Goal: Contribute content

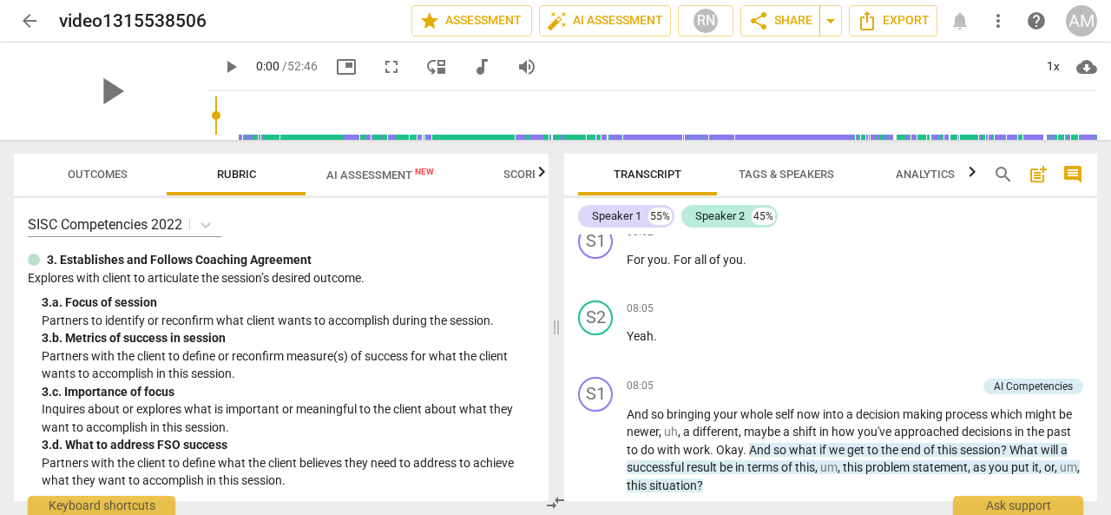
scroll to position [2088, 0]
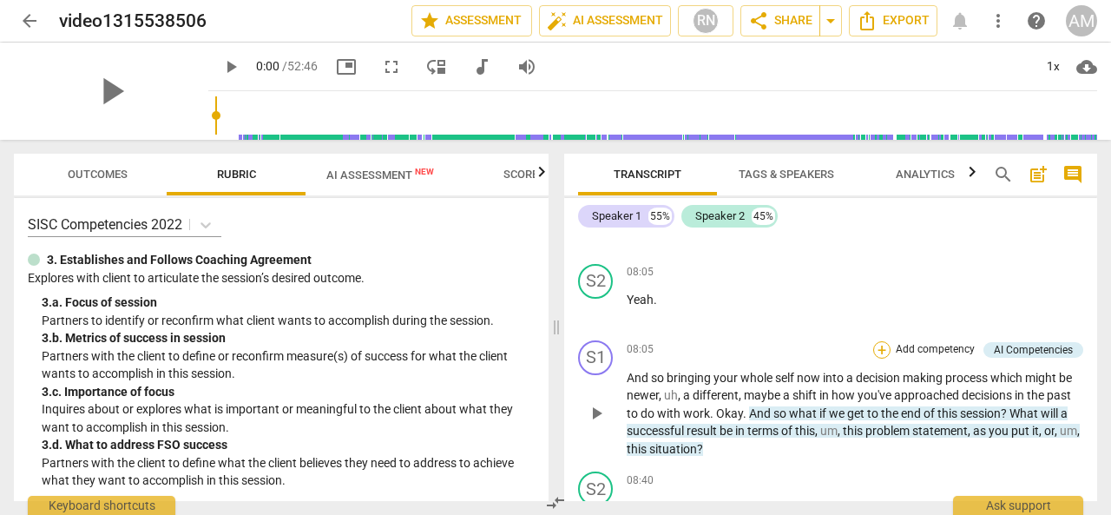
click at [880, 341] on div "+" at bounding box center [881, 349] width 17 height 17
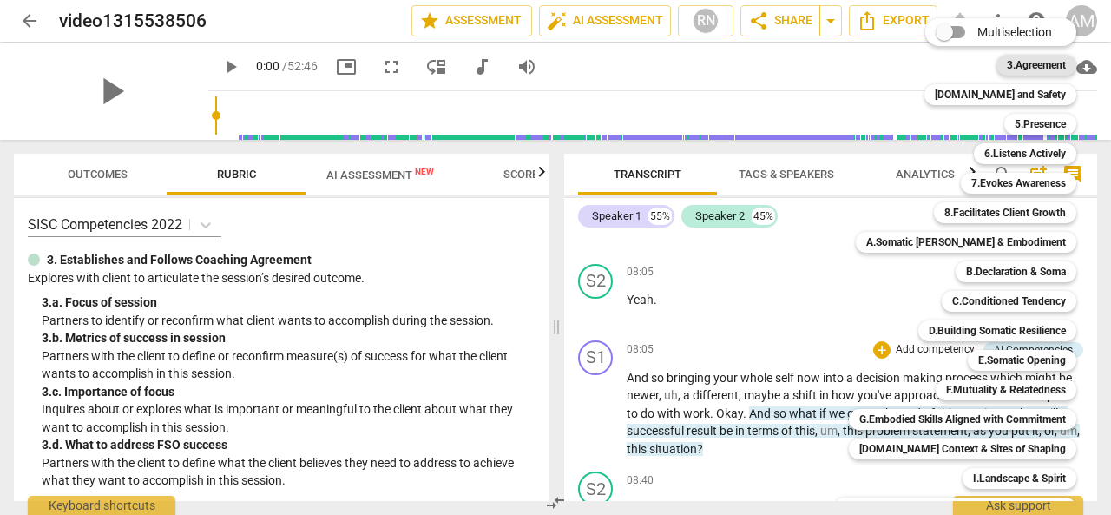
click at [1020, 61] on b "3.Agreement" at bounding box center [1036, 65] width 59 height 21
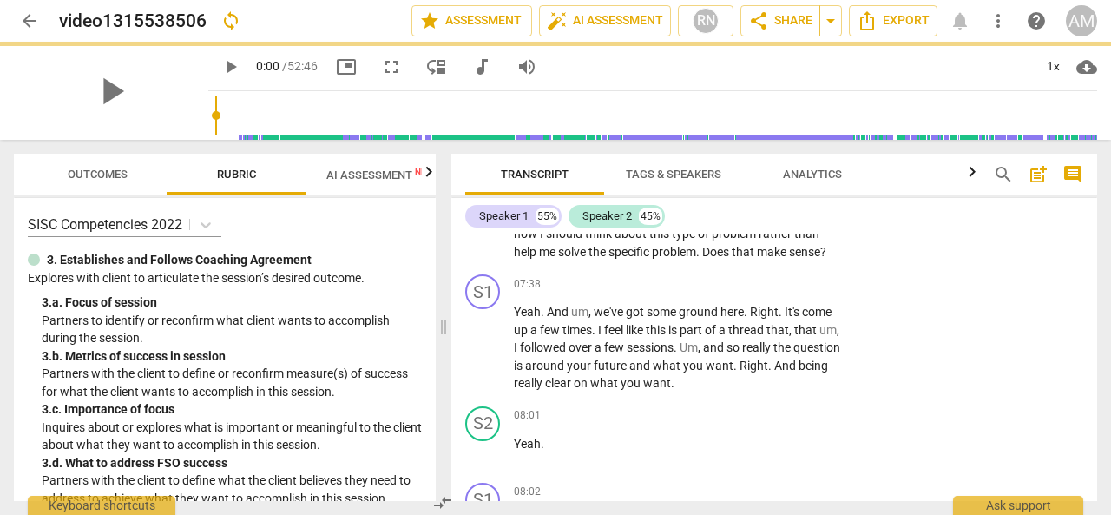
scroll to position [2402, 0]
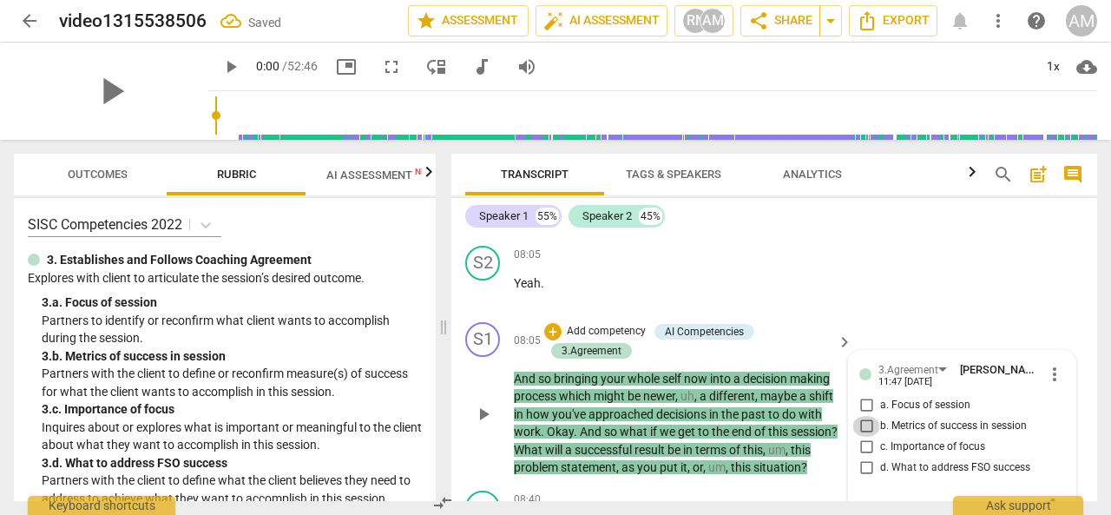
click at [863, 416] on input "b. Metrics of success in session" at bounding box center [867, 426] width 28 height 21
checkbox input "true"
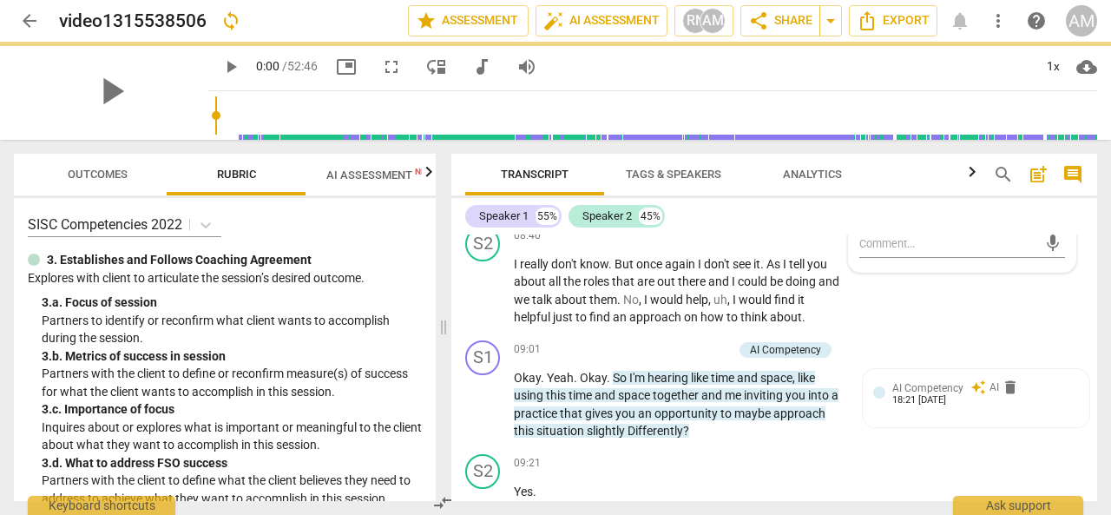
scroll to position [2667, 0]
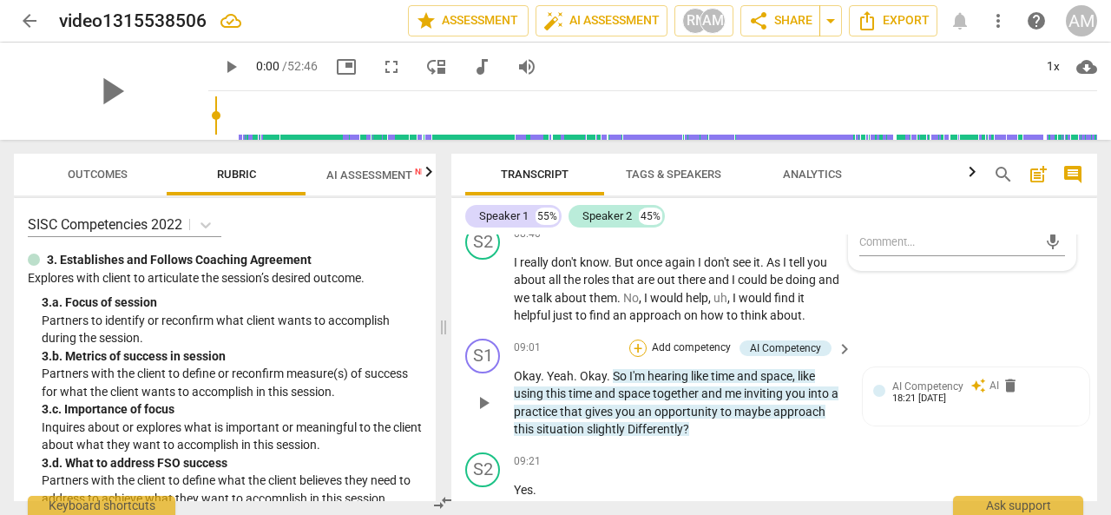
click at [637, 339] on div "+" at bounding box center [637, 347] width 17 height 17
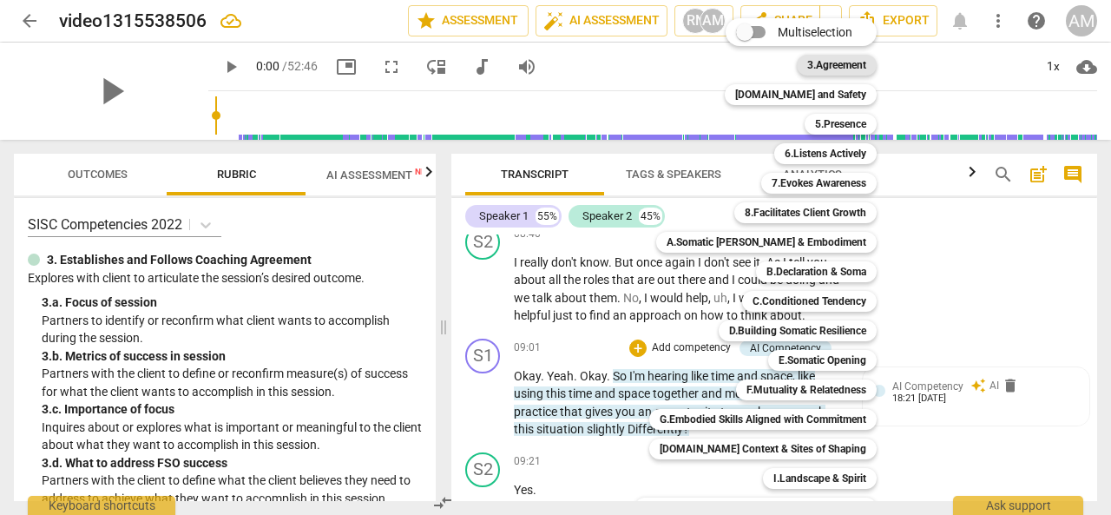
click at [824, 63] on b "3.Agreement" at bounding box center [836, 65] width 59 height 21
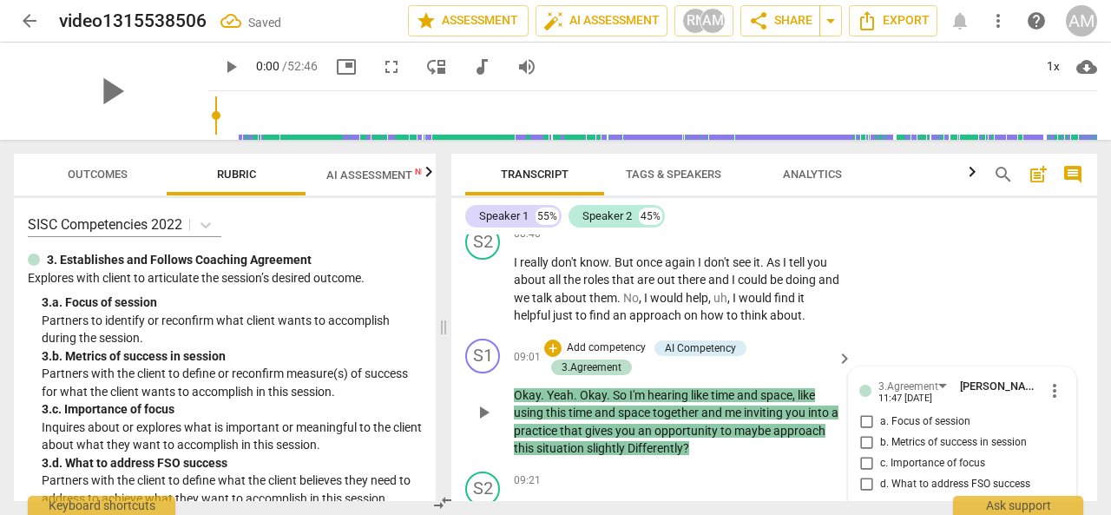
scroll to position [2679, 0]
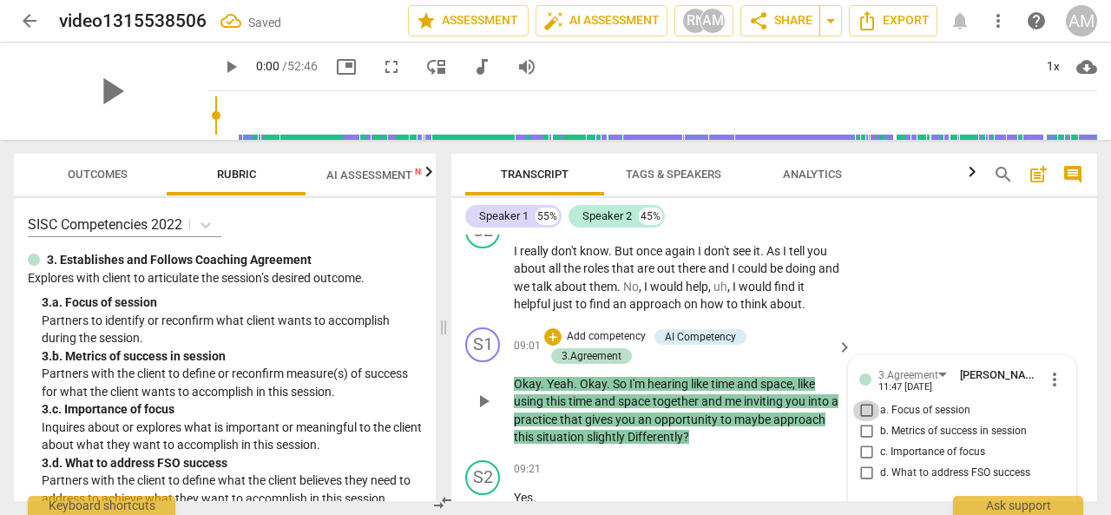
click at [866, 400] on input "a. Focus of session" at bounding box center [867, 410] width 28 height 21
checkbox input "true"
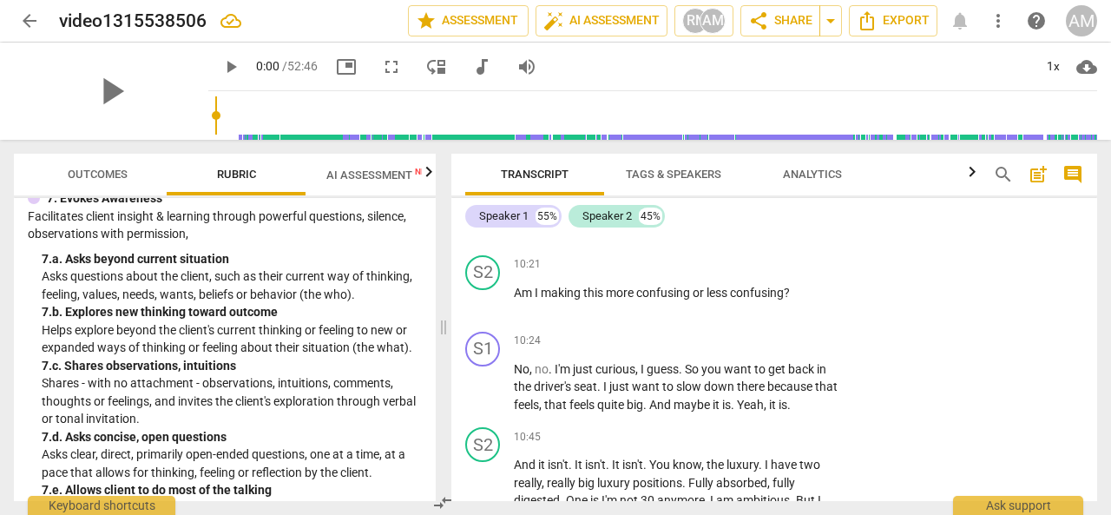
scroll to position [1196, 0]
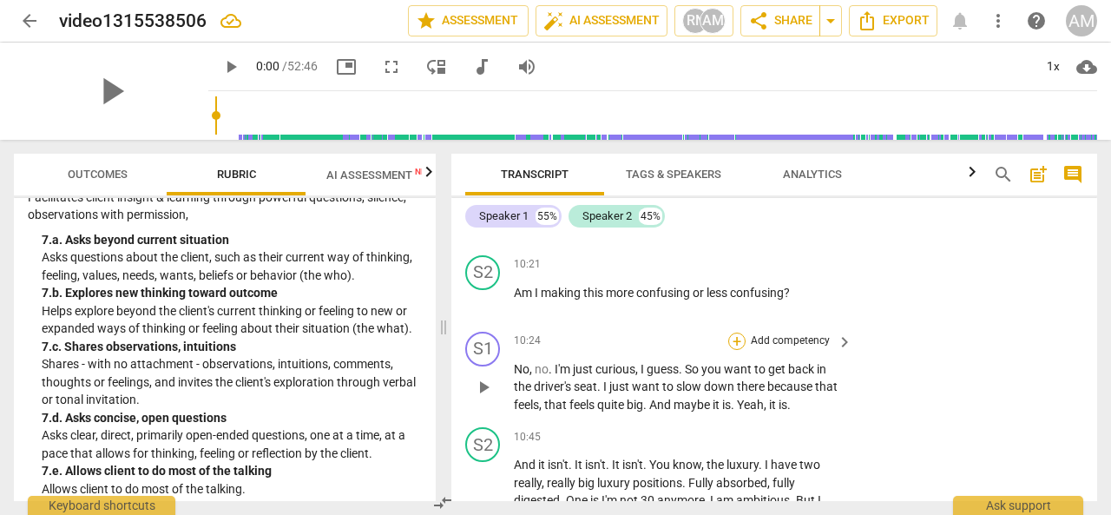
click at [737, 333] on div "+" at bounding box center [736, 341] width 17 height 17
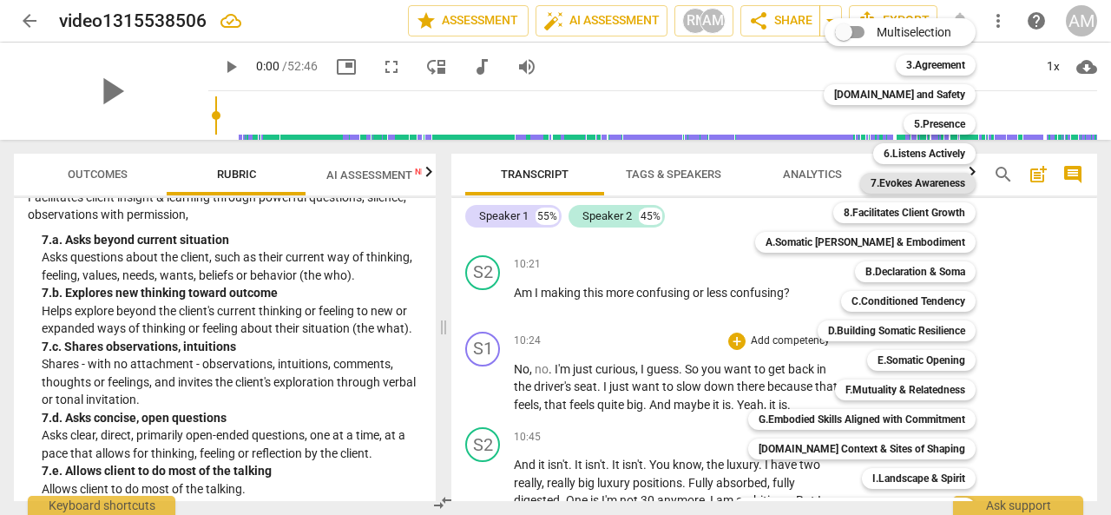
click at [911, 185] on b "7.Evokes Awareness" at bounding box center [918, 183] width 95 height 21
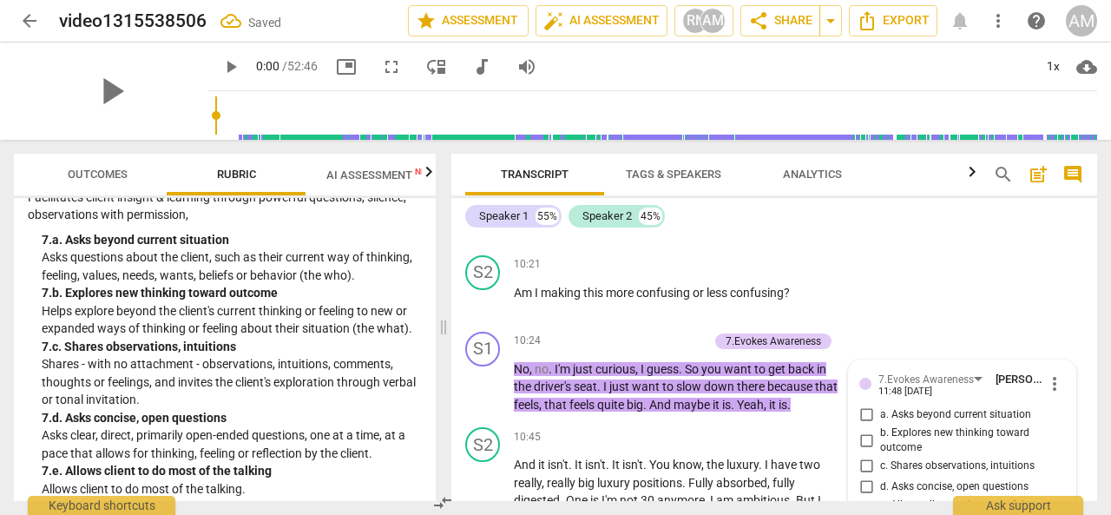
scroll to position [3588, 0]
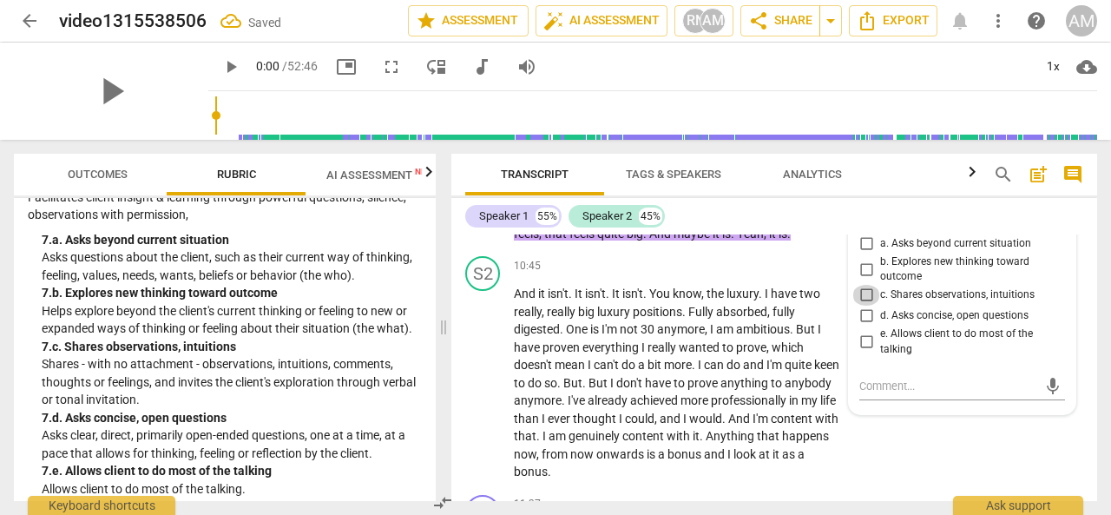
click at [867, 285] on input "c. Shares observations, intuitions" at bounding box center [867, 295] width 28 height 21
checkbox input "true"
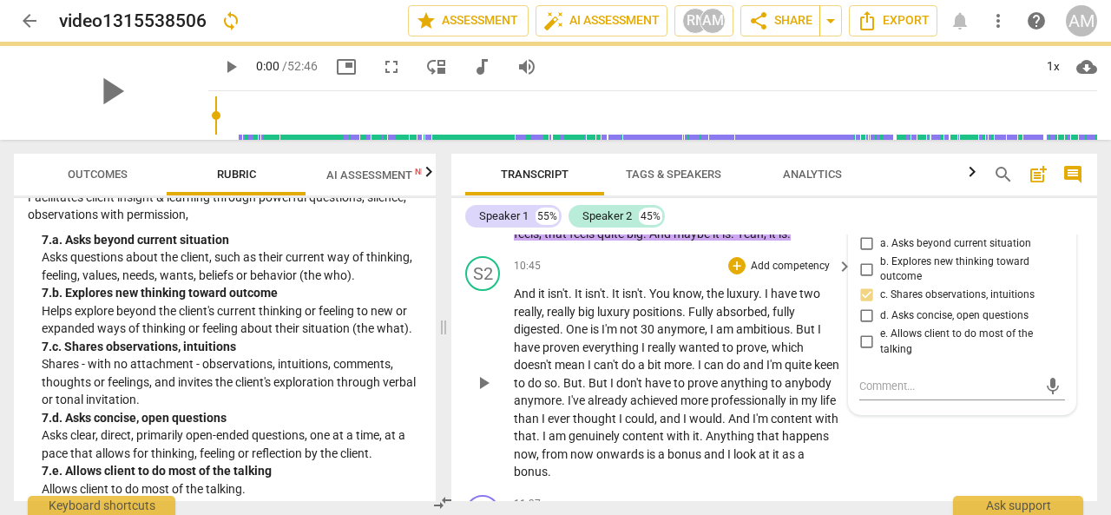
click at [873, 448] on div "S2 play_arrow pause 10:45 + Add competency keyboard_arrow_right And it isn't . …" at bounding box center [775, 368] width 646 height 239
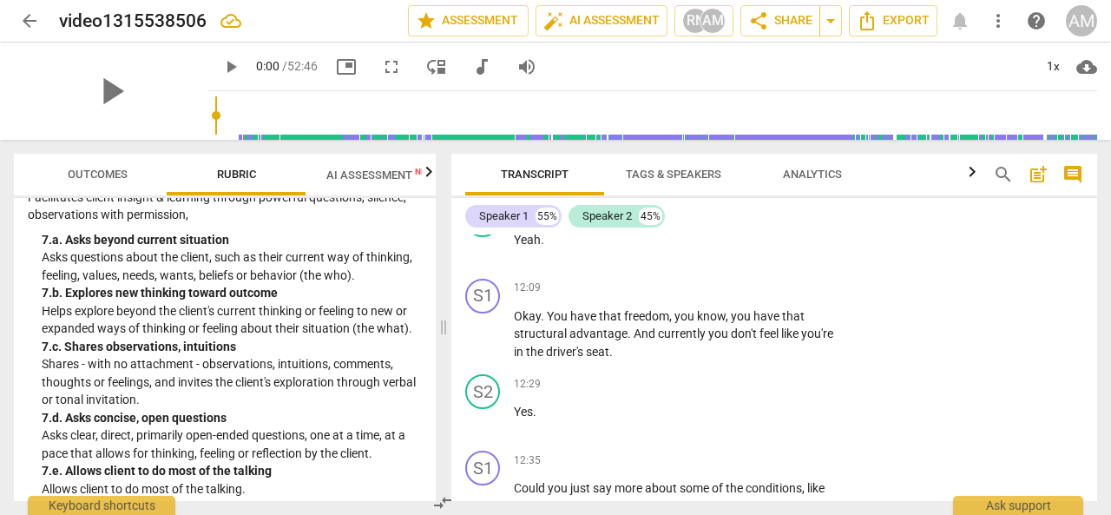
scroll to position [4148, 0]
click at [736, 291] on div "+" at bounding box center [736, 287] width 17 height 17
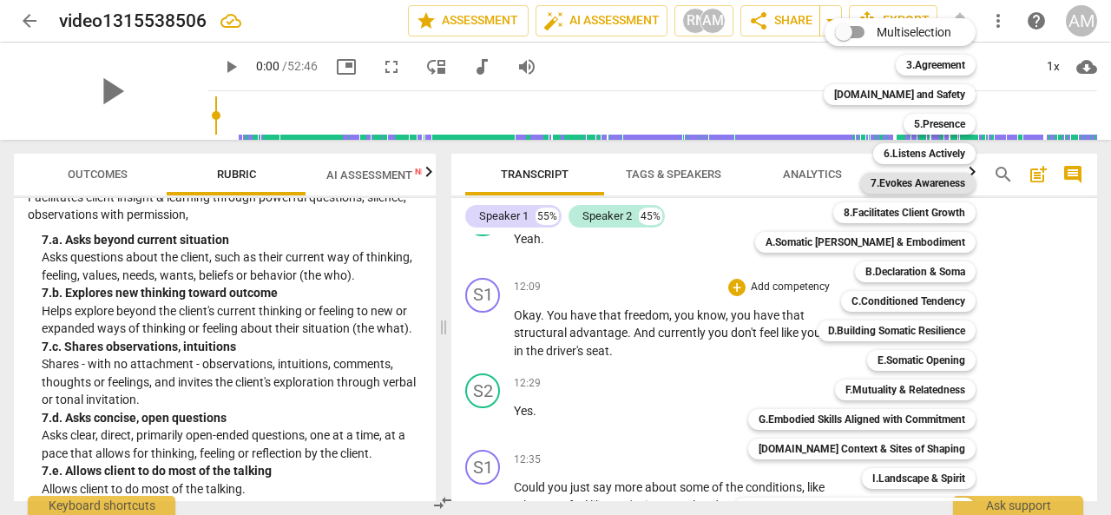
click at [898, 187] on b "7.Evokes Awareness" at bounding box center [918, 183] width 95 height 21
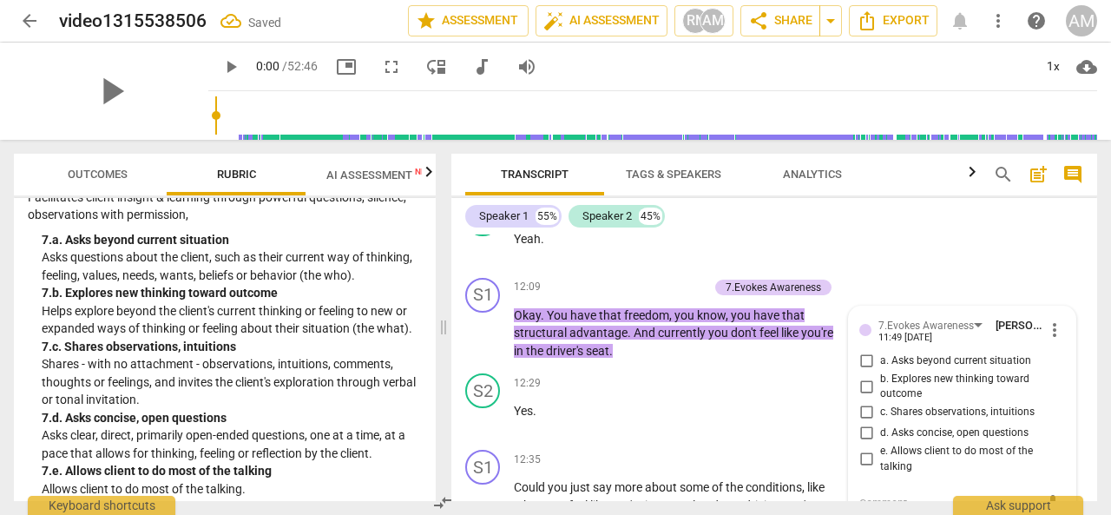
scroll to position [4156, 0]
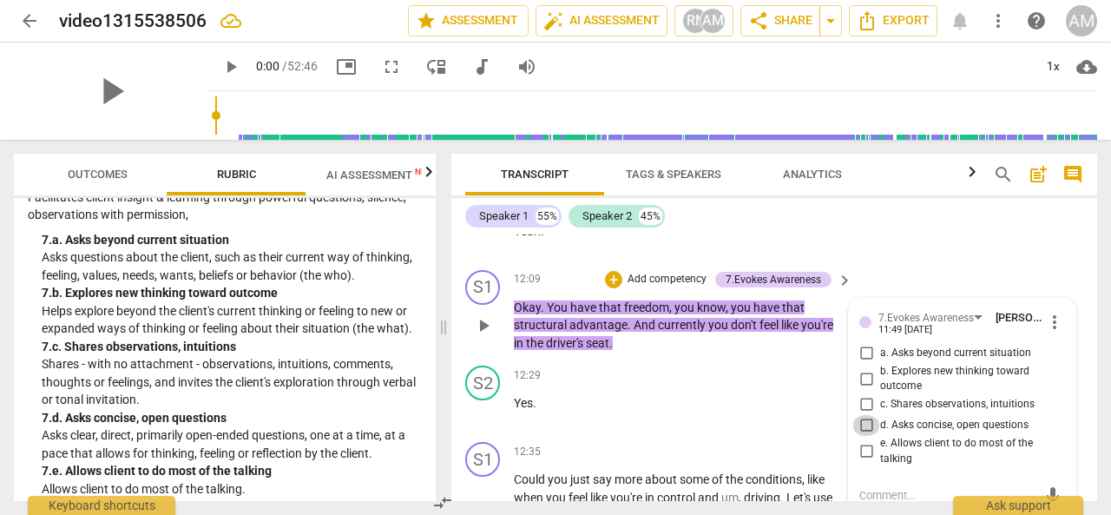
click at [863, 424] on input "d. Asks concise, open questions" at bounding box center [867, 425] width 28 height 21
checkbox input "true"
click at [776, 343] on p "Okay . You have that freedom , you know , you have that structural advantage . …" at bounding box center [679, 326] width 330 height 54
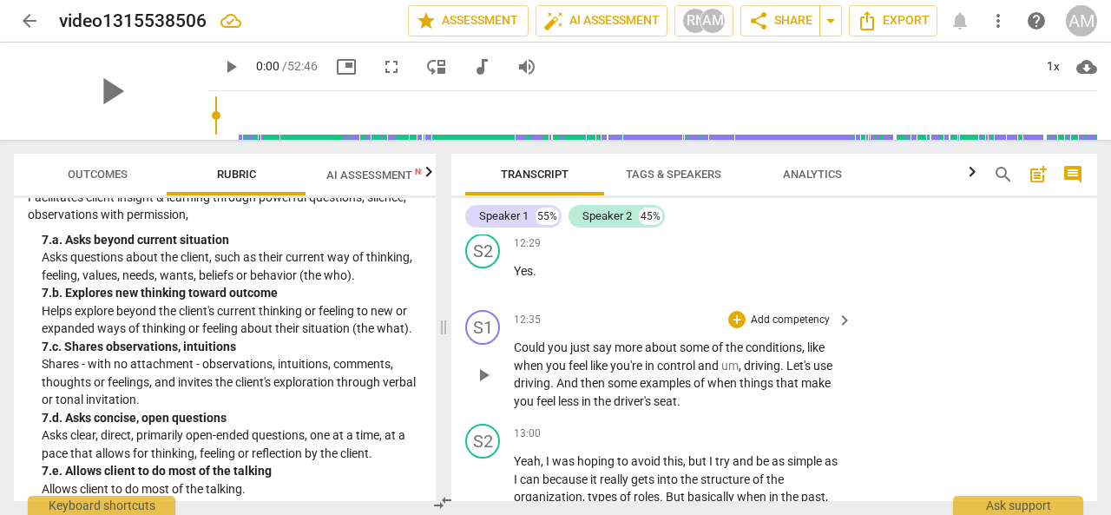
scroll to position [4310, 0]
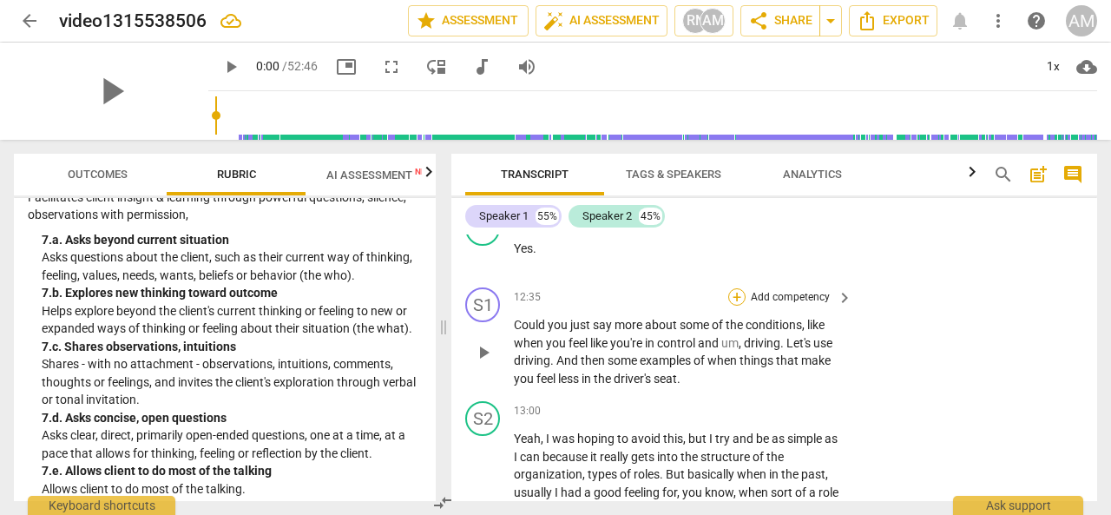
click at [735, 293] on div "+" at bounding box center [736, 296] width 17 height 17
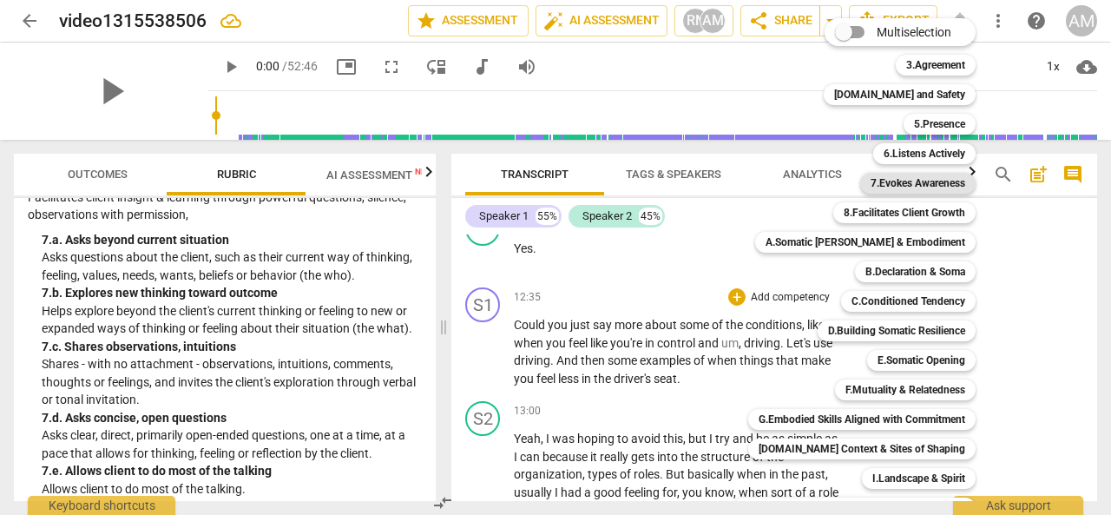
click at [915, 181] on b "7.Evokes Awareness" at bounding box center [918, 183] width 95 height 21
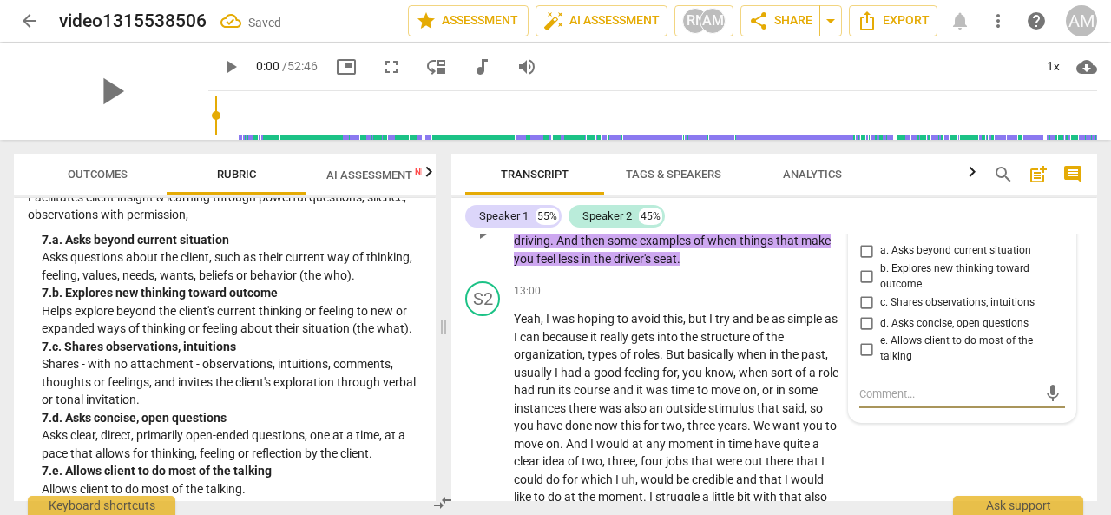
scroll to position [4427, 0]
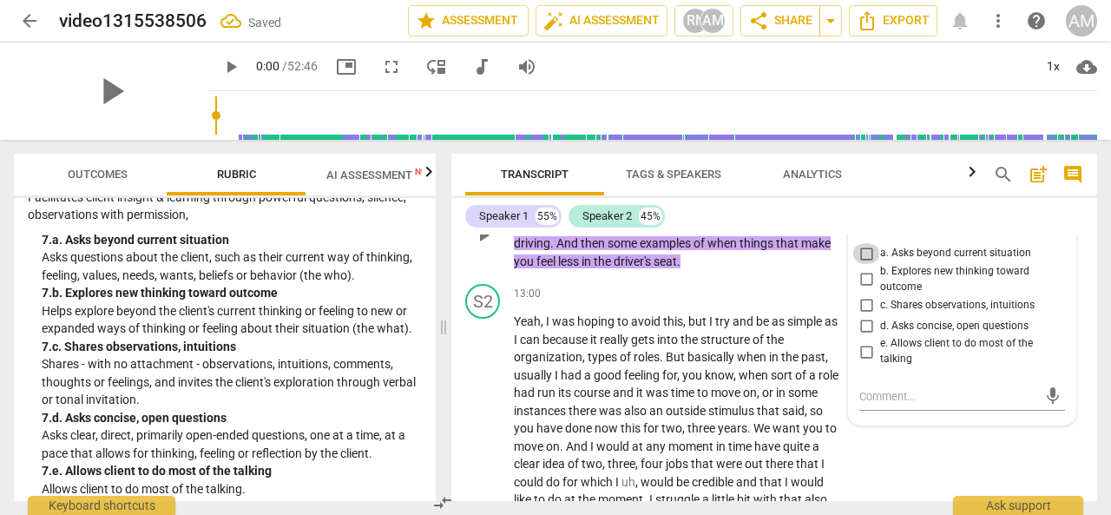
click at [865, 251] on input "a. Asks beyond current situation" at bounding box center [867, 253] width 28 height 21
checkbox input "true"
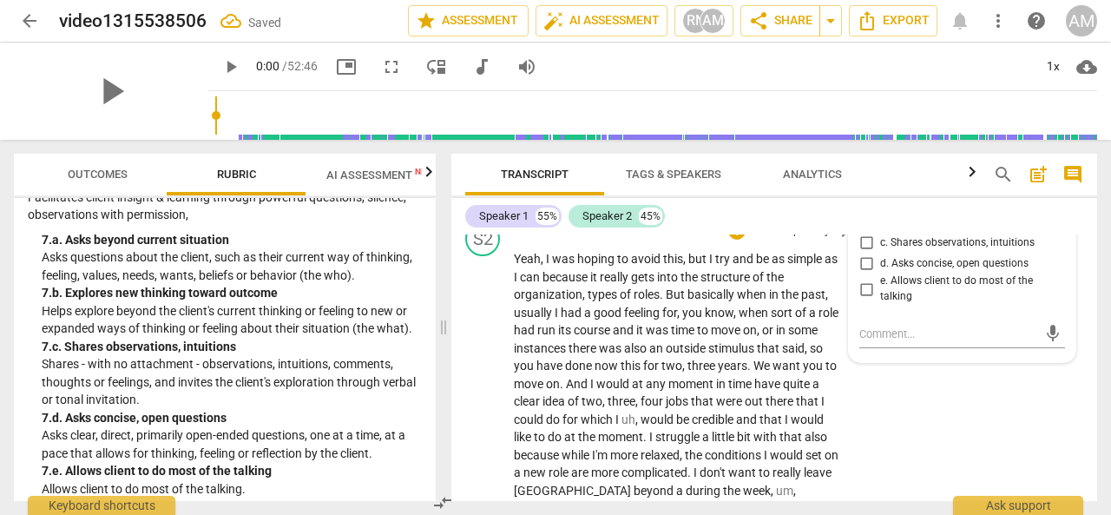
scroll to position [4491, 0]
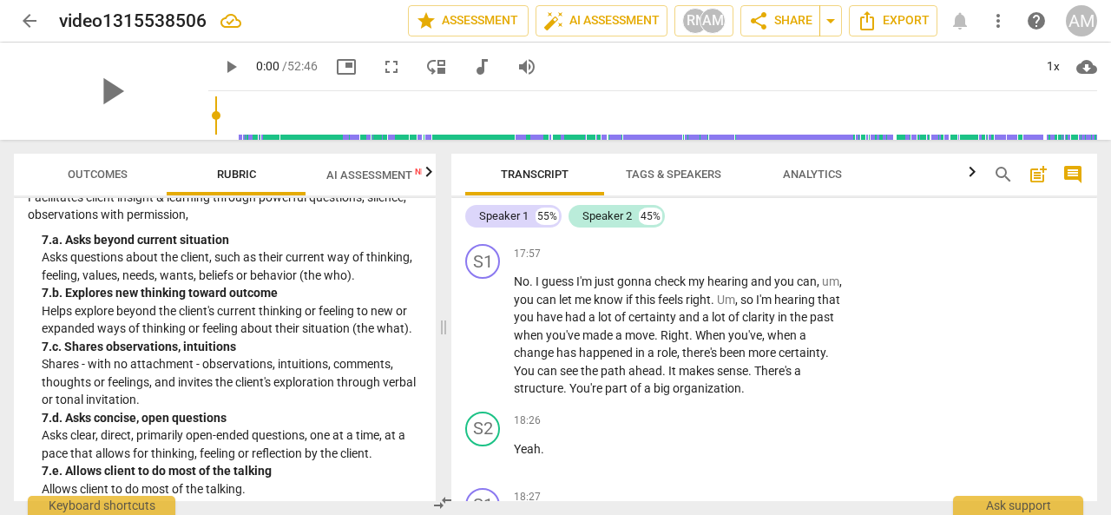
scroll to position [5548, 0]
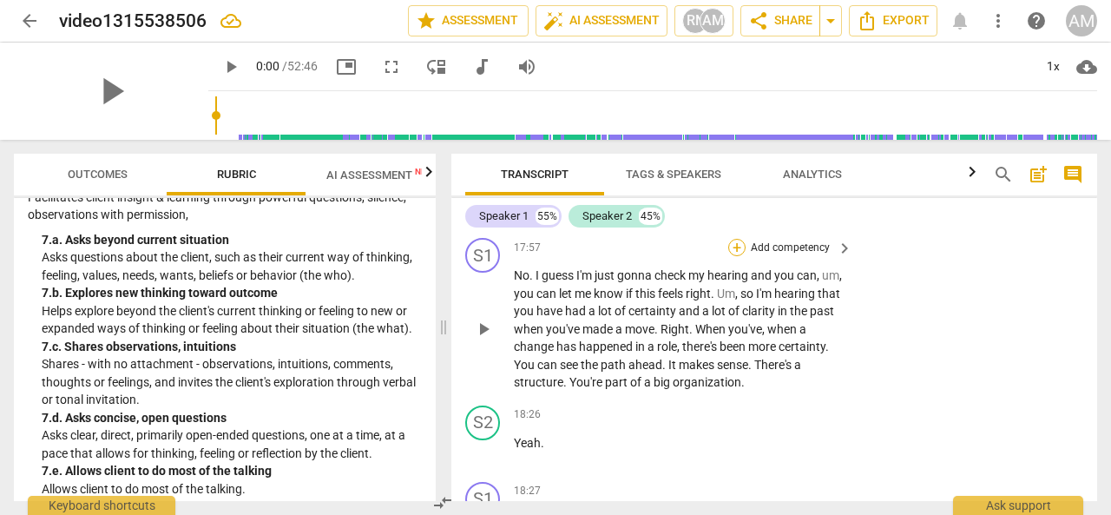
click at [735, 245] on div "+" at bounding box center [736, 247] width 17 height 17
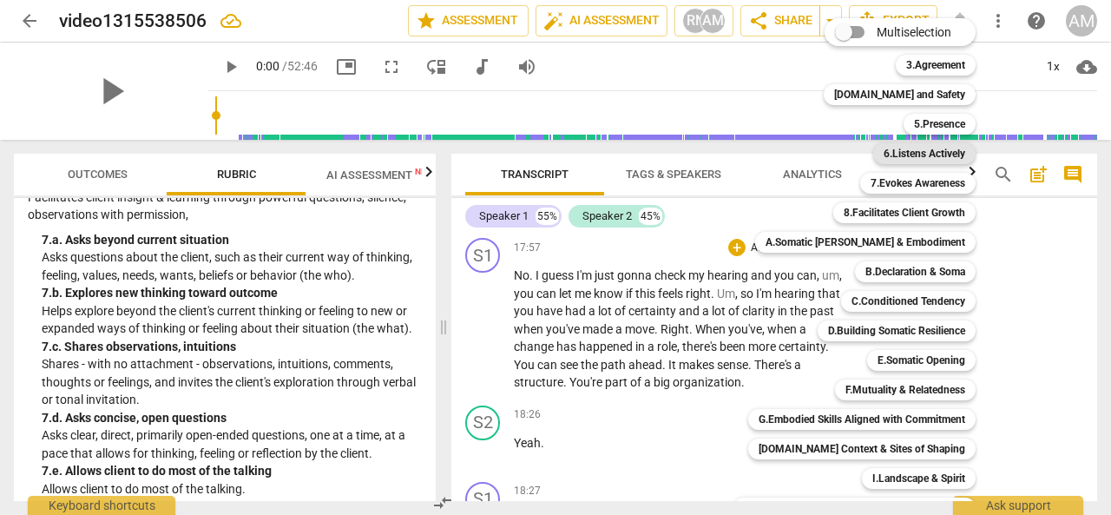
click at [910, 153] on b "6.Listens Actively" at bounding box center [925, 153] width 82 height 21
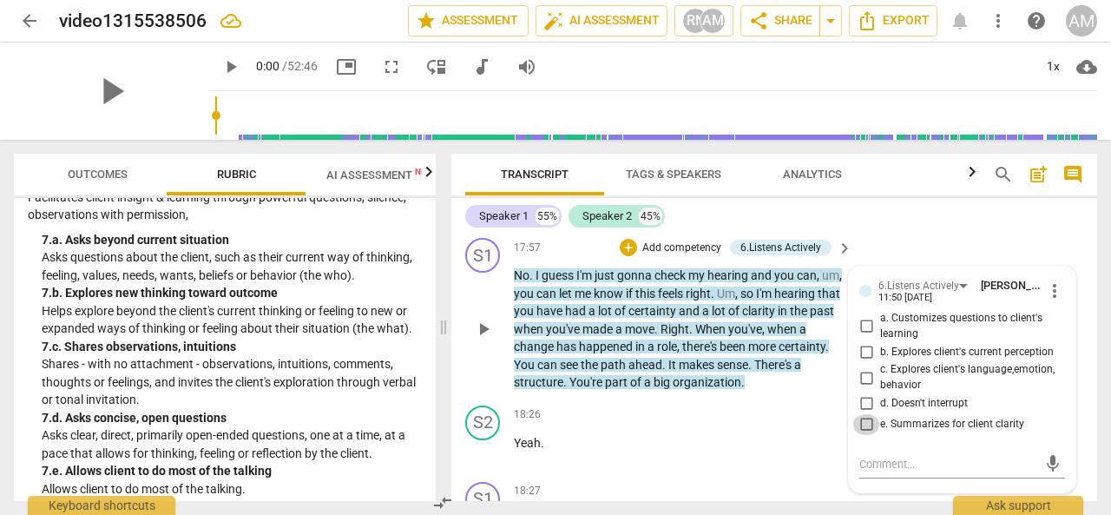
click at [862, 425] on input "e. Summarizes for client clarity" at bounding box center [867, 424] width 28 height 21
checkbox input "true"
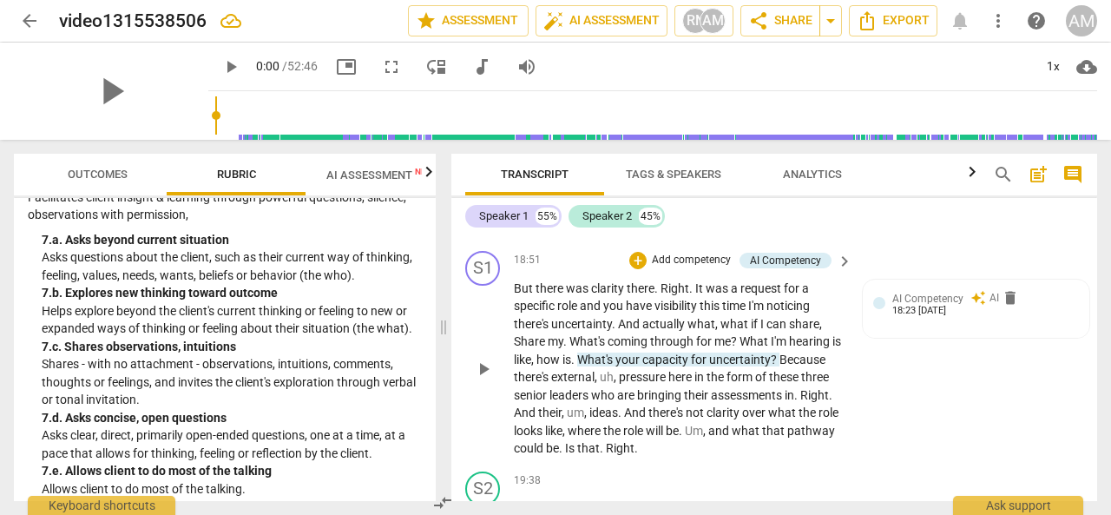
scroll to position [5970, 0]
click at [639, 263] on div "+" at bounding box center [637, 261] width 17 height 17
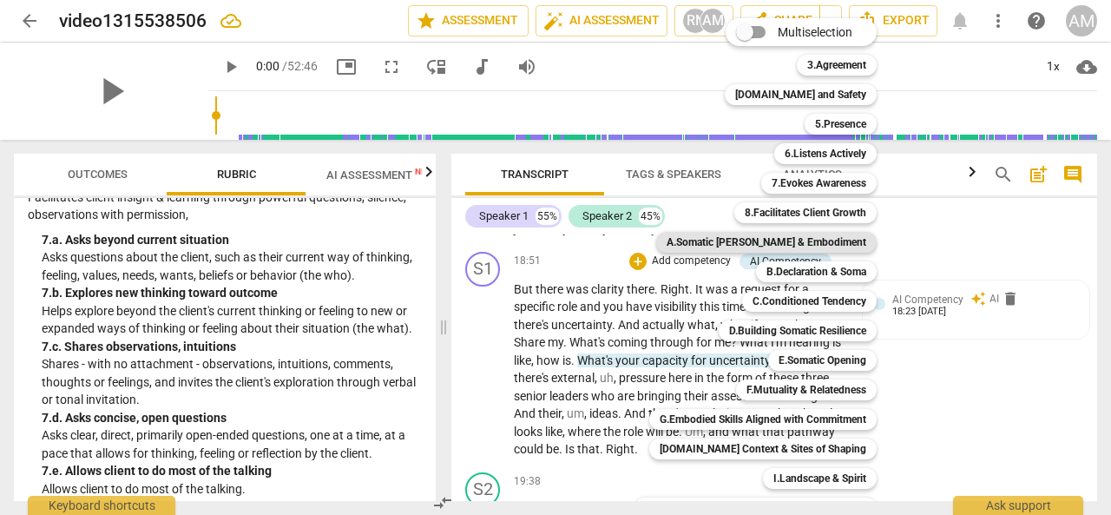
click at [790, 242] on b "A.Somatic [PERSON_NAME] & Embodiment" at bounding box center [767, 242] width 200 height 21
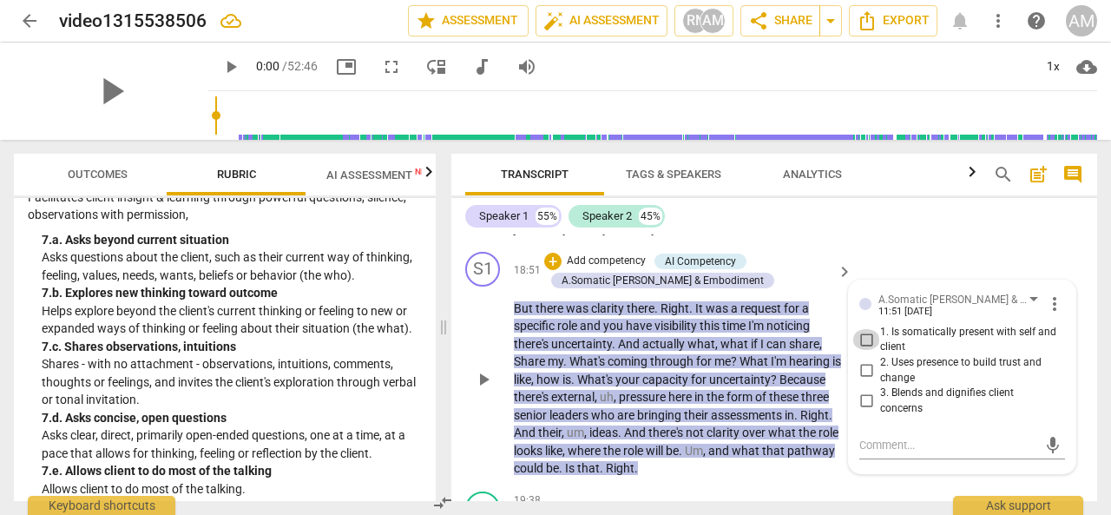
click at [865, 340] on input "1. Is somatically present with self and client" at bounding box center [867, 339] width 28 height 21
checkbox input "true"
click at [883, 449] on textarea at bounding box center [949, 445] width 178 height 16
type textarea "I"
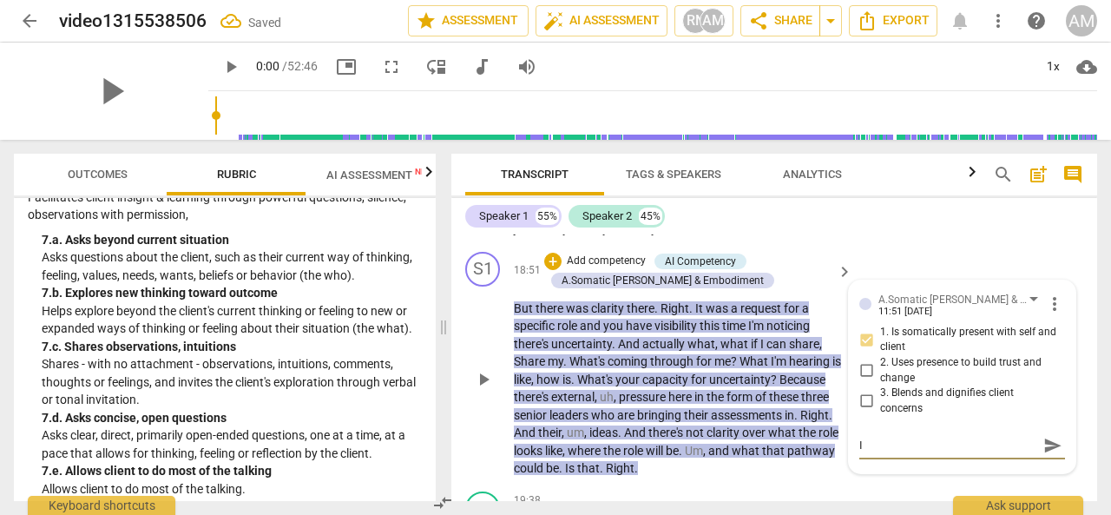
type textarea "I"
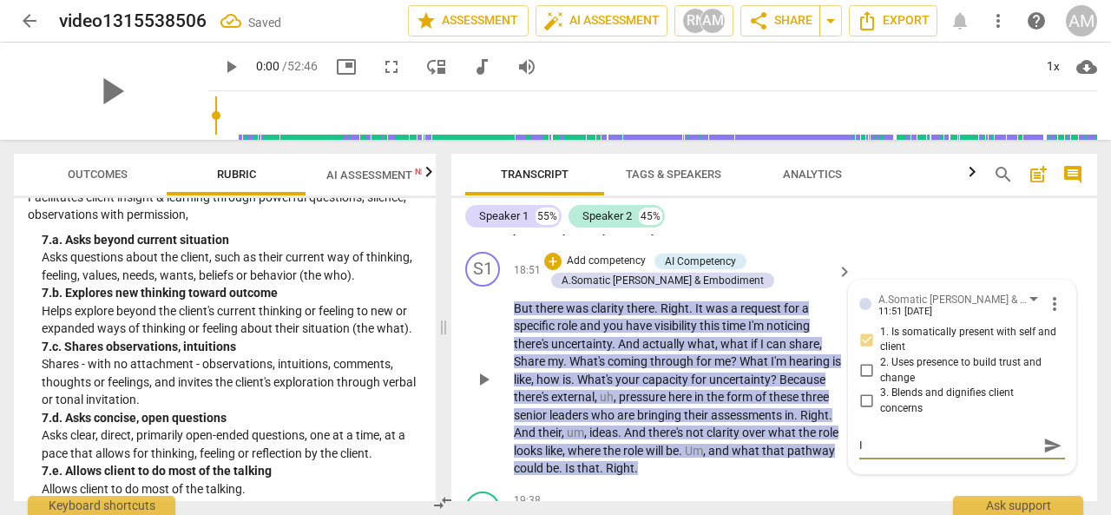
type textarea "I"
type textarea "I w"
type textarea "I wa"
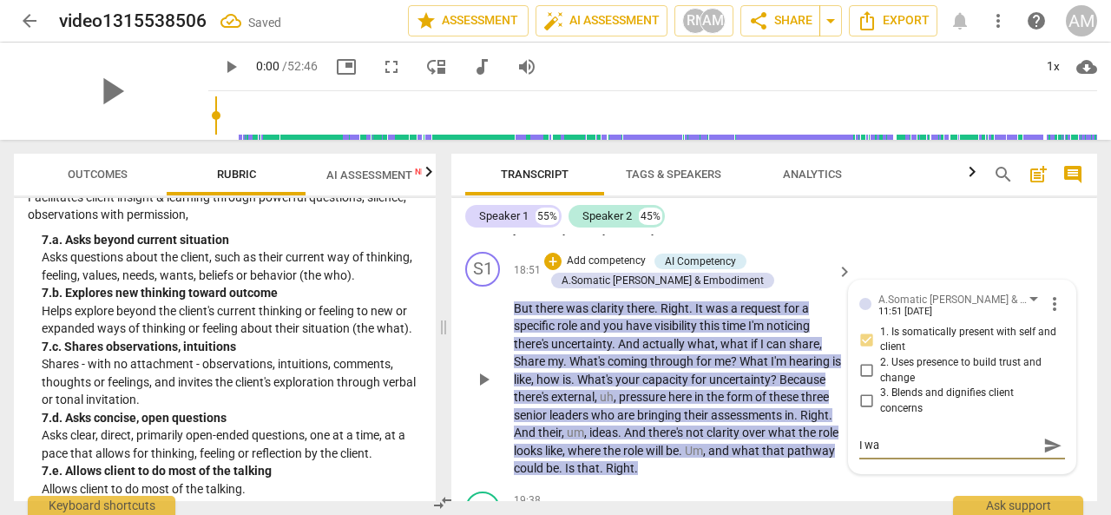
type textarea "I was"
type textarea "I was t"
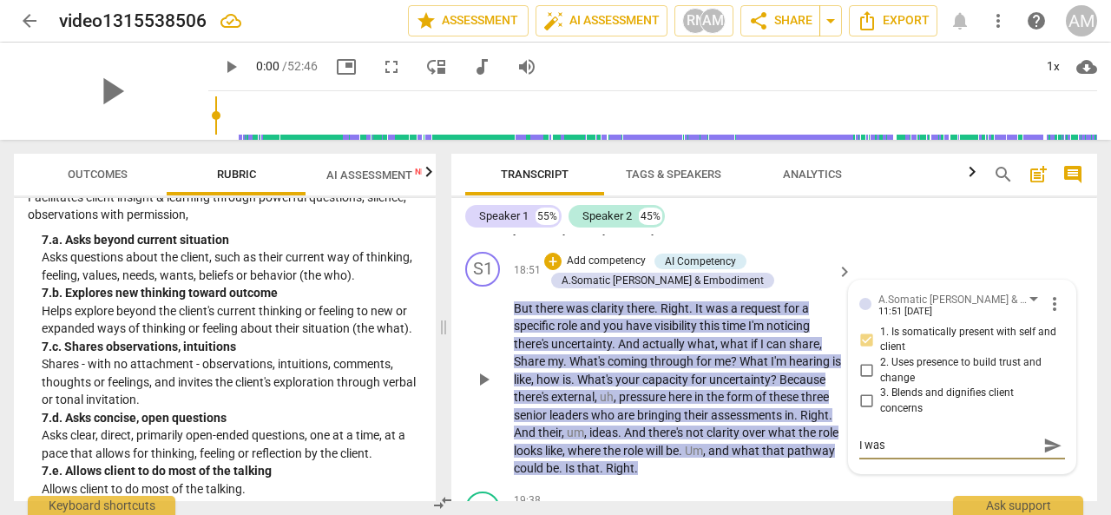
type textarea "I was t"
type textarea "I was to"
type textarea "I was too"
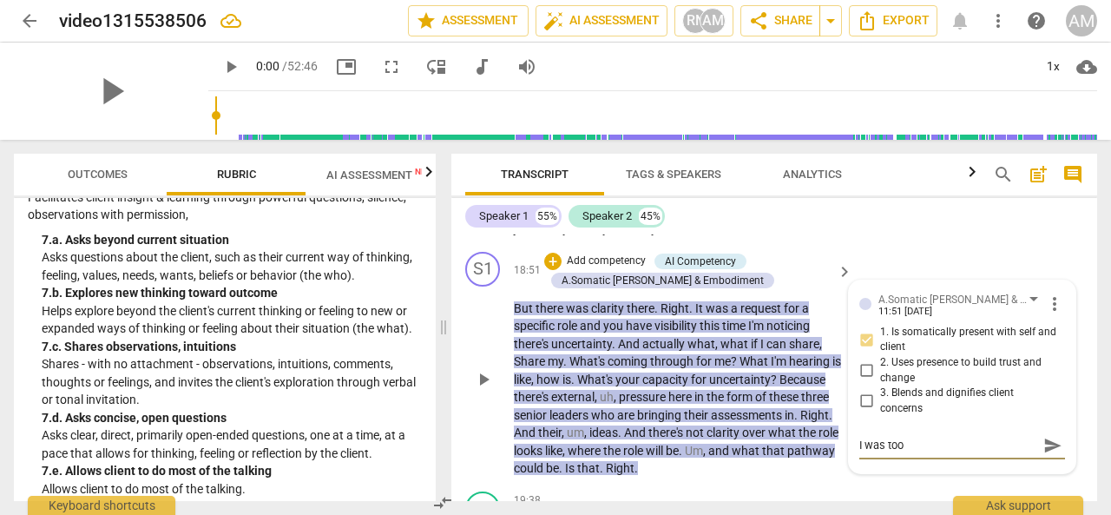
type textarea "I was too"
type textarea "I was too f"
type textarea "I was too fa"
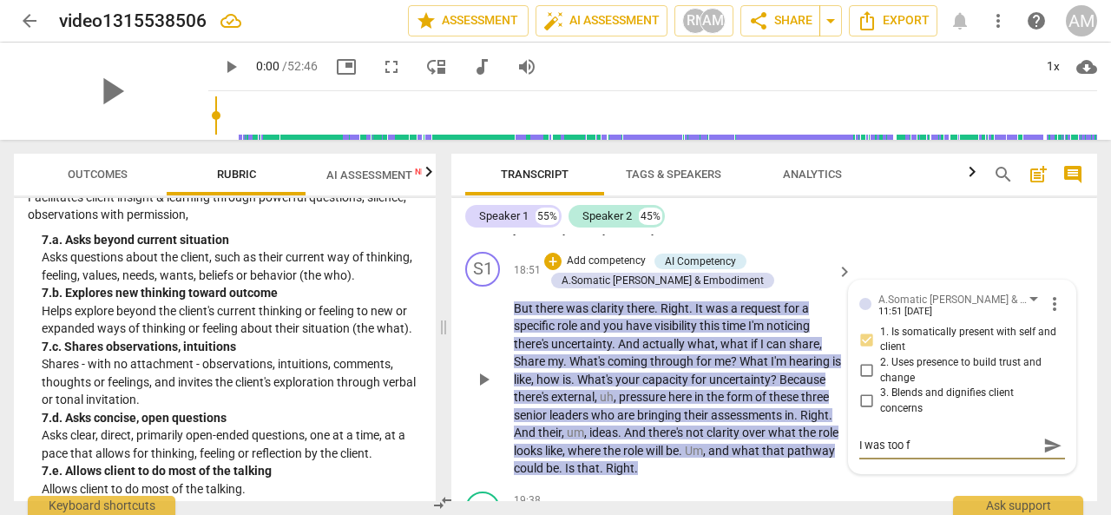
type textarea "I was too fa"
type textarea "I was too far"
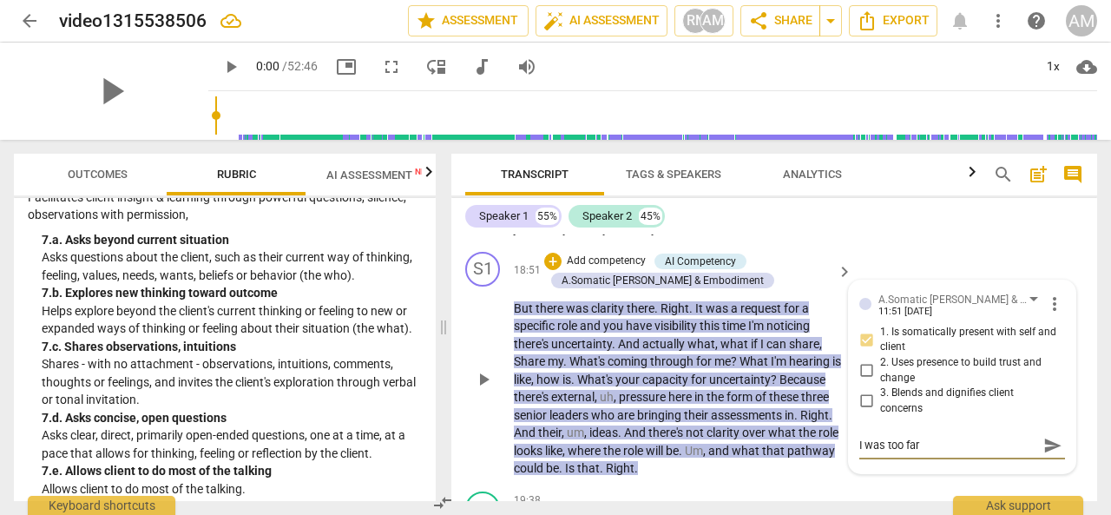
type textarea "I was too far f"
type textarea "I was too far fo"
type textarea "I was too far for"
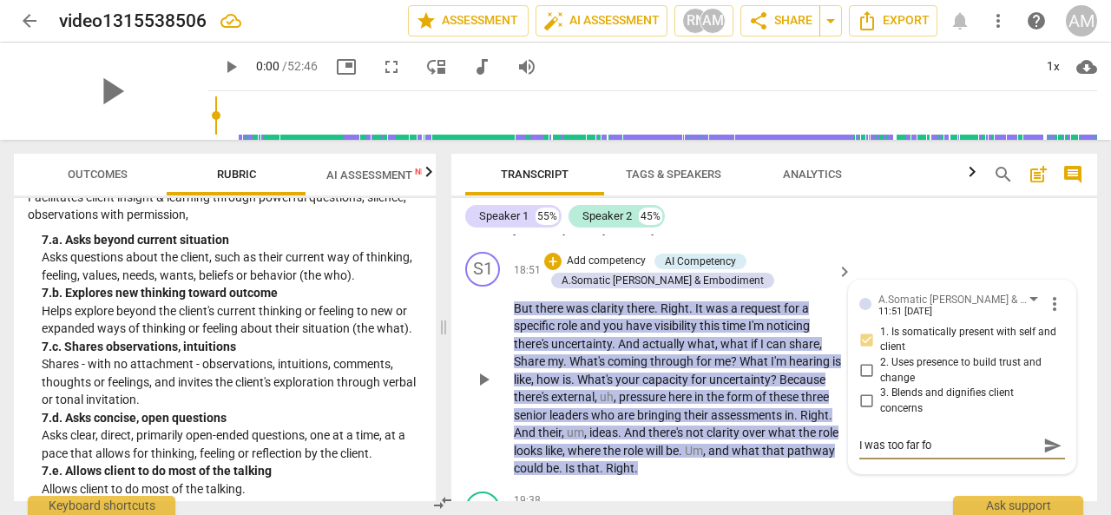
type textarea "I was too far for"
type textarea "I was too far forw"
type textarea "I was too far forwa"
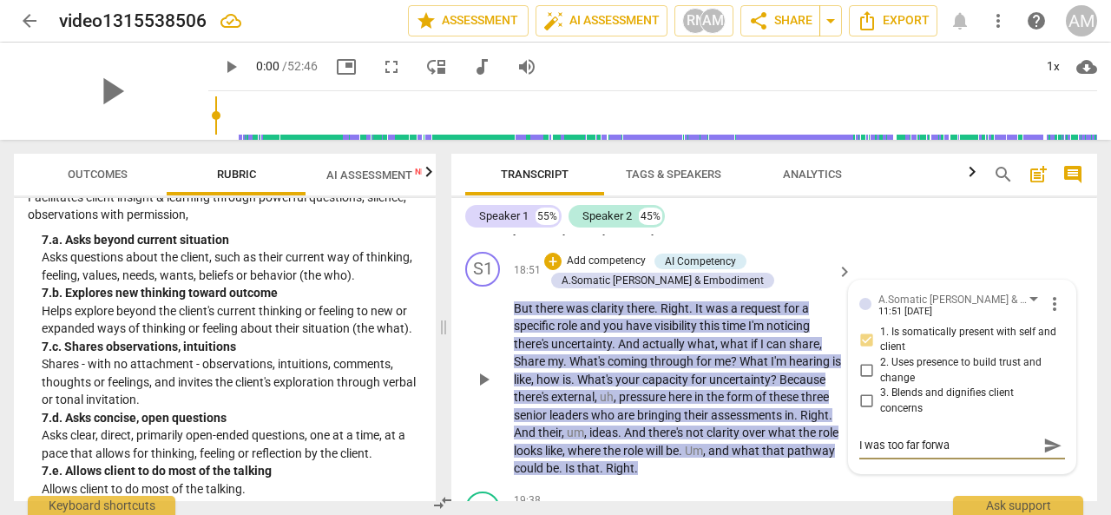
type textarea "I was too far forwar"
type textarea "I was too far forward"
type textarea "I was too far forwards"
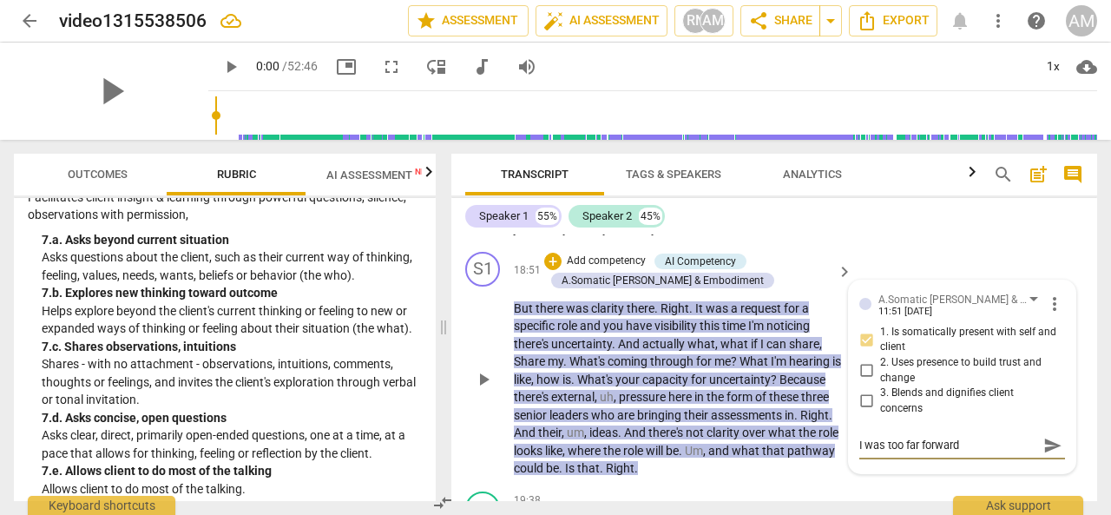
type textarea "I was too far forwards"
type textarea "I was too far forwards h"
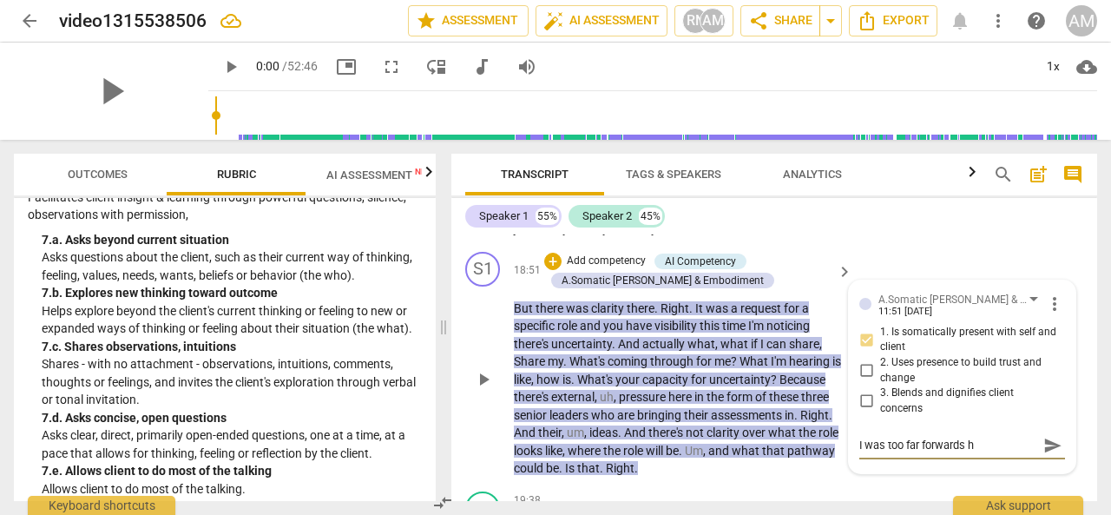
type textarea "I was too far forwards he"
type textarea "I was too far forwards her"
type textarea "I was too far forwards here"
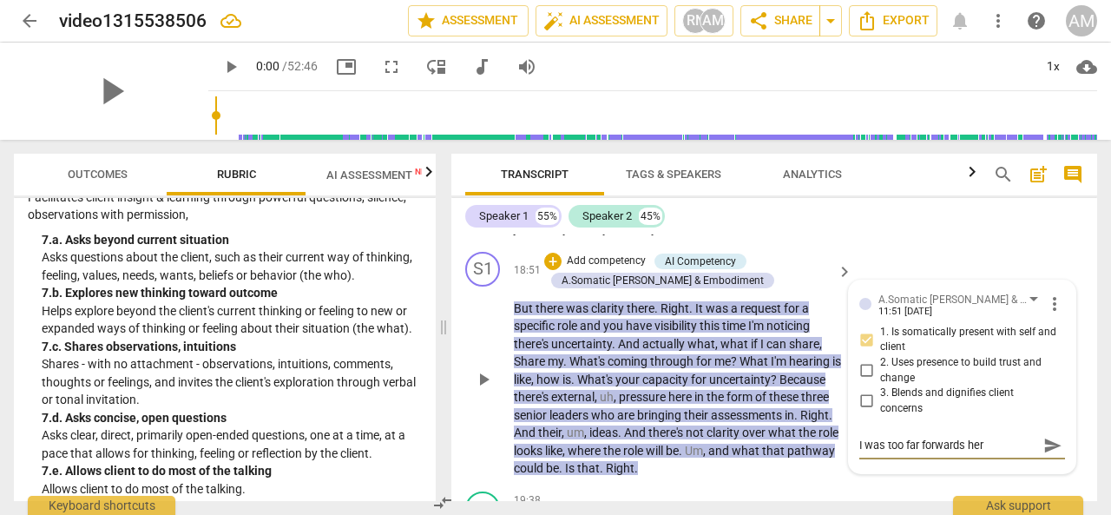
type textarea "I was too far forwards here"
type textarea "I was too far forwards here i"
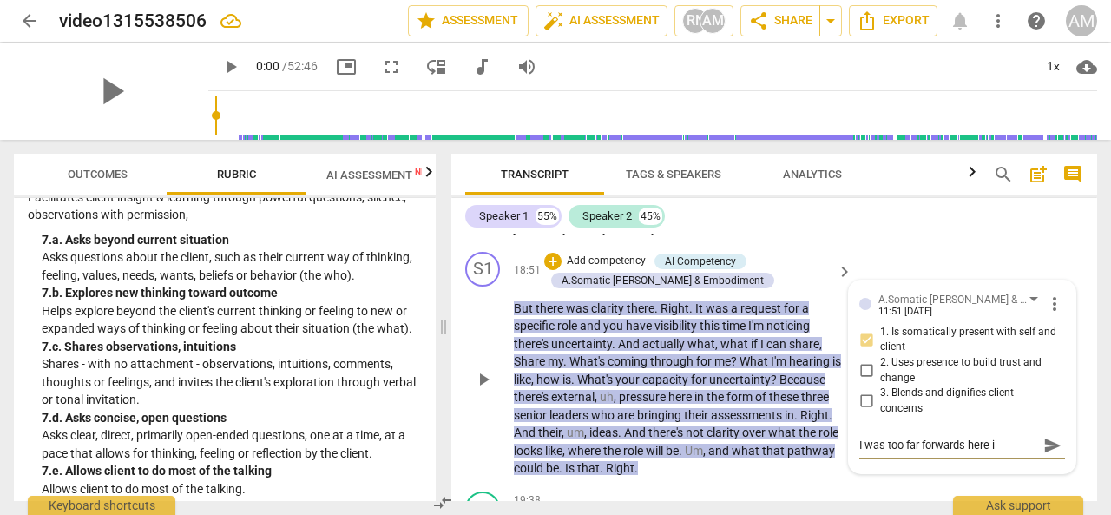
type textarea "I was too far forwards here in"
type textarea "I was too far forwards here in o"
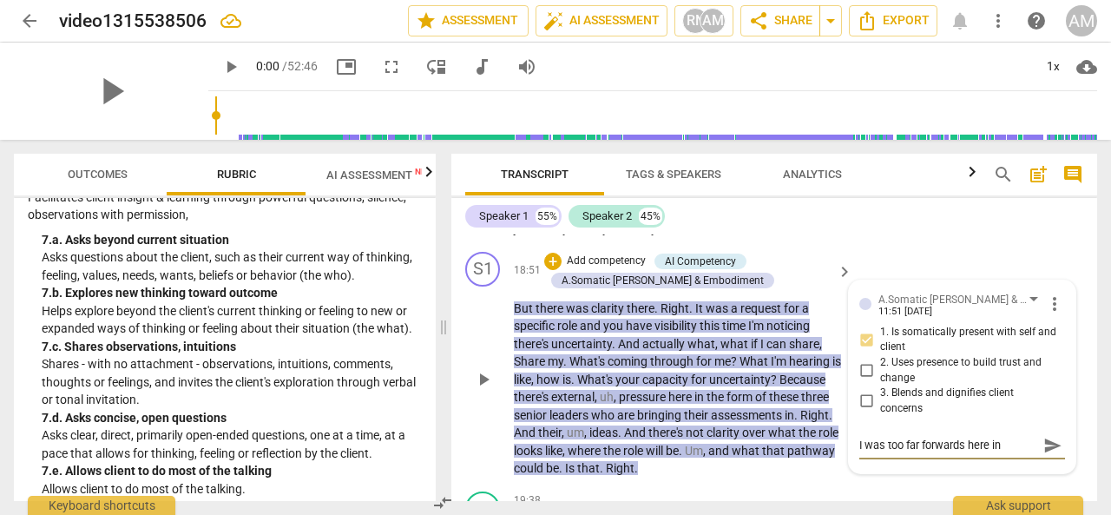
type textarea "I was too far forwards here in o"
type textarea "I was too far forwards here in ov"
type textarea "I was too far forwards here in ove"
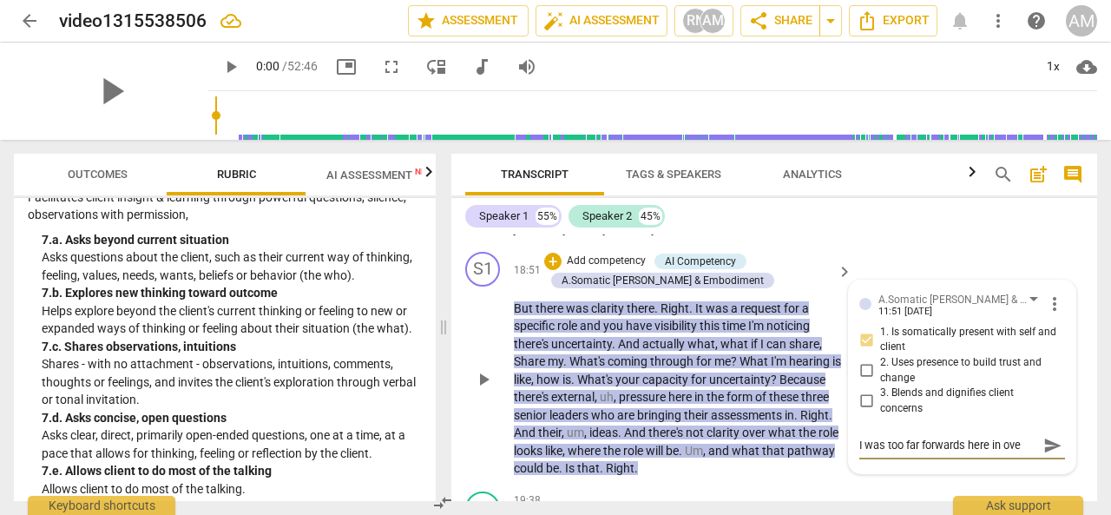
type textarea "I was too far forwards here in over"
type textarea "I was too far forwards here in over-"
type textarea "I was too far forwards here in over-e"
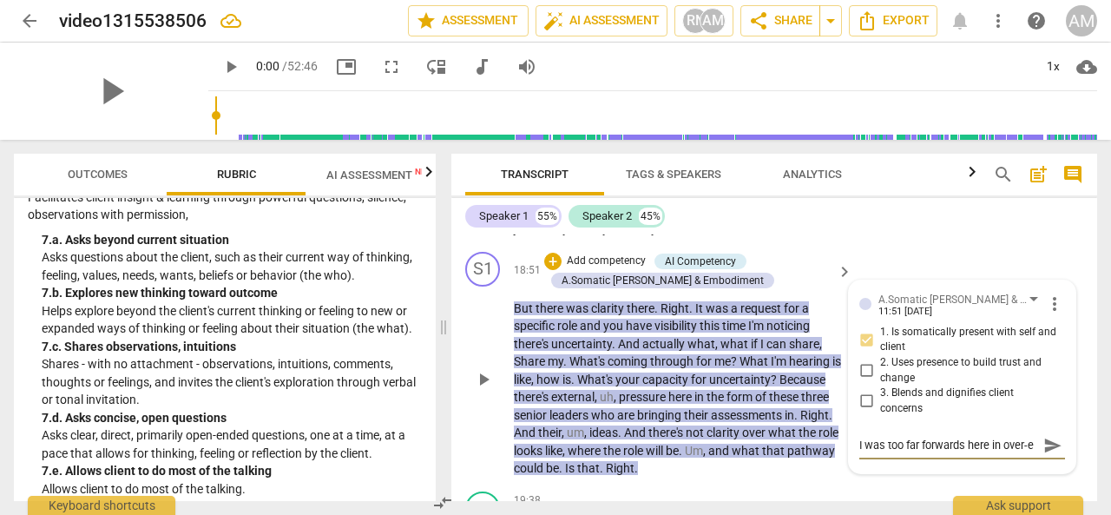
type textarea "I was too far forwards here in over-ex"
type textarea "I was too far forwards here in over-ext"
type textarea "I was too far forwards here in over-exte"
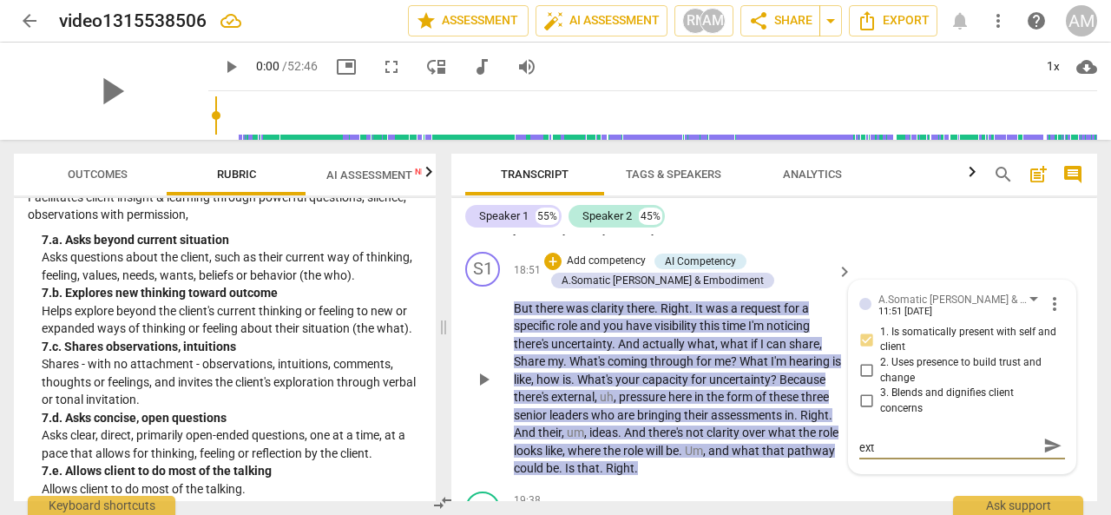
type textarea "I was too far forwards here in over-exte"
type textarea "I was too far forwards here in over-exten"
type textarea "I was too far forwards here in over-extens"
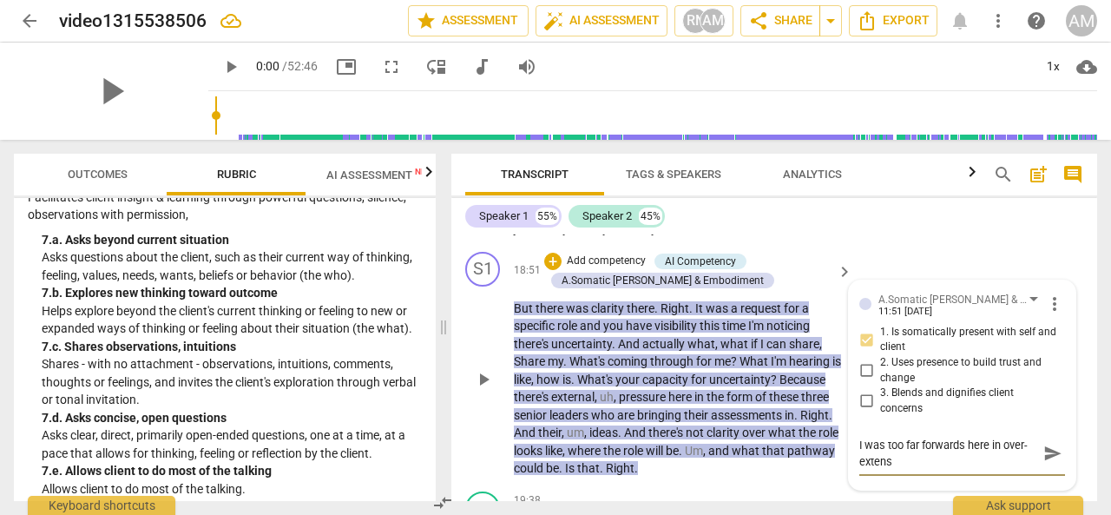
scroll to position [0, 0]
type textarea "I was too far forwards here in over-extensi"
type textarea "I was too far forwards here in over-extensio"
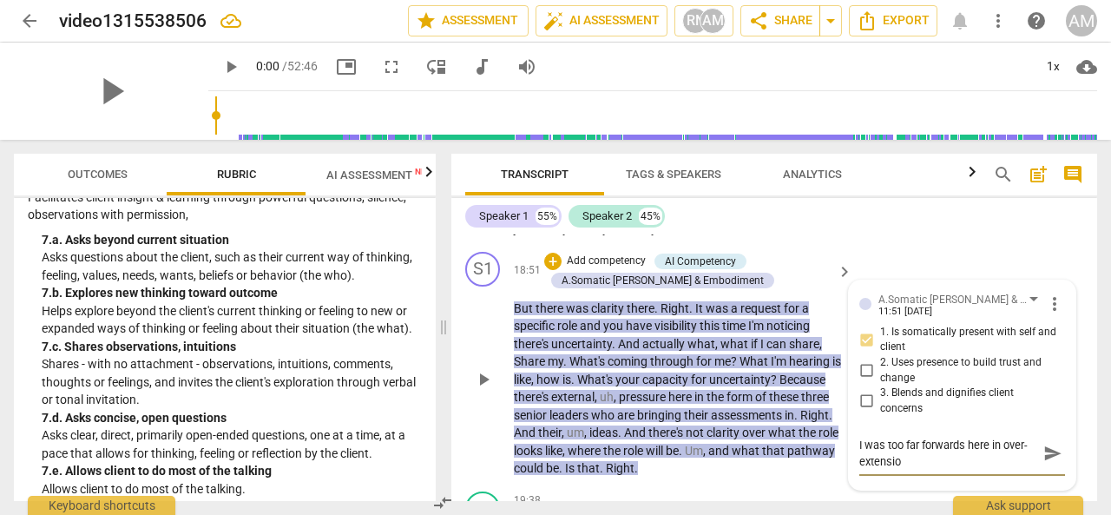
type textarea "I was too far forwards here in over-extension"
type textarea "I was too far forwards here in over-extension."
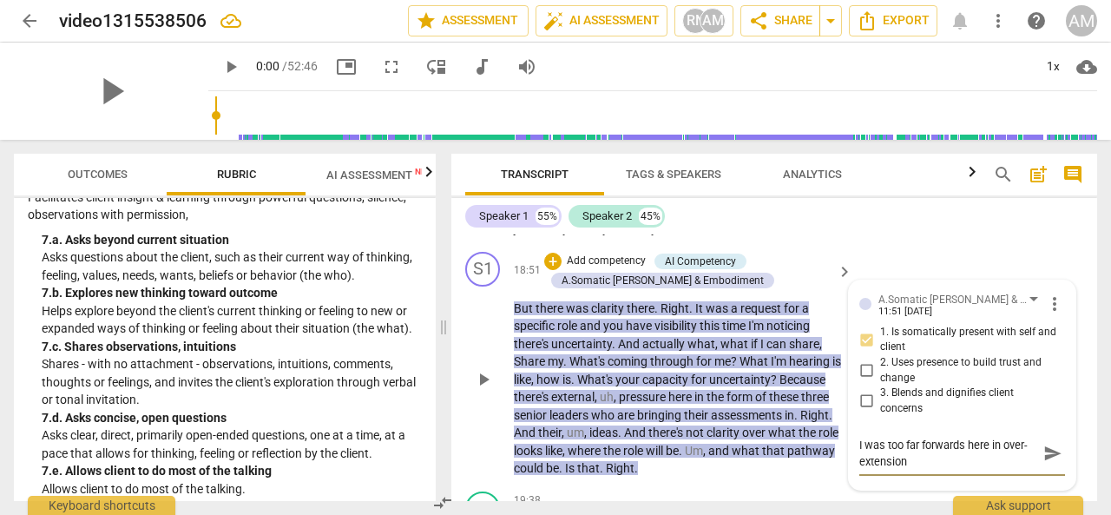
type textarea "I was too far forwards here in over-extension."
type textarea "I was too far forwards here in over-extension. I"
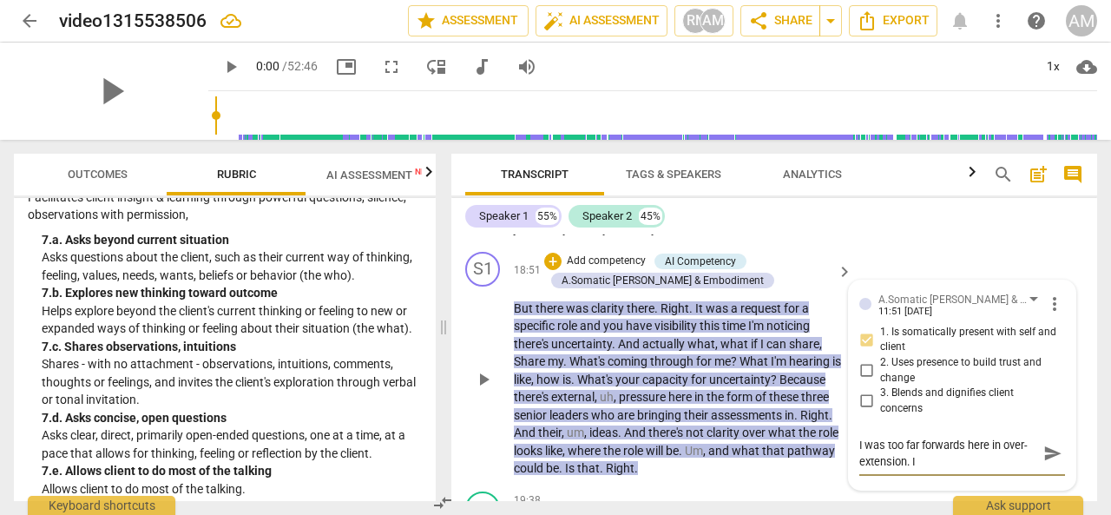
type textarea "I was too far forwards here in over-extension. I"
type textarea "I was too far forwards here in over-extension. I l"
type textarea "I was too far forwards here in over-extension. I le"
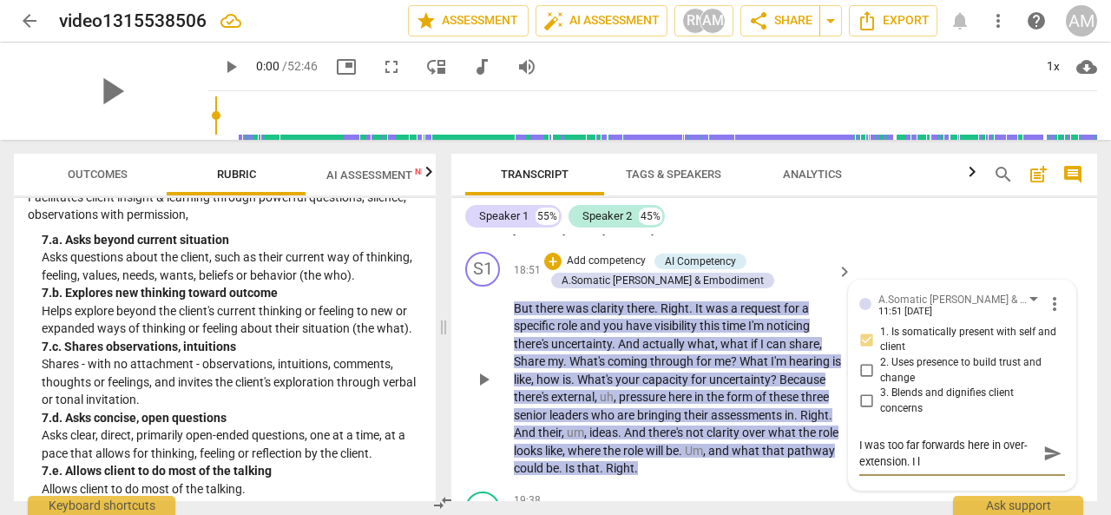
type textarea "I was too far forwards here in over-extension. I le"
type textarea "I was too far forwards here in over-extension. I len"
type textarea "I was too far forwards here in over-extension. I lent"
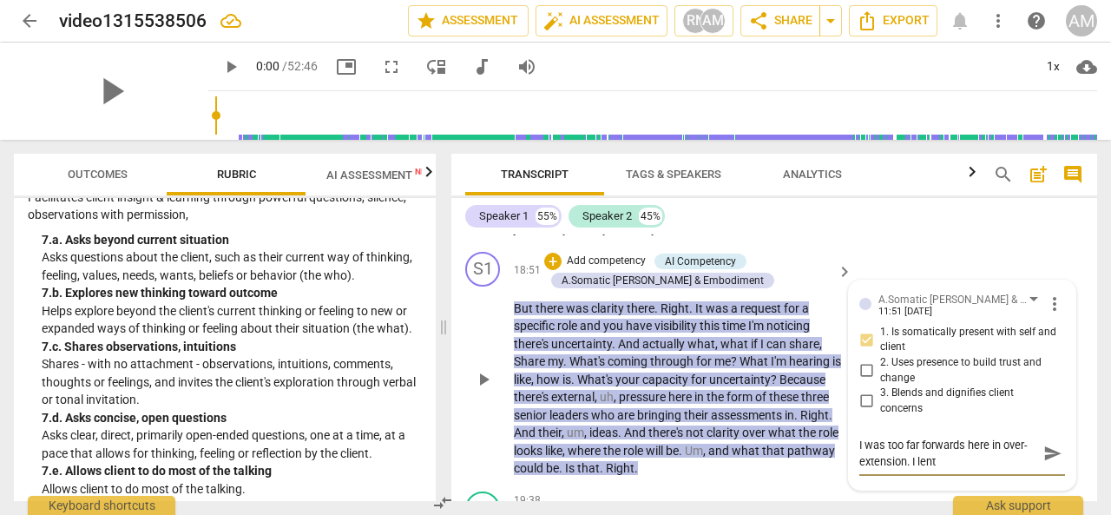
type textarea "I was too far forwards here in over-extension. I lent"
type textarea "I was too far forwards here in over-extension. I len"
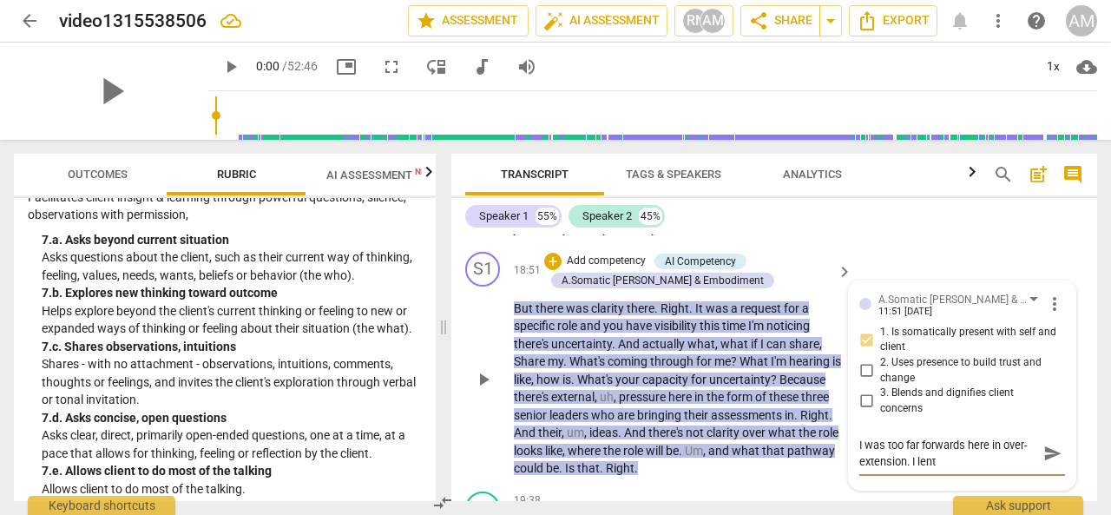
type textarea "I was too far forwards here in over-extension. I len"
type textarea "I was too far forwards here in over-extension. I le"
type textarea "I was too far forwards here in over-extension. I l"
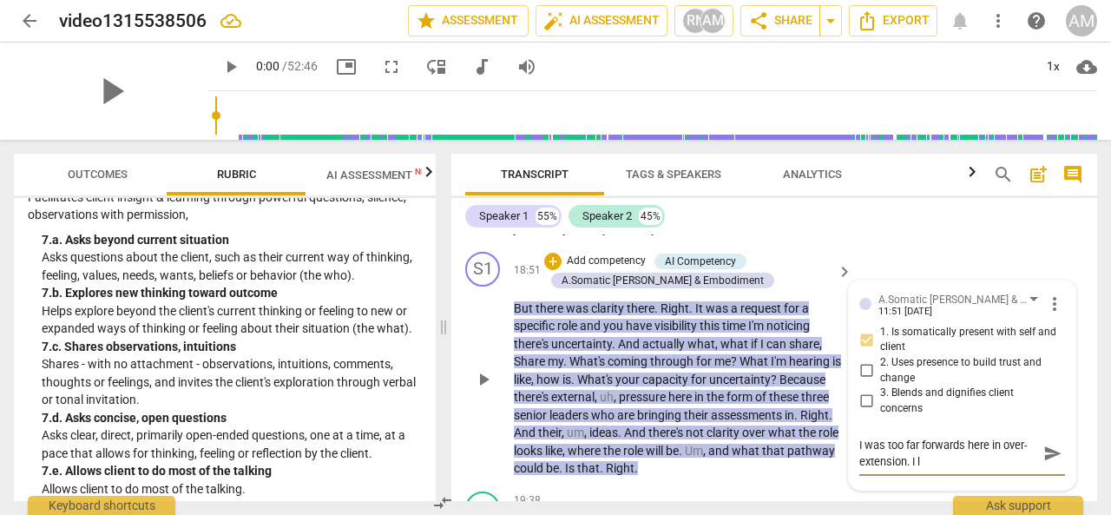
type textarea "I was too far forwards here in over-extension. I"
type textarea "I was too far forwards here in over-extension. I r"
type textarea "I was too far forwards here in over-extension. I re"
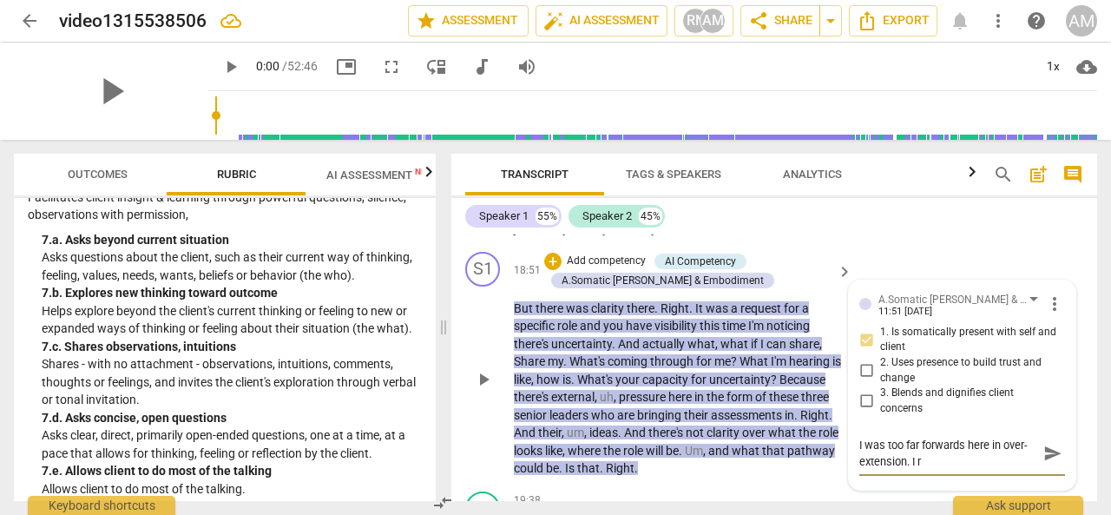
type textarea "I was too far forwards here in over-extension. I re"
type textarea "I was too far forwards here in over-extension. I re-"
type textarea "I was too far forwards here in over-extension. I re-c"
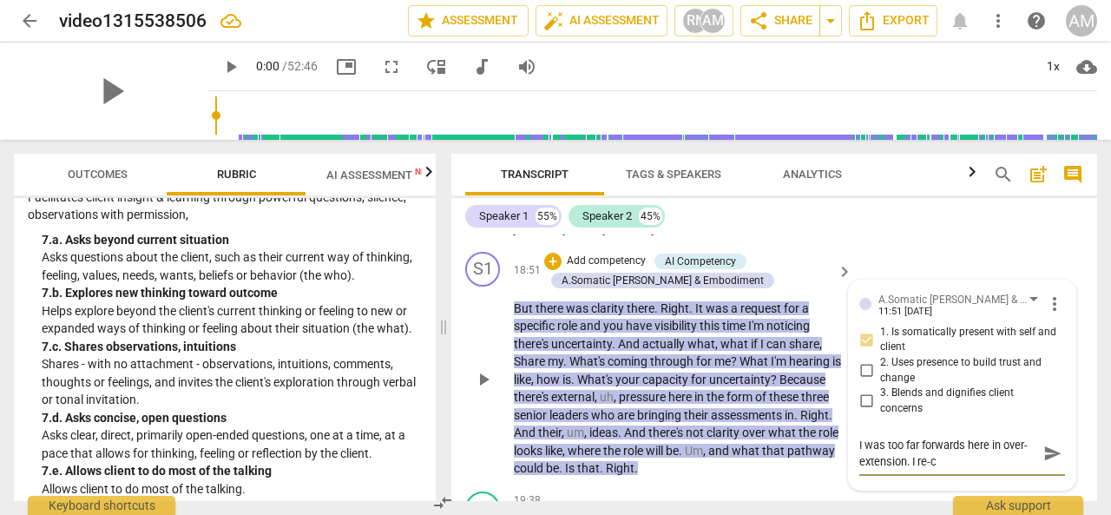
type textarea "I was too far forwards here in over-extension. I re-ce"
type textarea "I was too far forwards here in over-extension. I re-cen"
type textarea "I was too far forwards here in over-extension. I re-cent"
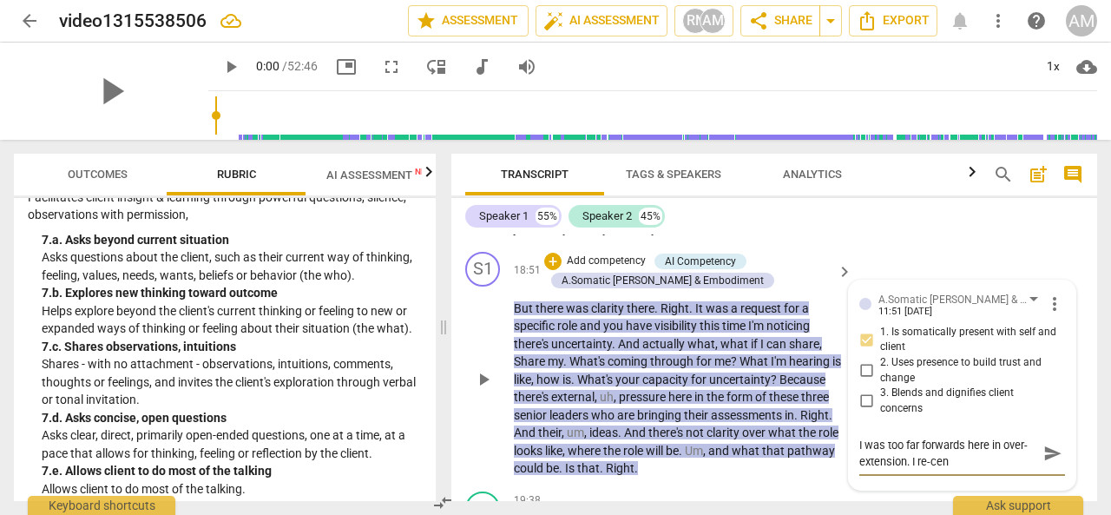
type textarea "I was too far forwards here in over-extension. I re-cent"
type textarea "I was too far forwards here in over-extension. I re-cente"
type textarea "I was too far forwards here in over-extension. I re-center"
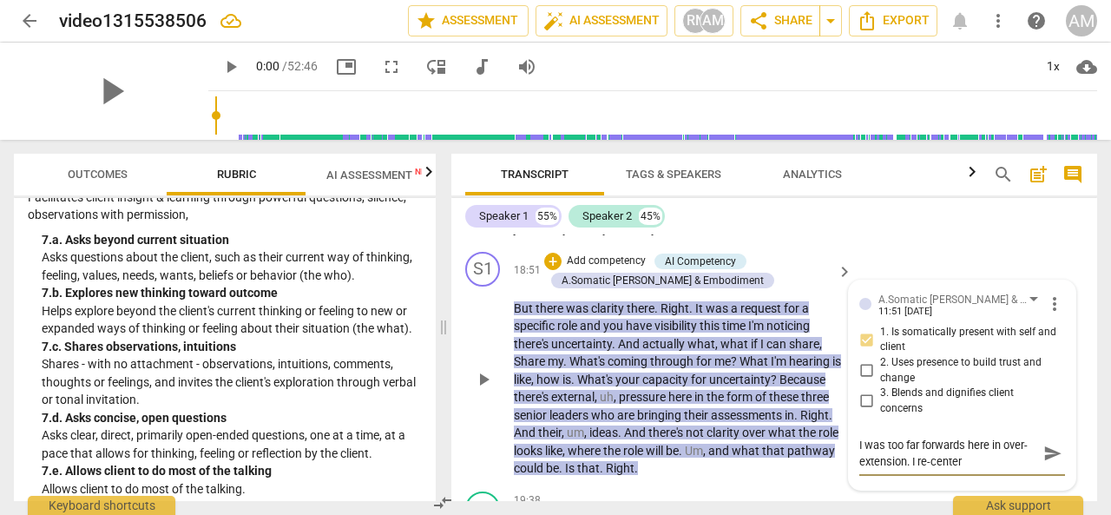
type textarea "I was too far forwards here in over-extension. I re-centere"
type textarea "I was too far forwards here in over-extension. I re-centered"
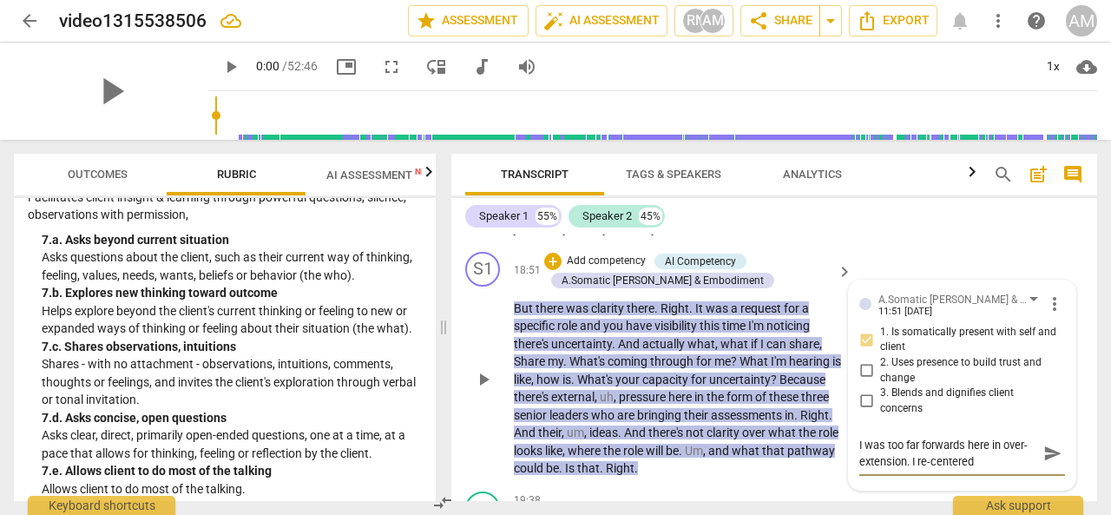
type textarea "I was too far forwards here in over-extension. I re-centered"
type textarea "I was too far forwards here in over-extension. I re-centered."
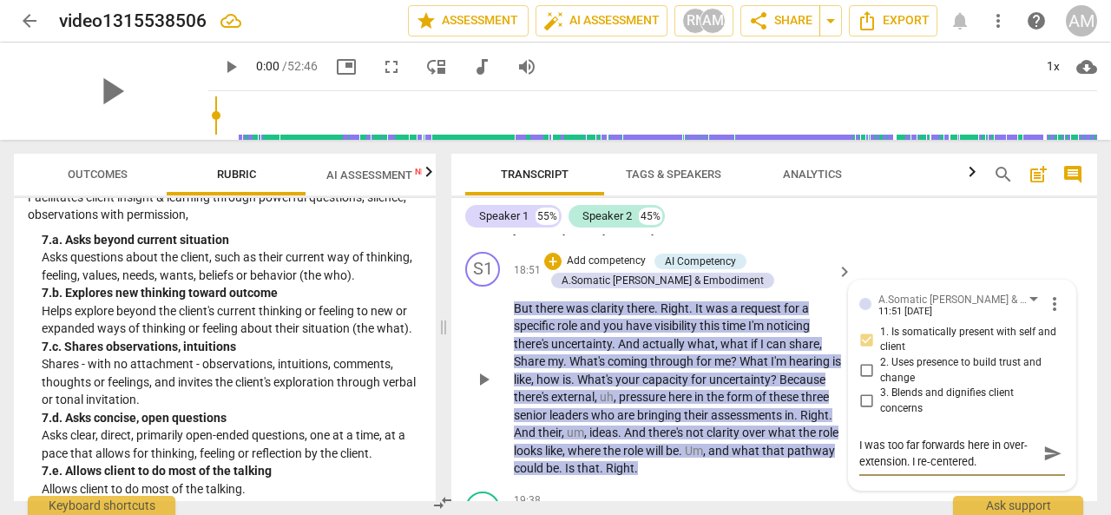
type textarea "I was too far forwards here in over-extension. I re-centered."
click at [947, 464] on textarea "I was too far forwards here in over-extension. I re-centered." at bounding box center [949, 453] width 178 height 33
click at [993, 458] on textarea "I was too far forwards here in over-extension. I re-centered." at bounding box center [949, 453] width 178 height 33
type textarea "I was too far forwards here in over-extension. I re-centered."
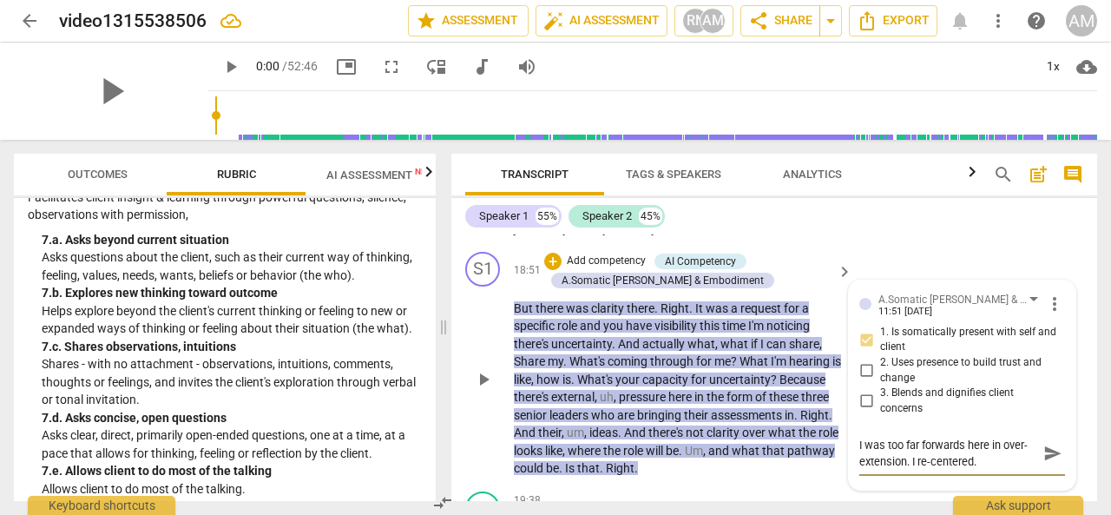
type textarea "I was too far forwards here in over-extension. I re-centered."
type textarea "I was too far forwards here in over-extension. I re-centered"
type textarea "I was too far forwards here in over-extension. I re-centered."
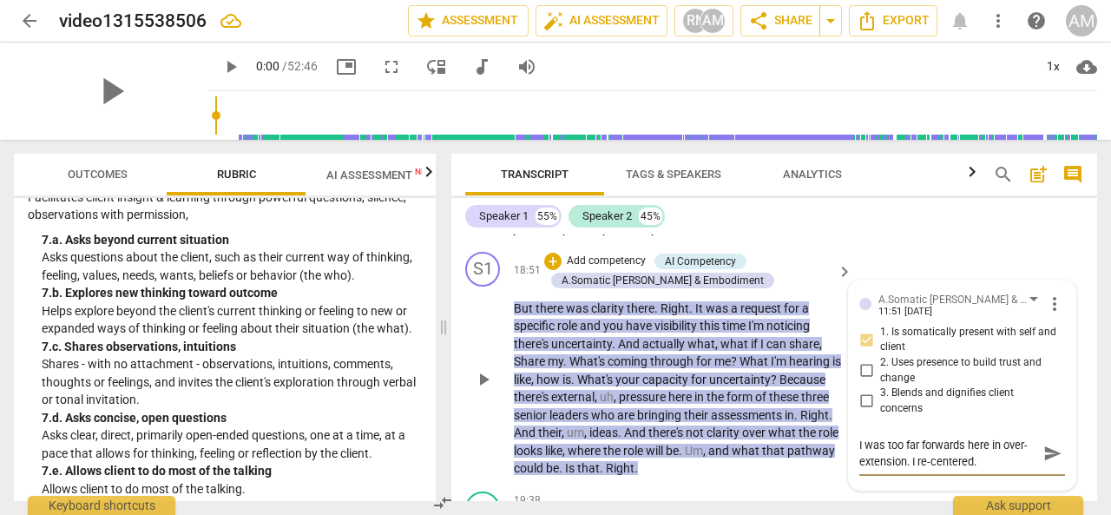
type textarea "I was too far forwards here in over-extension. I re-centered"
type textarea "I was too far forwards here in over-extension. I re-centered."
click at [903, 463] on textarea "I was too far forwards here in over-extension. I re-centered." at bounding box center [949, 453] width 178 height 33
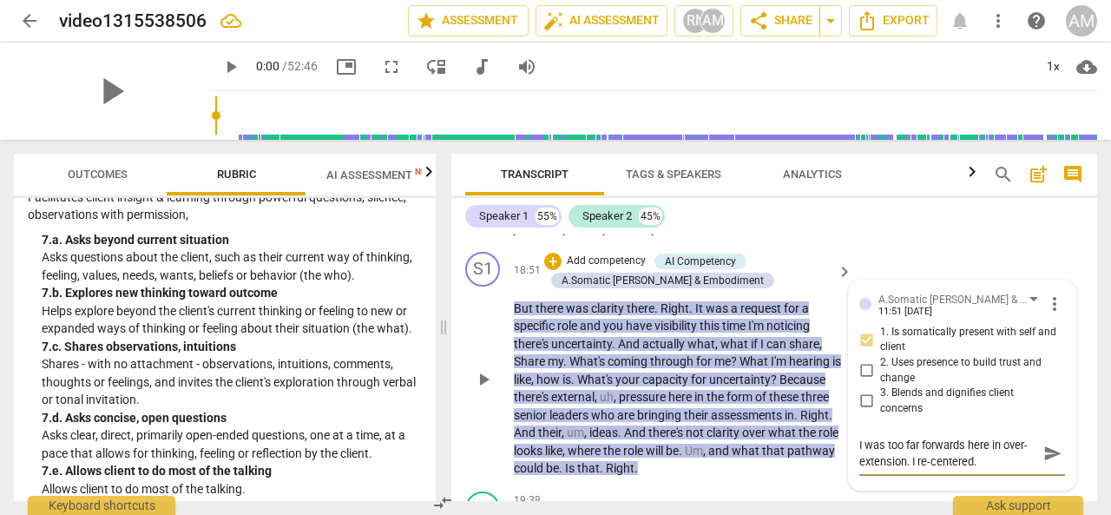
type textarea "I was too far forwards here in over-extension . I re-centered."
type textarea "I was too far forwards here in over-extension a. I re-centered."
type textarea "I was too far forwards here in over-extension an. I re-centered."
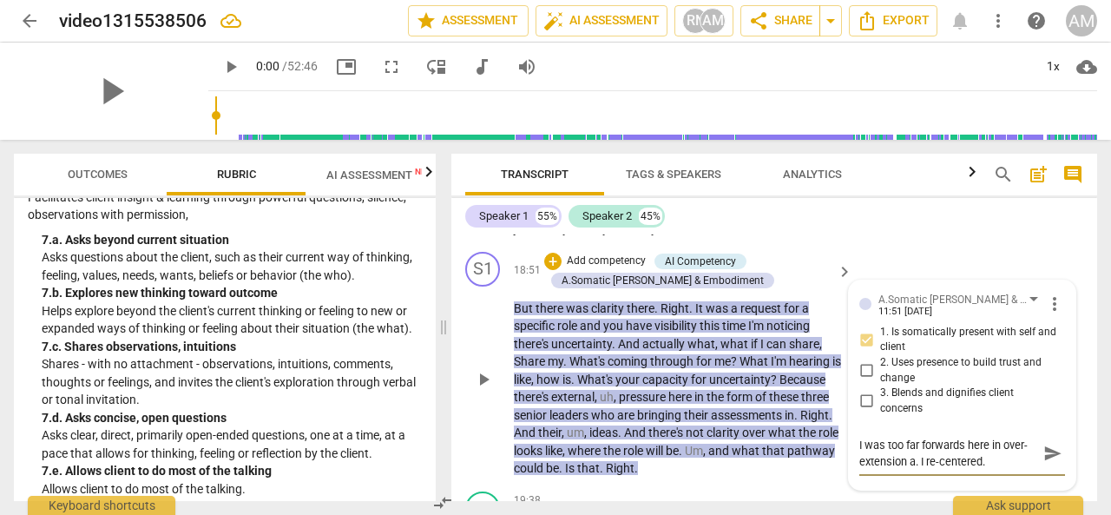
type textarea "I was too far forwards here in over-extension an. I re-centered."
type textarea "I was too far forwards here in over-extension and. I re-centered."
type textarea "I was too far forwards here in over-extension and . I re-centered."
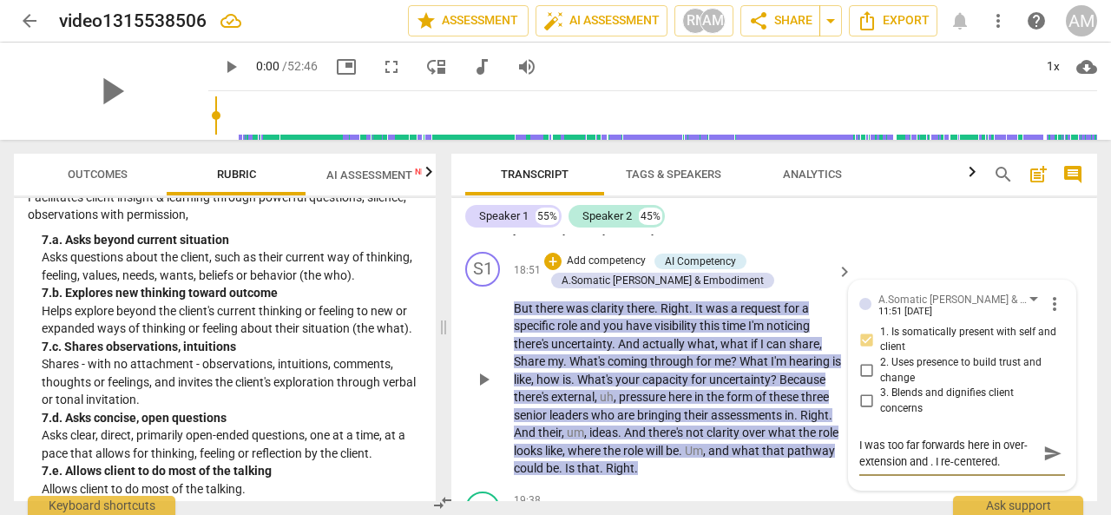
type textarea "I was too far forwards here in over-extension and m. I re-centered."
type textarea "I was too far forwards here in over-extension and my. I re-centered."
type textarea "I was too far forwards here in over-extension and my . I re-centered."
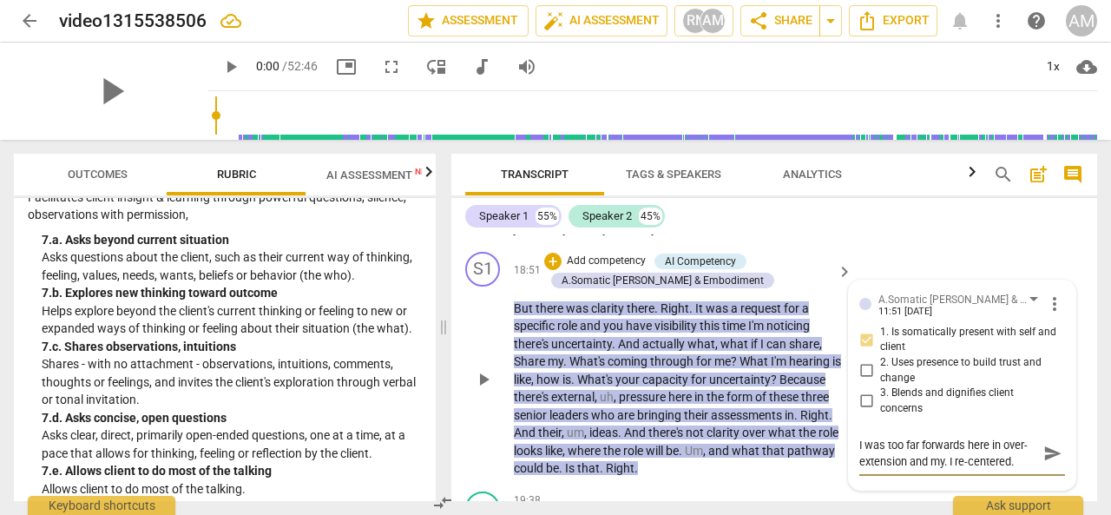
type textarea "I was too far forwards here in over-extension and my . I re-centered."
type textarea "I was too far forwards here in over-extension and my n. I re-centered."
type textarea "I was too far forwards here in over-extension and my no. I re-centered."
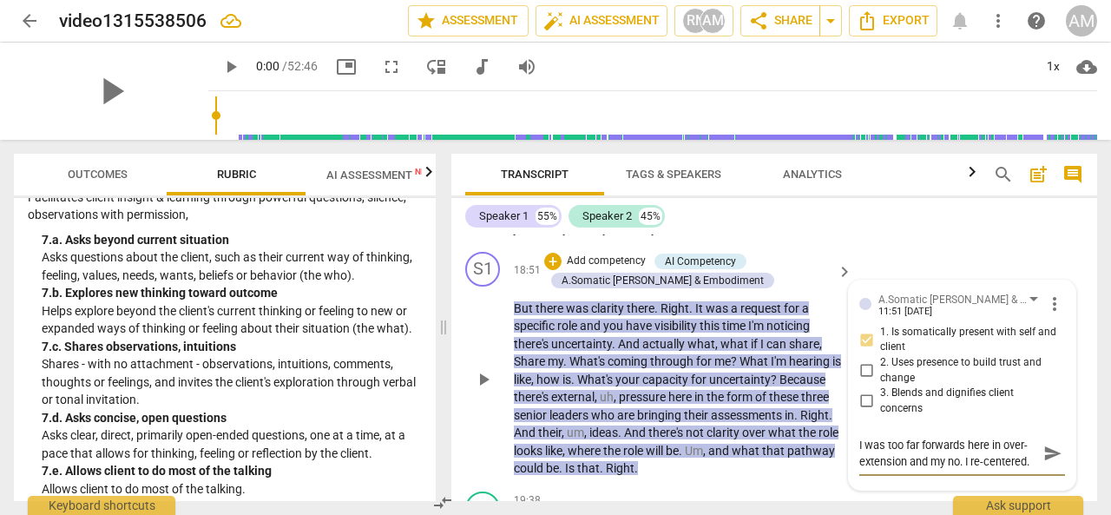
type textarea "I was too far forwards here in over-extension and my not. I re-centered."
type textarea "I was too far forwards here in over-extension and my noti. I re-centered."
type textarea "I was too far forwards here in over-extension and my notic. I re-centered."
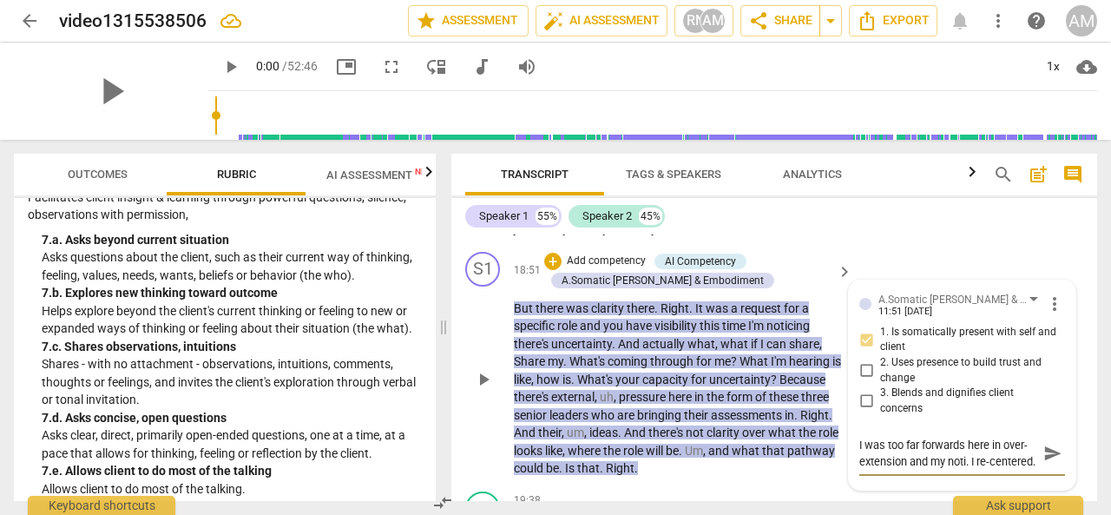
type textarea "I was too far forwards here in over-extension and my notic. I re-centered."
type textarea "I was too far forwards here in over-extension and my notici. I re-centered."
type textarea "I was too far forwards here in over-extension and my noticin. I re-centered."
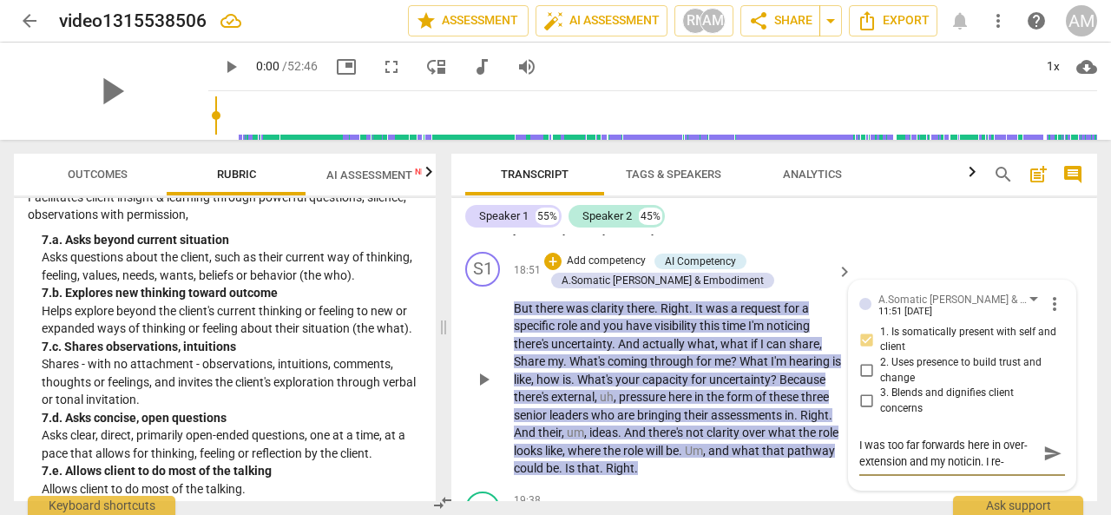
type textarea "I was too far forwards here in over-extension and my noticing. I re-centered."
click at [898, 296] on div "A.Somatic [PERSON_NAME] & Embodiment" at bounding box center [954, 300] width 151 height 16
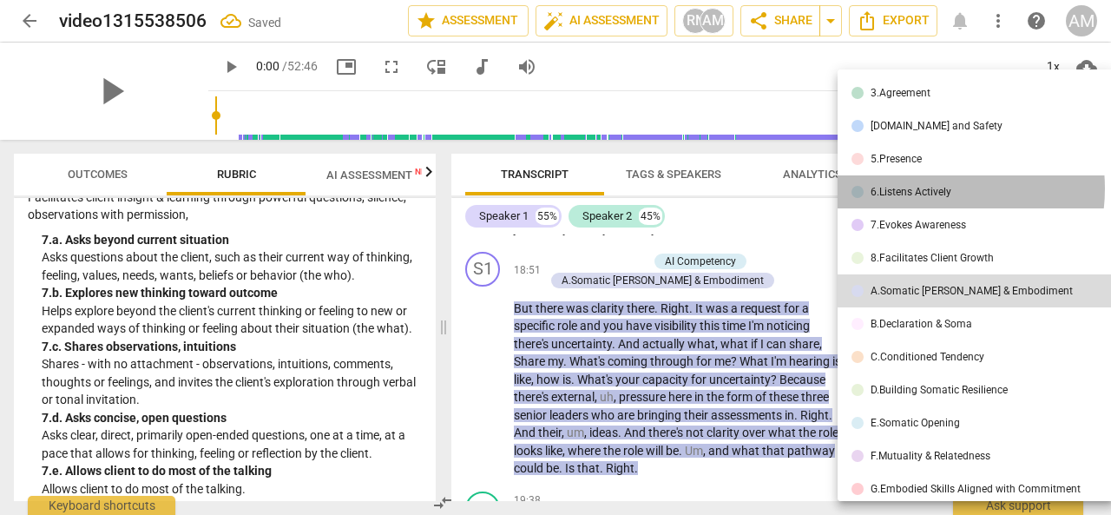
click at [920, 188] on div "6.Listens Actively" at bounding box center [911, 192] width 81 height 10
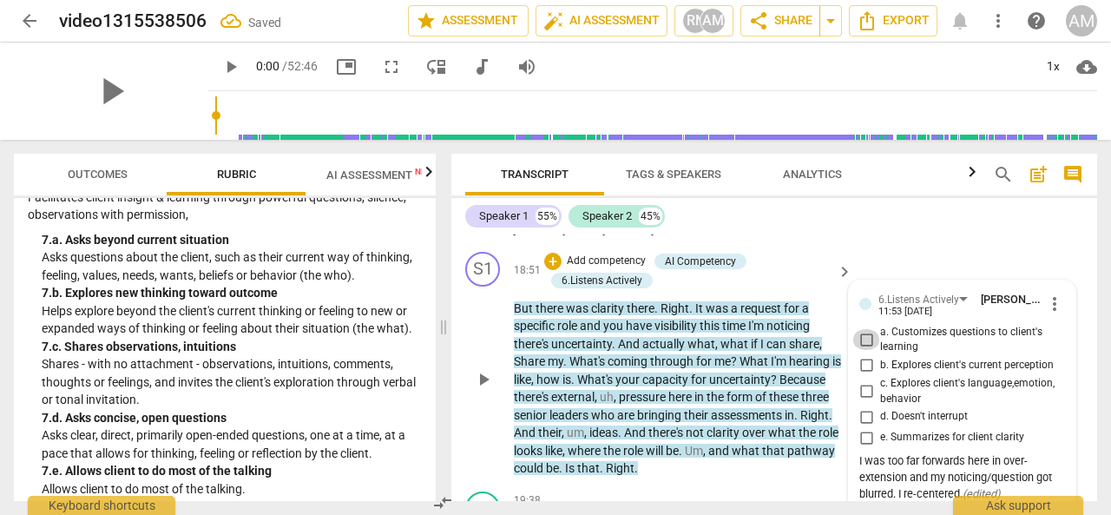
click at [864, 339] on input "a. Customizes questions to client's learning" at bounding box center [867, 339] width 28 height 21
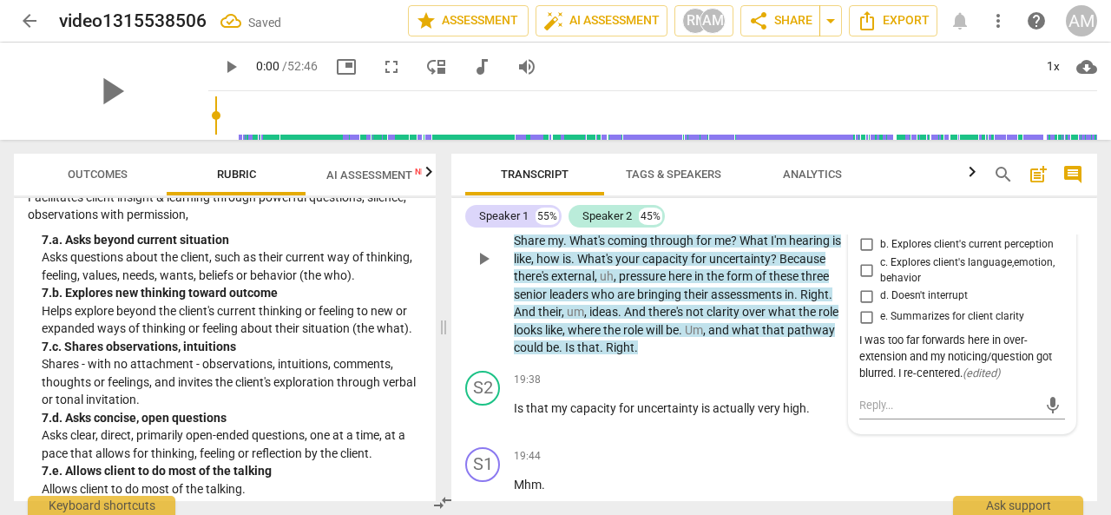
scroll to position [6093, 0]
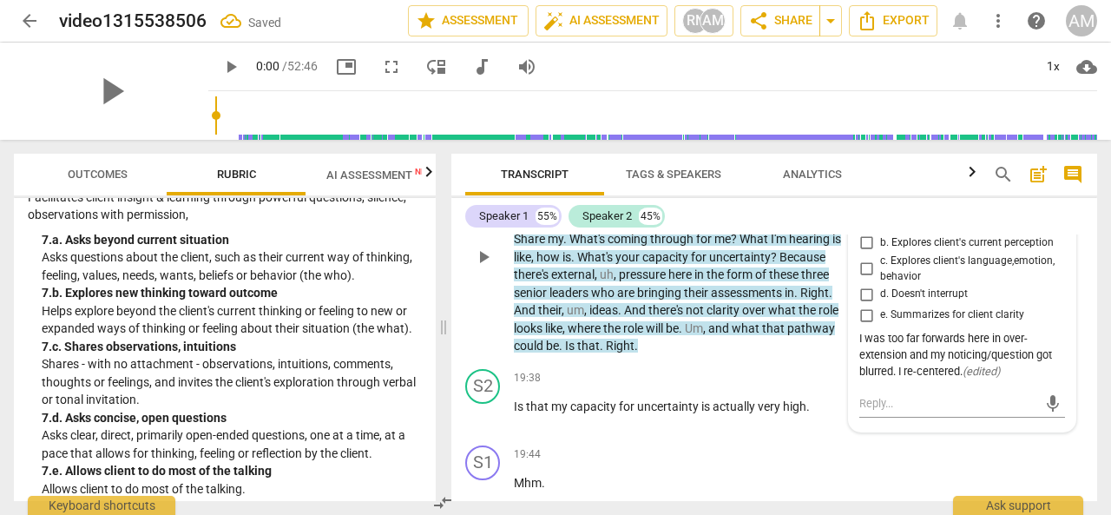
click at [729, 354] on div "S1 play_arrow pause 18:51 + Add competency AI Competency 6.Listens Actively key…" at bounding box center [775, 242] width 646 height 240
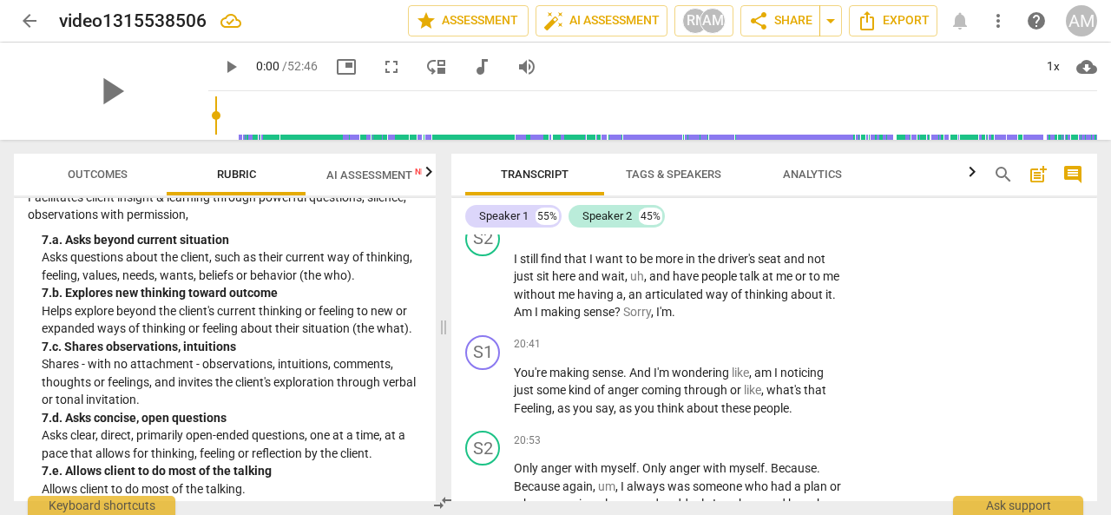
scroll to position [6549, 0]
click at [736, 345] on div "+" at bounding box center [736, 343] width 17 height 17
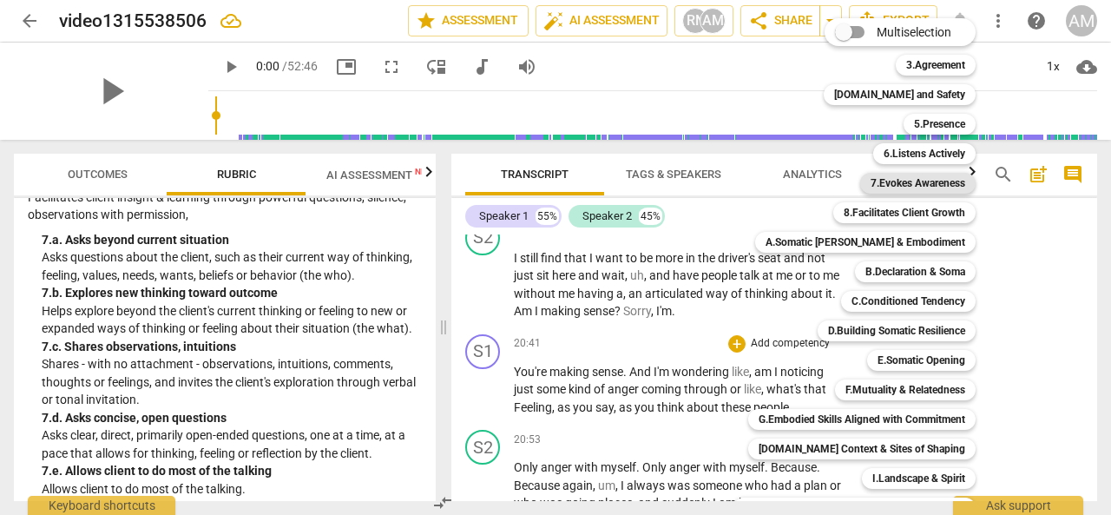
click at [919, 185] on b "7.Evokes Awareness" at bounding box center [918, 183] width 95 height 21
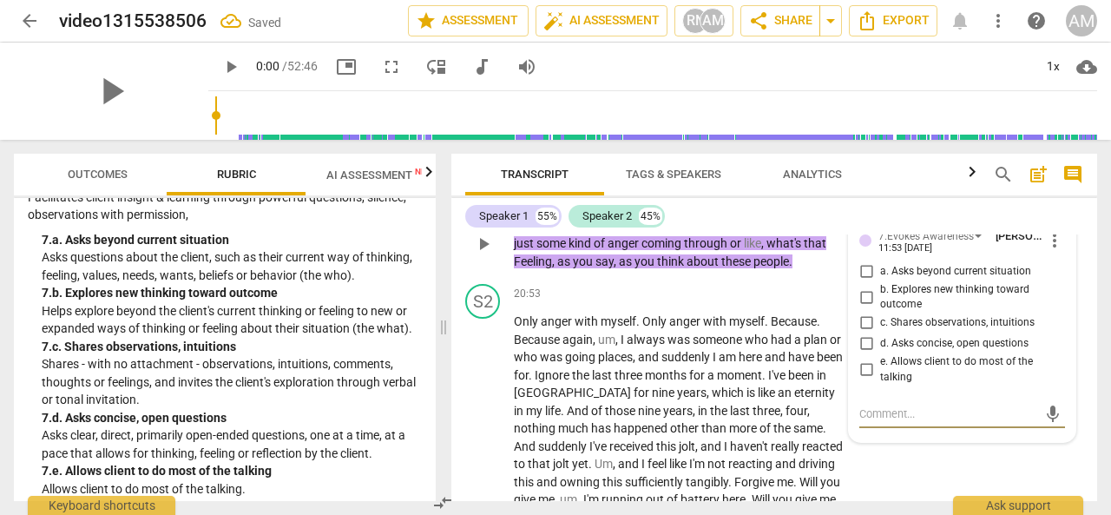
scroll to position [6695, 0]
click at [866, 326] on input "c. Shares observations, intuitions" at bounding box center [867, 322] width 28 height 21
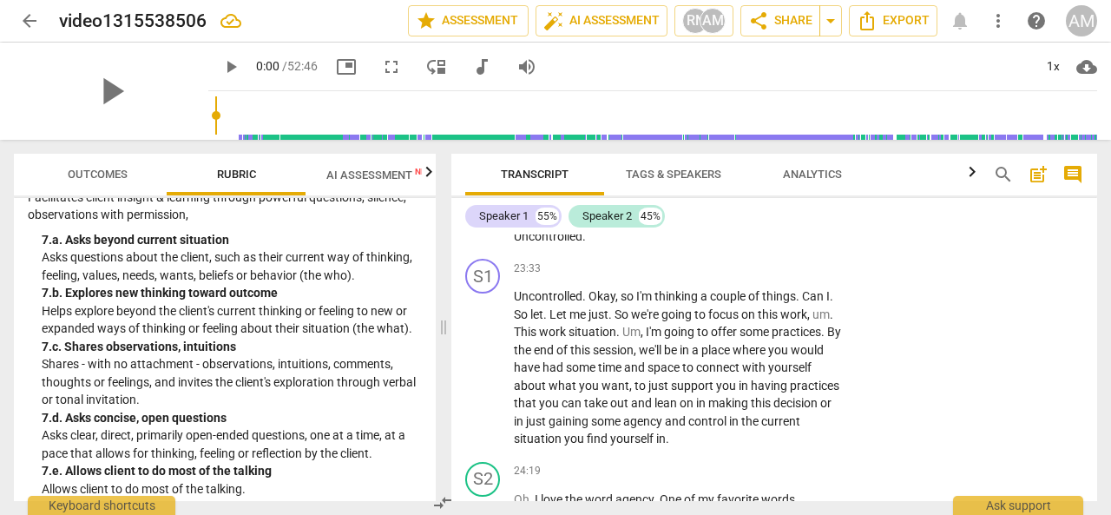
scroll to position [7486, 0]
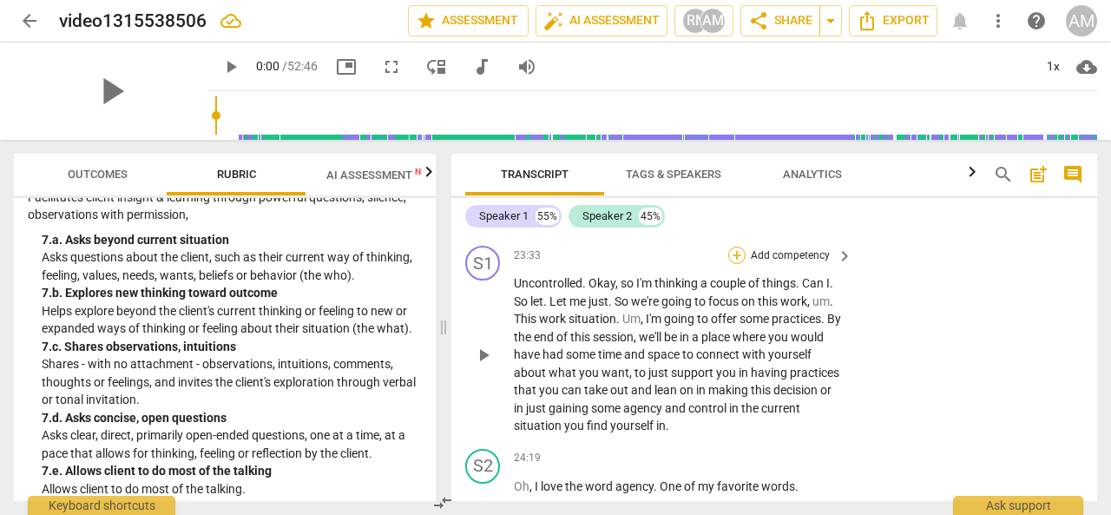
click at [738, 260] on div "+" at bounding box center [736, 255] width 17 height 17
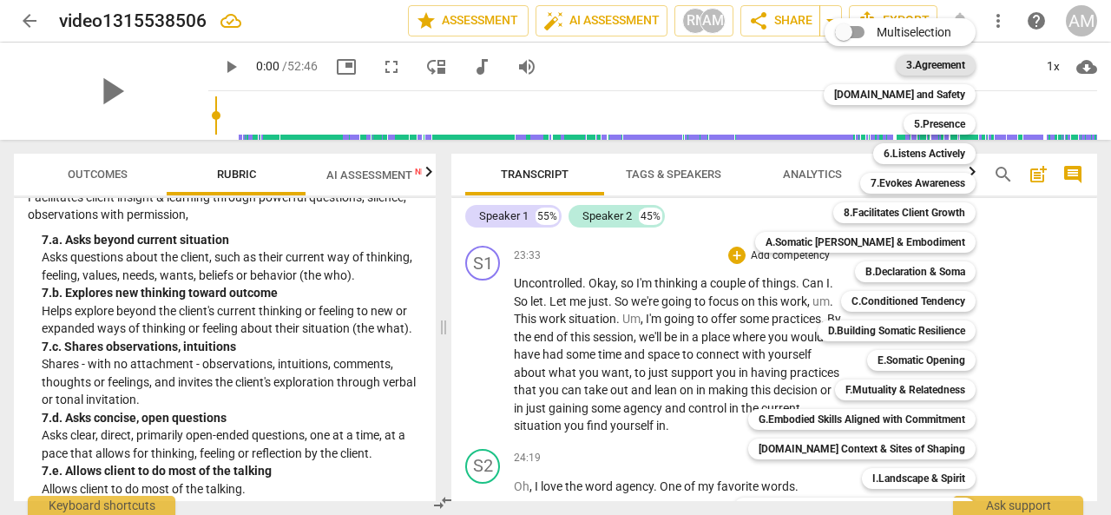
click at [922, 63] on b "3.Agreement" at bounding box center [935, 65] width 59 height 21
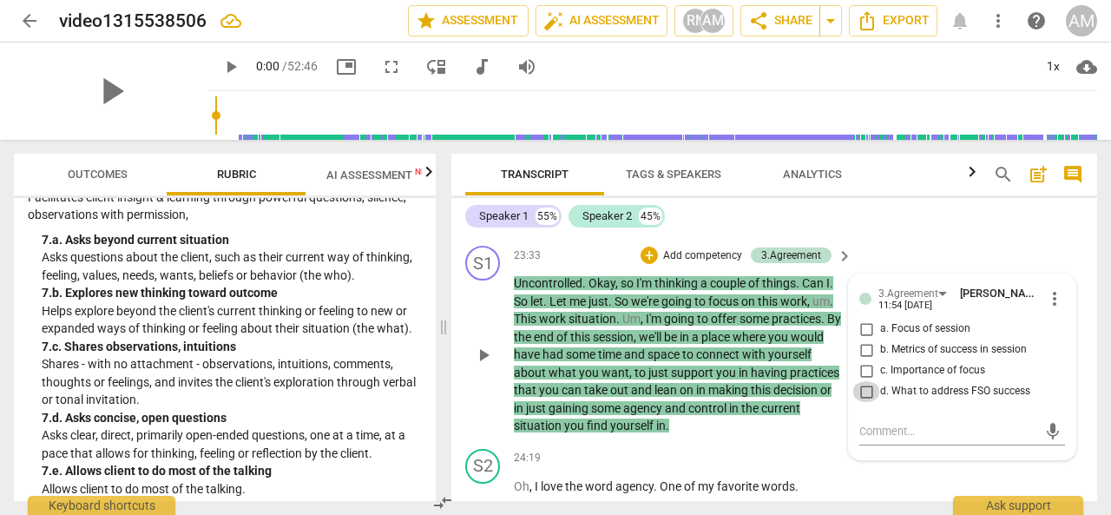
click at [864, 389] on input "d. What to address FSO success" at bounding box center [867, 391] width 28 height 21
click at [799, 442] on div "S2 play_arrow pause 24:19 + Add competency keyboard_arrow_right Oh , I love the…" at bounding box center [775, 480] width 646 height 76
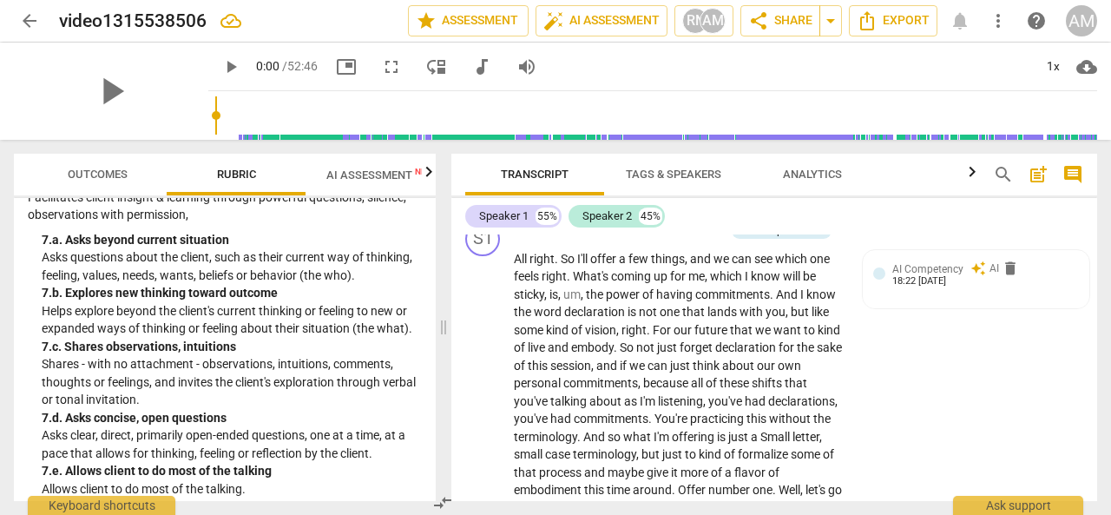
scroll to position [7950, 0]
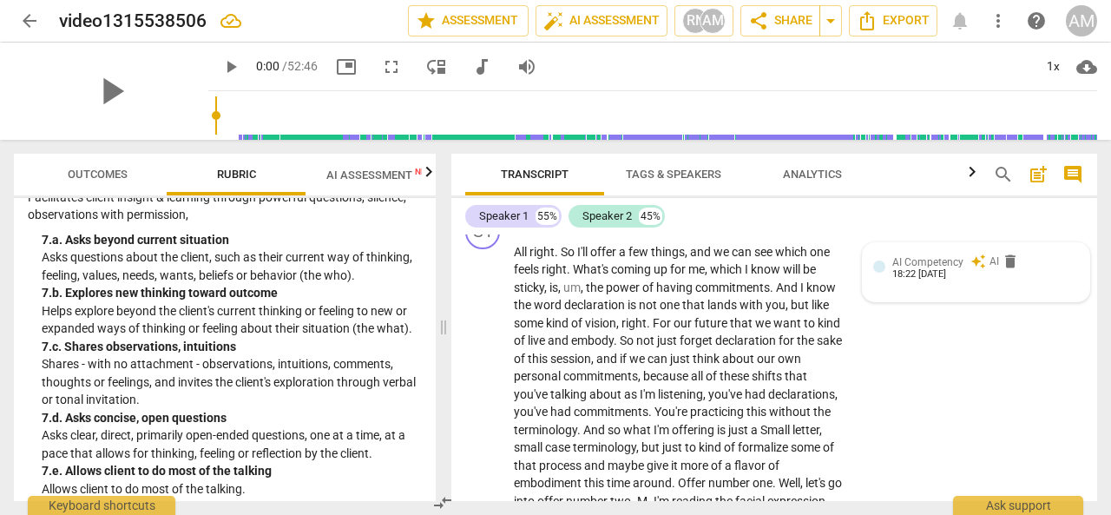
click at [913, 270] on div "18:22 [DATE]" at bounding box center [920, 274] width 54 height 11
click at [950, 261] on div "AI Competency" at bounding box center [922, 261] width 86 height 15
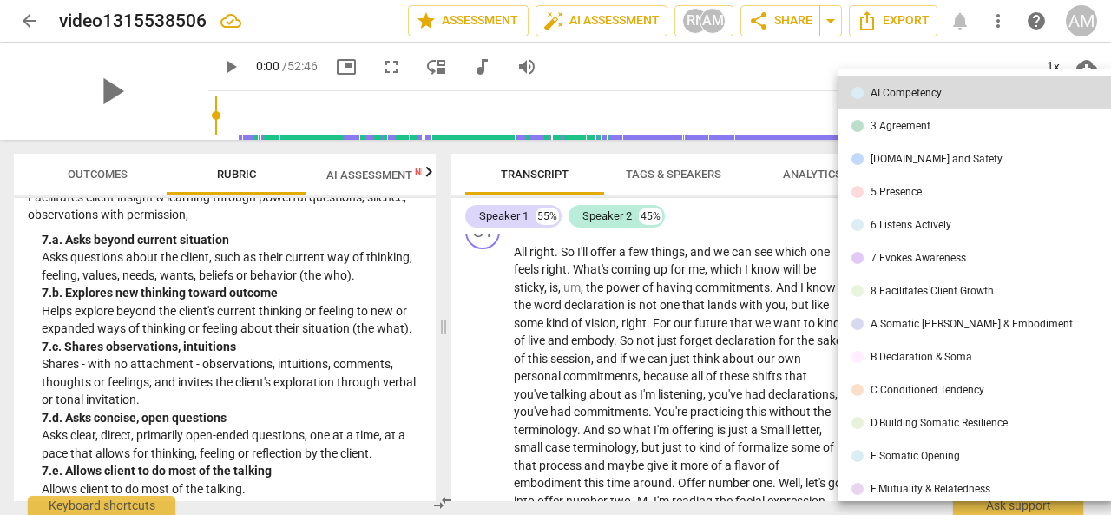
click at [751, 218] on div at bounding box center [555, 257] width 1111 height 515
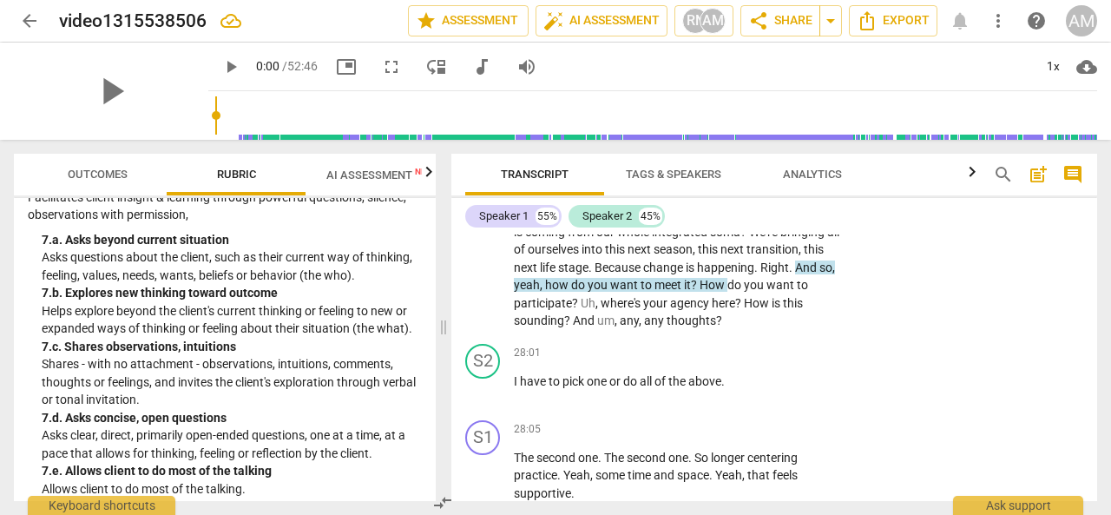
scroll to position [8576, 0]
click at [728, 367] on div "28:01 + Add competency keyboard_arrow_right I have to pick one or do all of the…" at bounding box center [684, 374] width 340 height 63
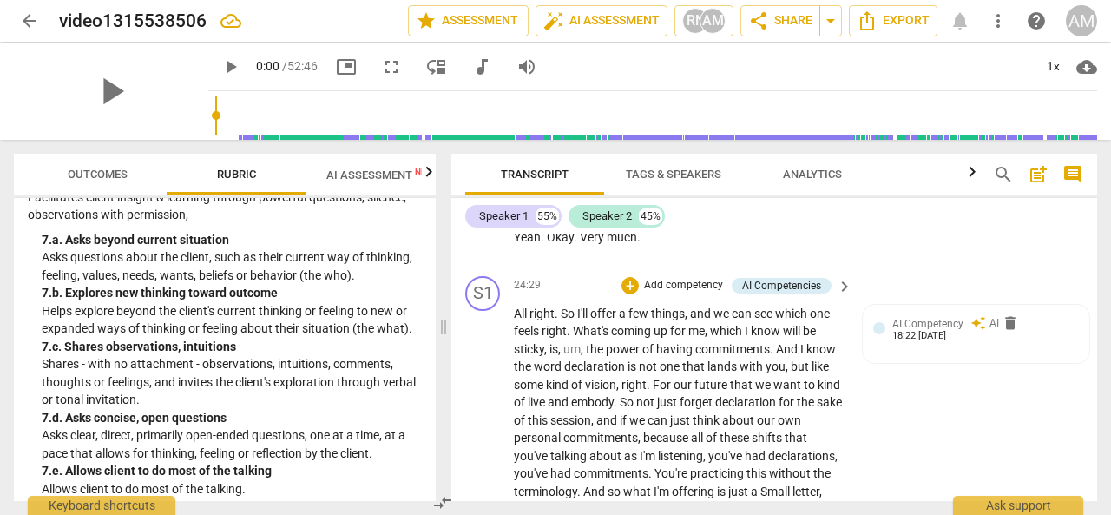
scroll to position [7887, 0]
click at [728, 367] on span "lands" at bounding box center [724, 367] width 32 height 14
click at [627, 280] on div "+" at bounding box center [630, 286] width 17 height 17
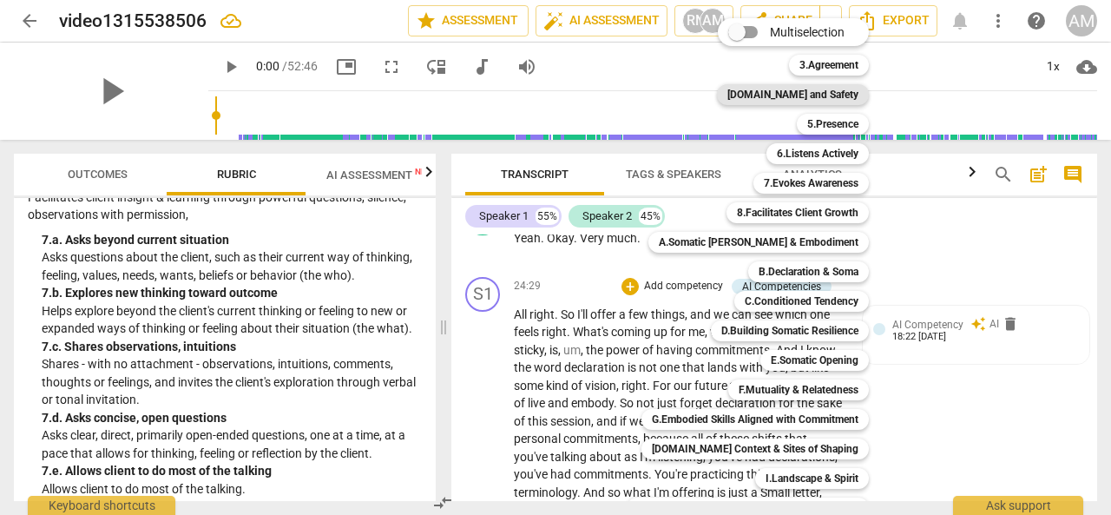
click at [793, 98] on b "[DOMAIN_NAME] and Safety" at bounding box center [793, 94] width 131 height 21
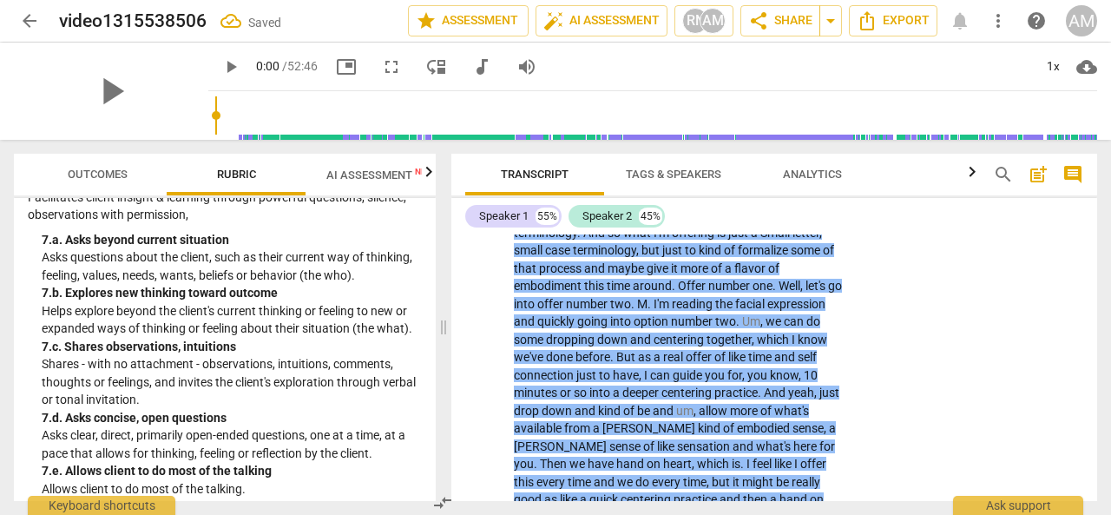
scroll to position [7981, 0]
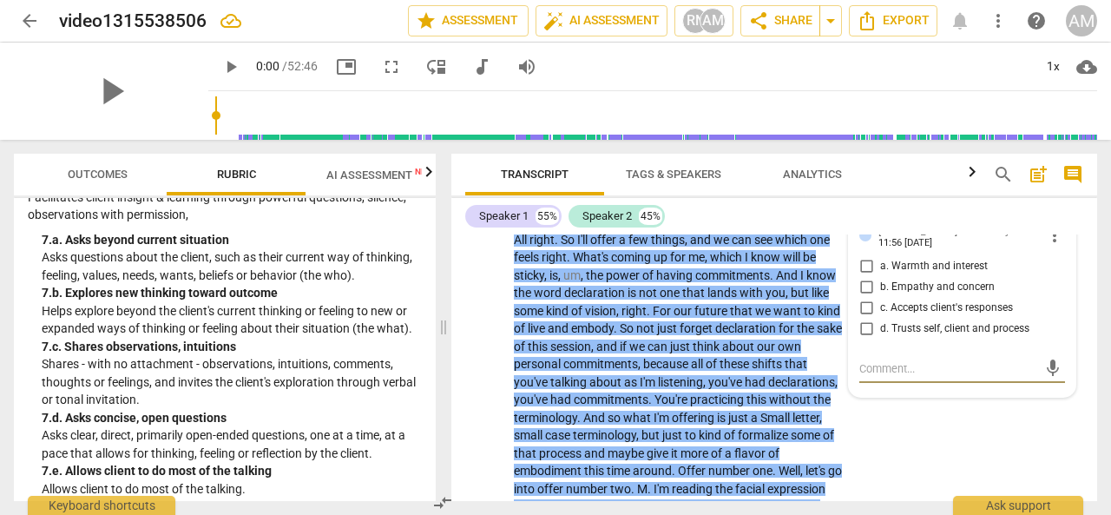
click at [866, 285] on input "b. Empathy and concern" at bounding box center [867, 287] width 28 height 21
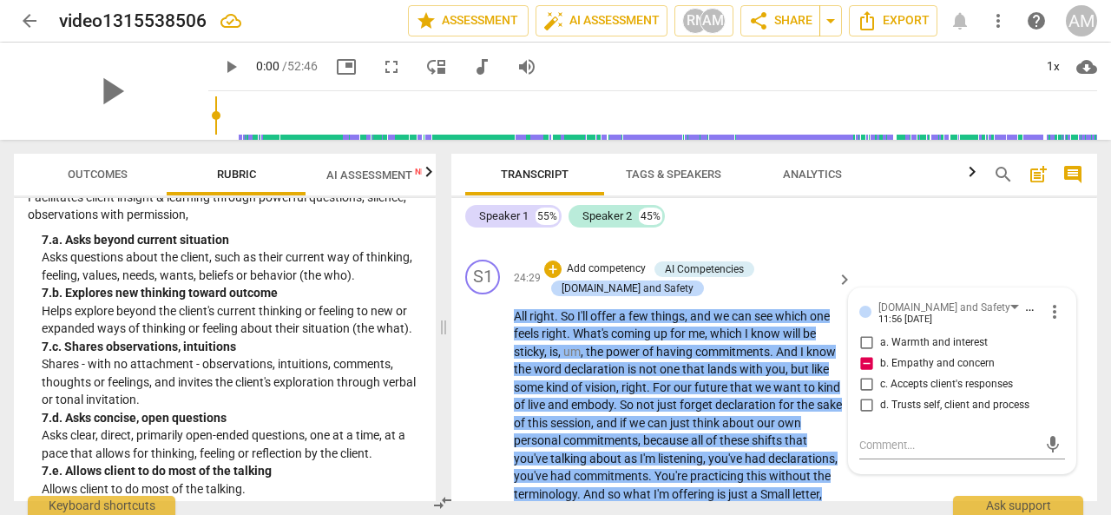
scroll to position [7903, 0]
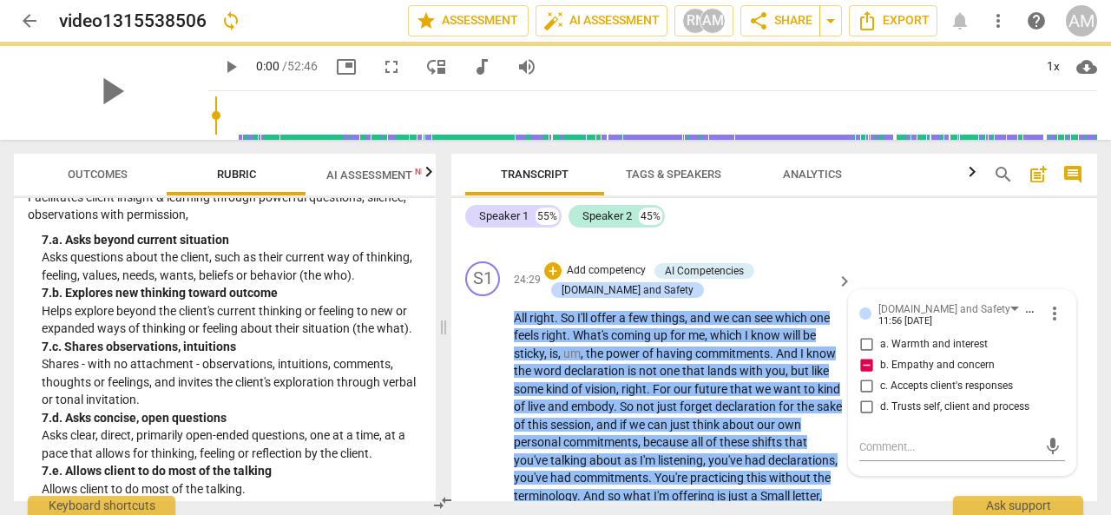
click at [865, 362] on input "b. Empathy and concern" at bounding box center [867, 365] width 28 height 21
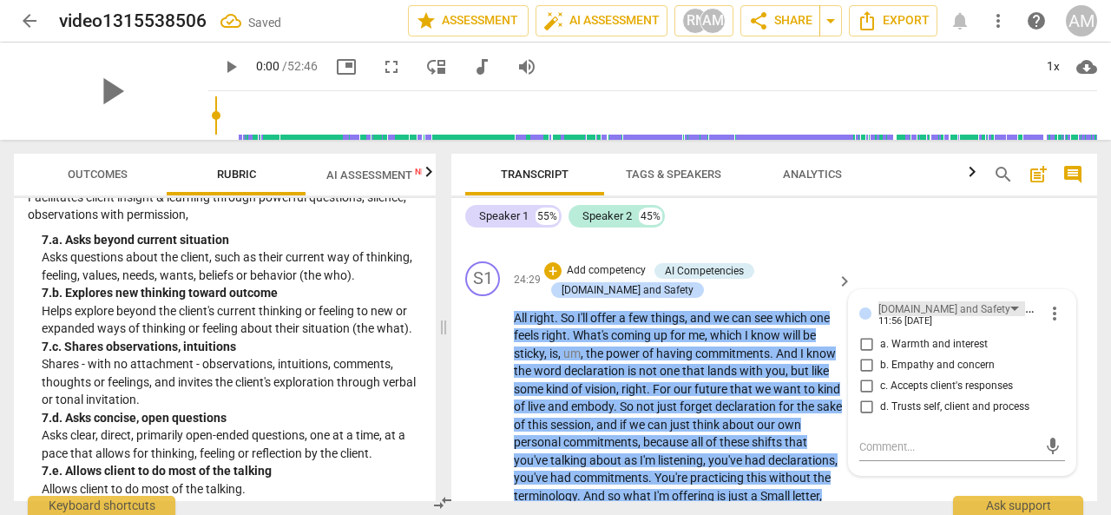
click at [963, 307] on div "[DOMAIN_NAME] and Safety" at bounding box center [952, 308] width 147 height 15
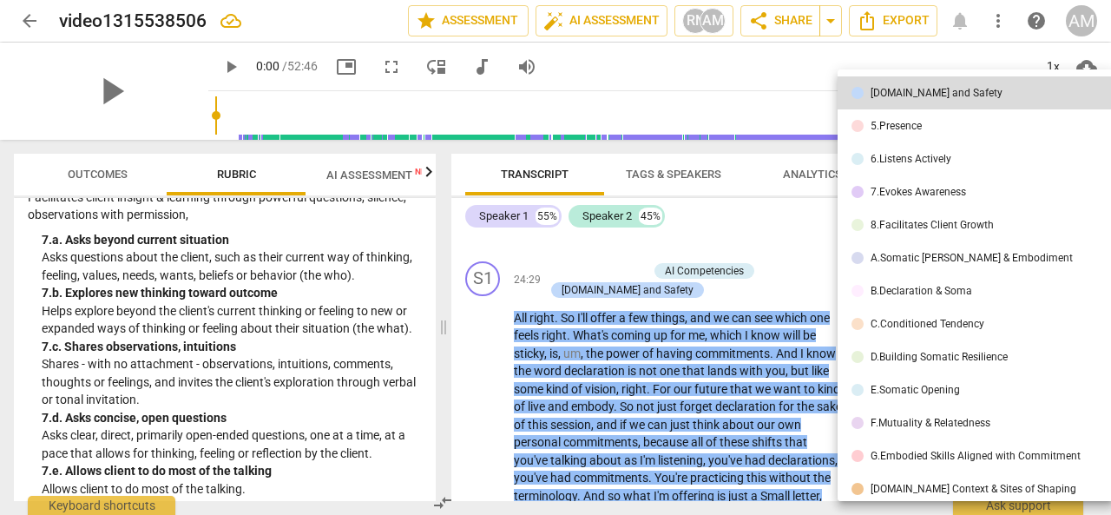
scroll to position [0, 0]
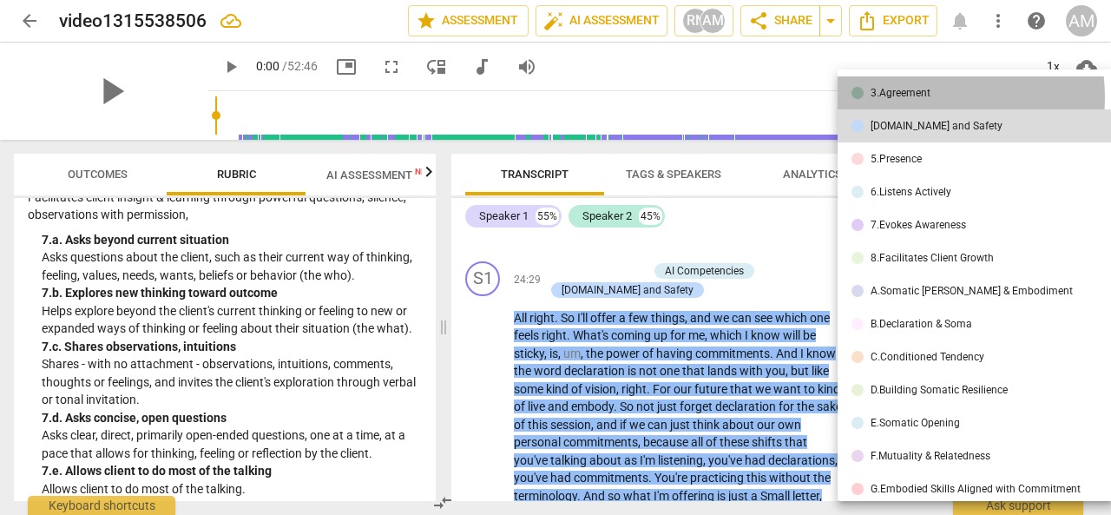
click at [914, 97] on div "3.Agreement" at bounding box center [901, 93] width 60 height 10
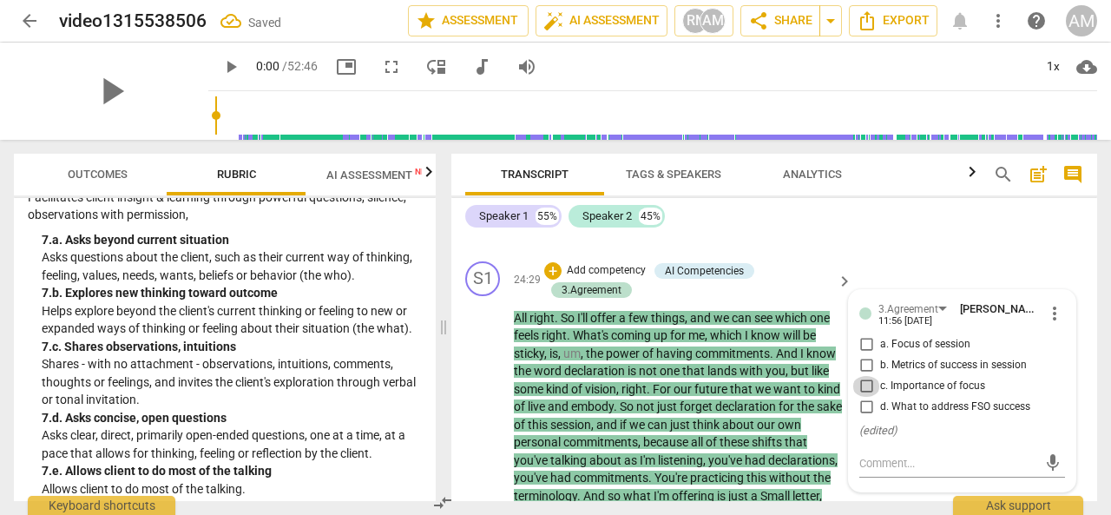
click at [865, 385] on input "c. Importance of focus" at bounding box center [867, 386] width 28 height 21
click at [941, 308] on div "3.Agreement" at bounding box center [916, 308] width 75 height 15
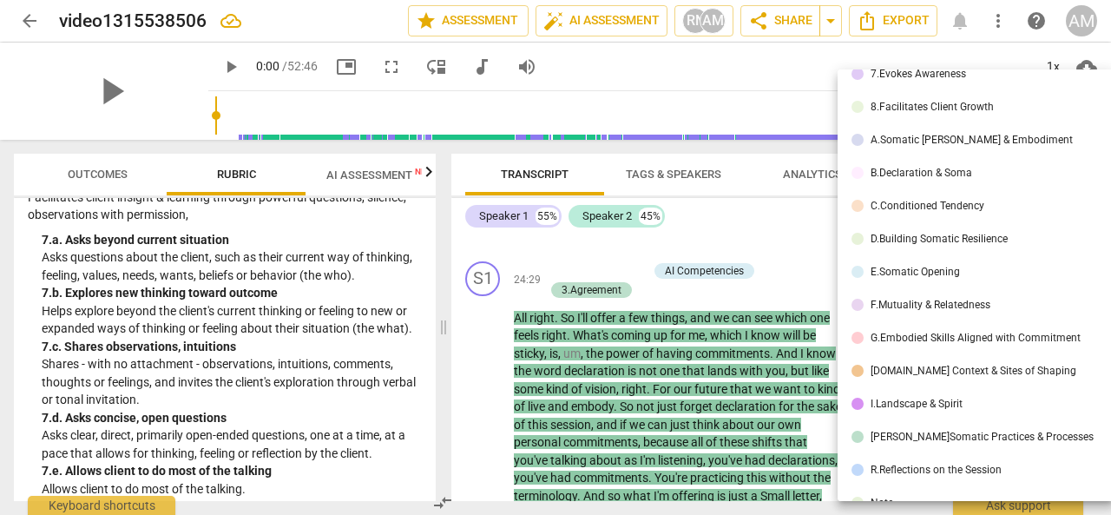
scroll to position [154, 0]
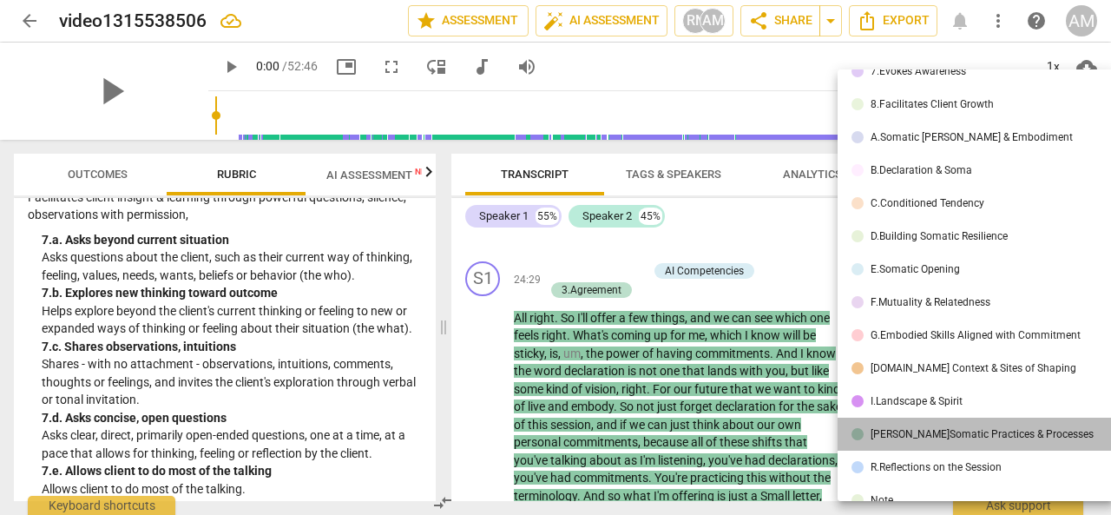
click at [1008, 436] on div "[PERSON_NAME]Somatic Practices & Processes" at bounding box center [982, 434] width 223 height 10
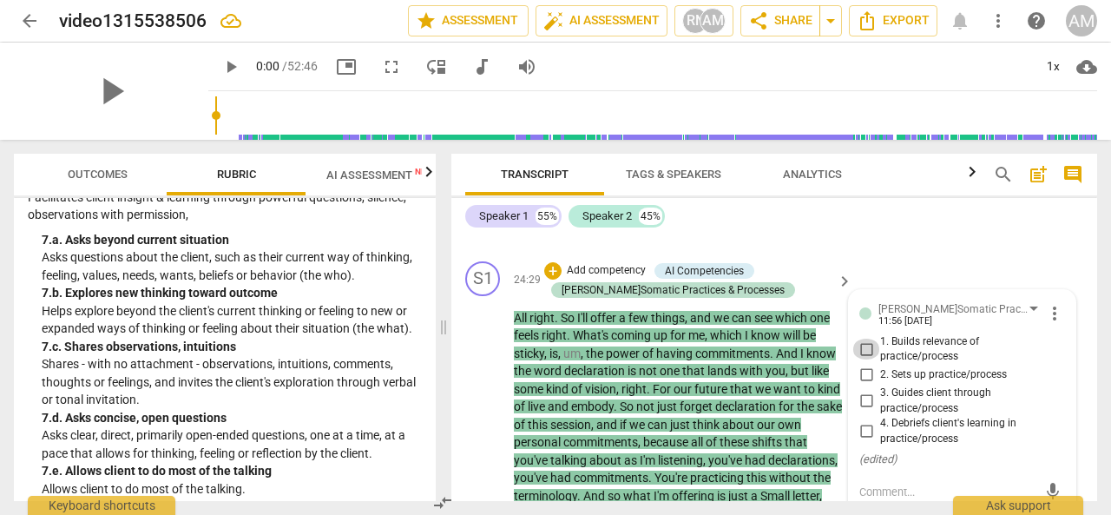
click at [860, 350] on input "1. Builds relevance of practice/process" at bounding box center [867, 349] width 28 height 21
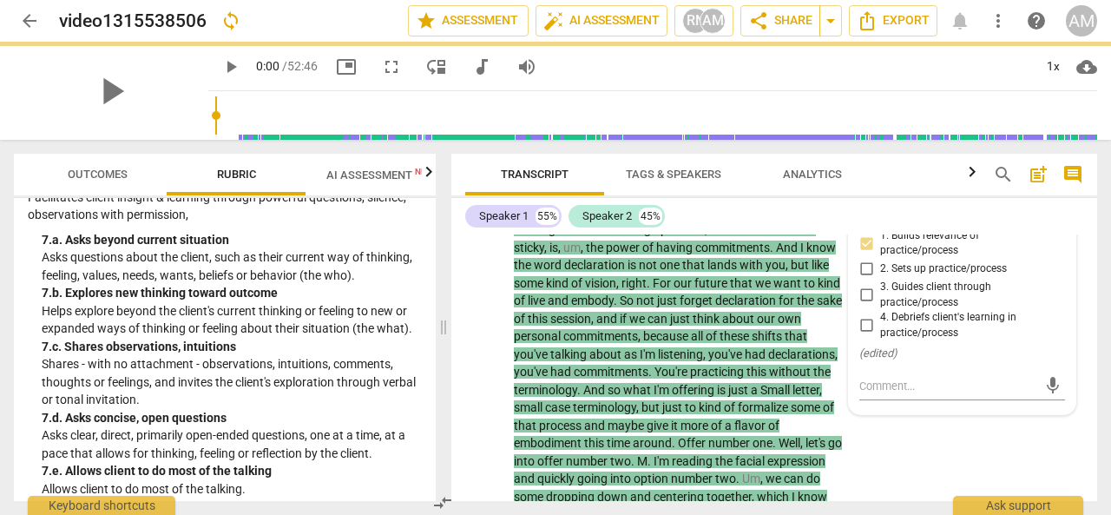
scroll to position [8012, 0]
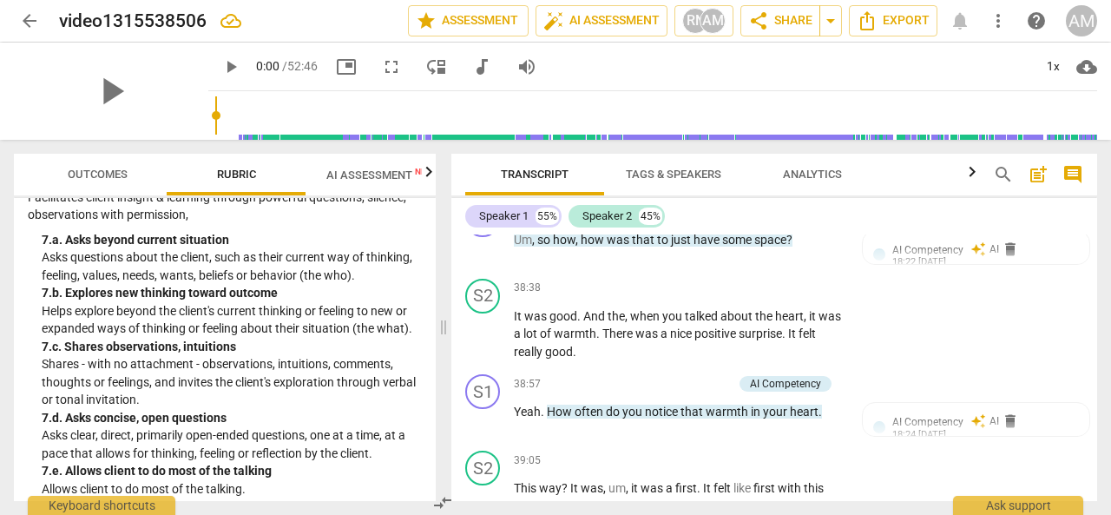
scroll to position [10780, 0]
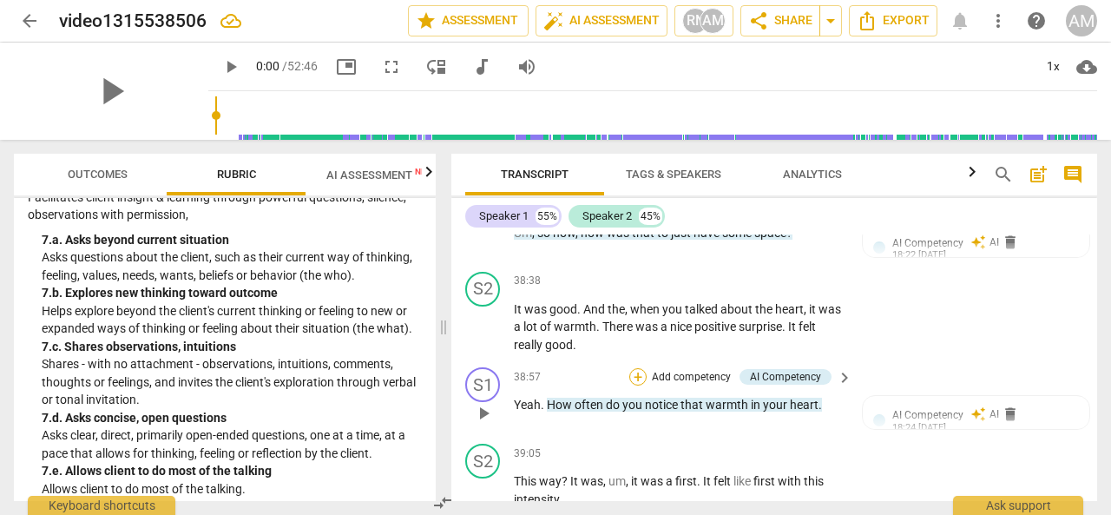
click at [636, 374] on div "+" at bounding box center [637, 376] width 17 height 17
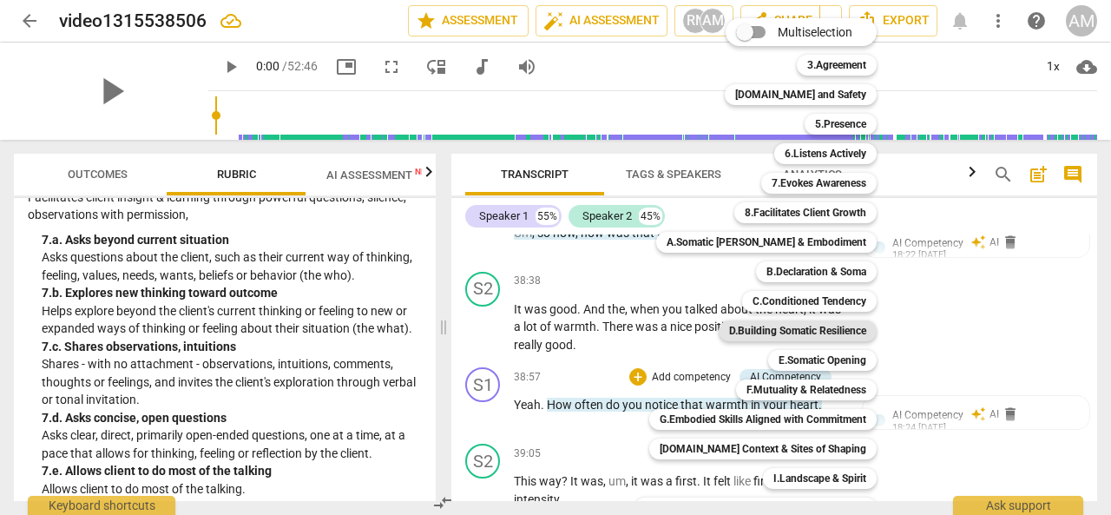
click at [747, 332] on b "D.Building Somatic Resilience" at bounding box center [797, 330] width 137 height 21
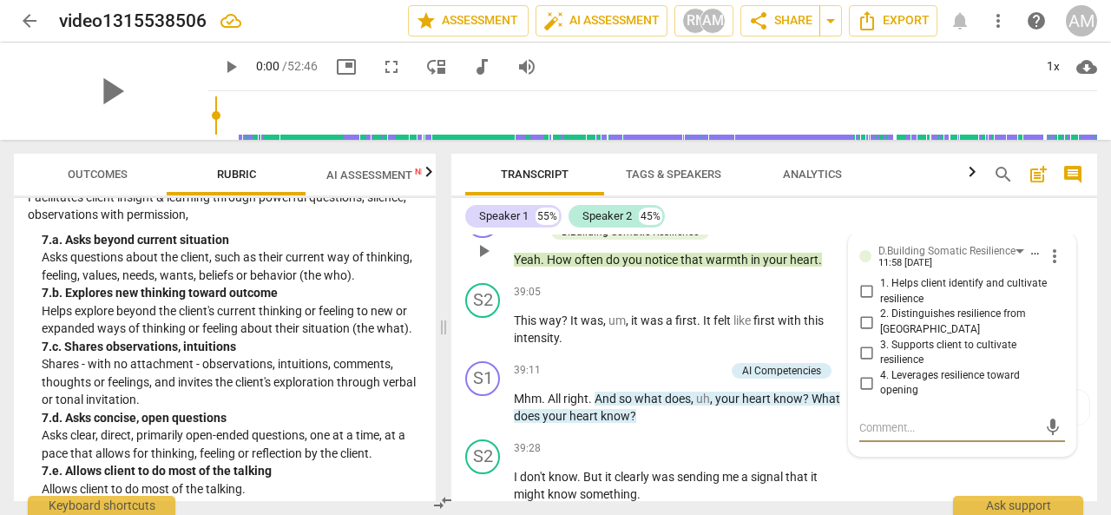
scroll to position [10945, 0]
click at [1012, 246] on div "D.Building Somatic Resilience" at bounding box center [947, 250] width 137 height 16
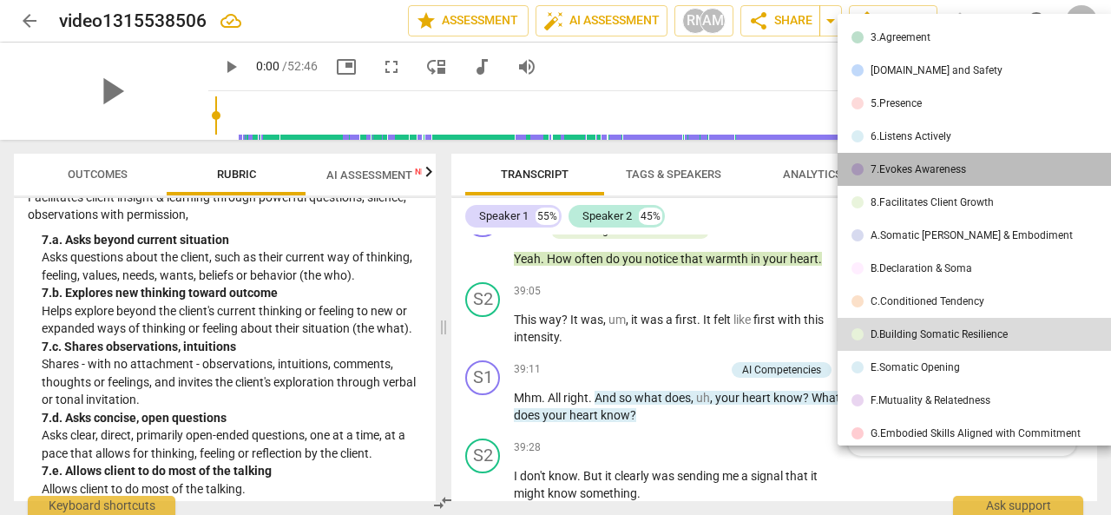
click at [981, 168] on li "7.Evokes Awareness" at bounding box center [979, 169] width 282 height 33
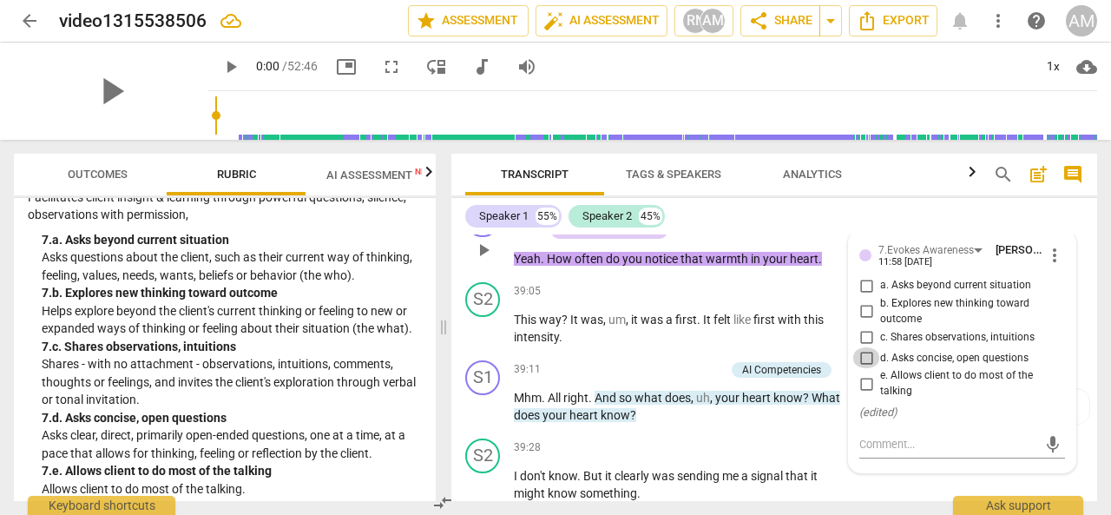
click at [864, 359] on input "d. Asks concise, open questions" at bounding box center [867, 357] width 28 height 21
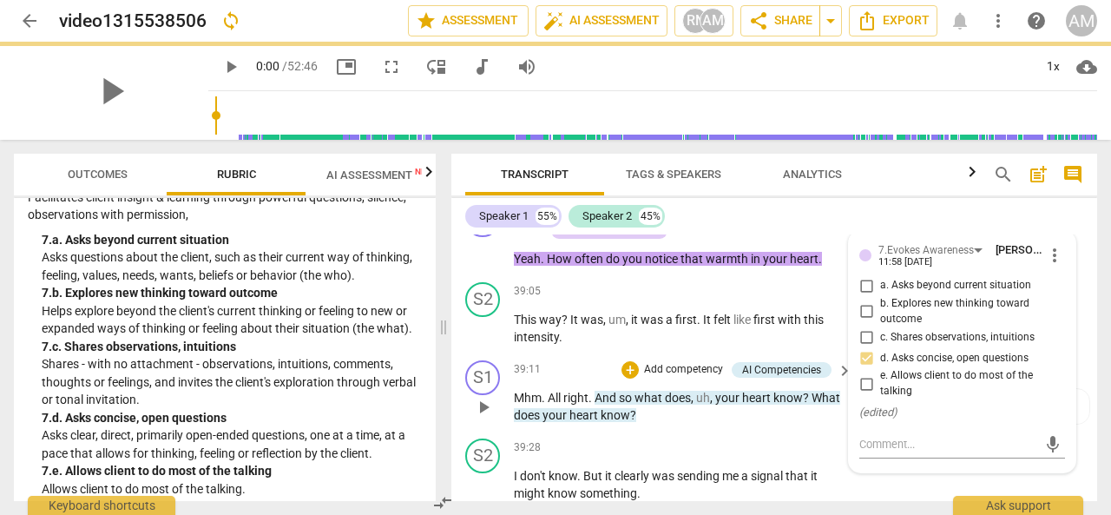
click at [679, 428] on div "S1 play_arrow pause 39:11 + Add competency AI Competencies keyboard_arrow_right…" at bounding box center [775, 392] width 646 height 78
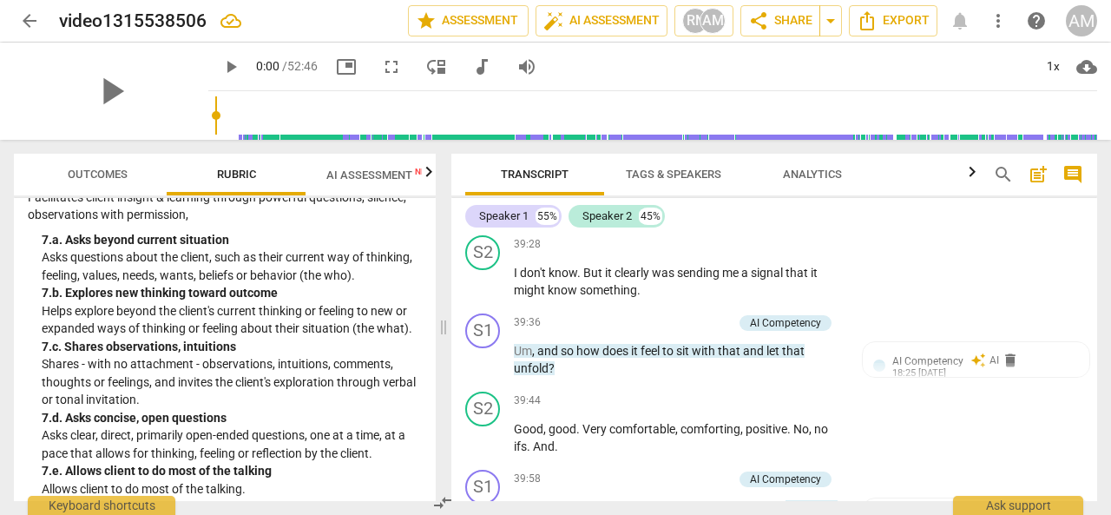
scroll to position [11150, 0]
click at [646, 346] on span "feel" at bounding box center [652, 350] width 22 height 14
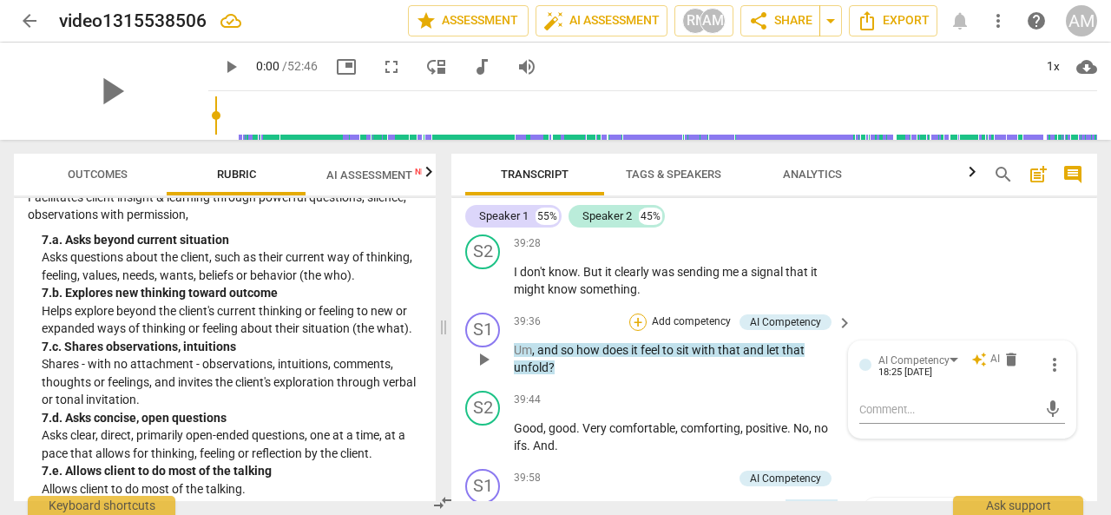
click at [639, 317] on div "+" at bounding box center [637, 321] width 17 height 17
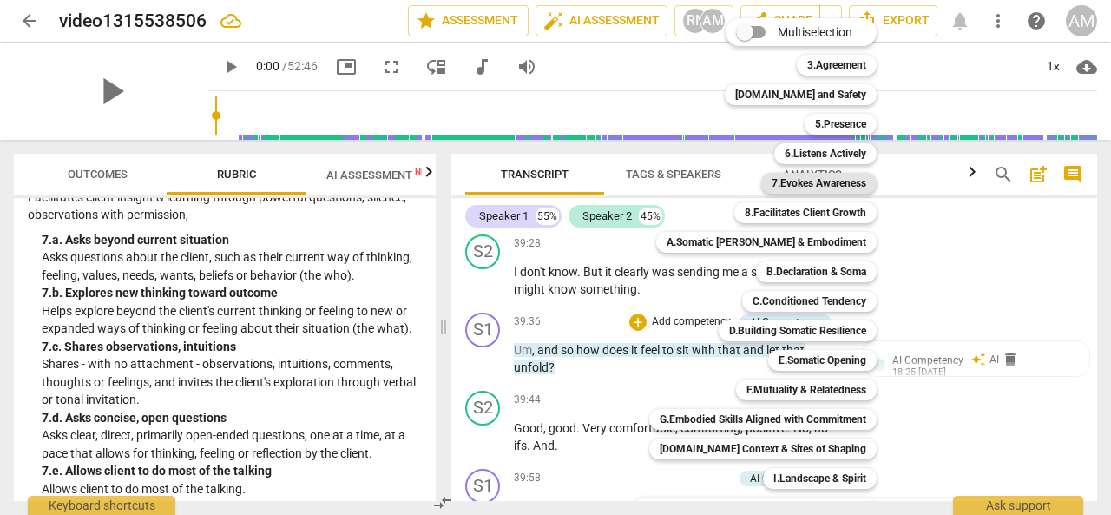
click at [825, 183] on b "7.Evokes Awareness" at bounding box center [819, 183] width 95 height 21
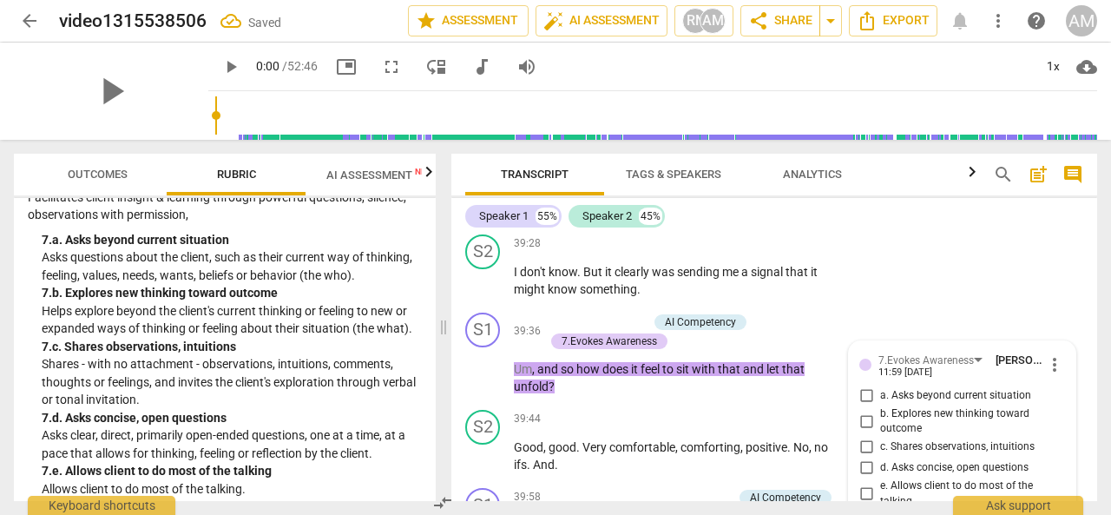
scroll to position [11319, 0]
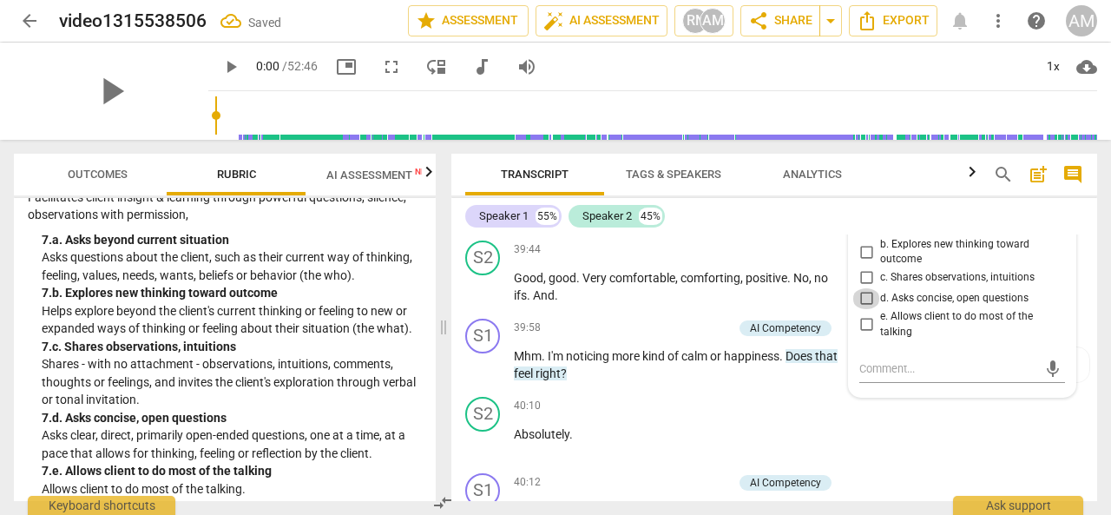
click at [861, 298] on input "d. Asks concise, open questions" at bounding box center [867, 298] width 28 height 21
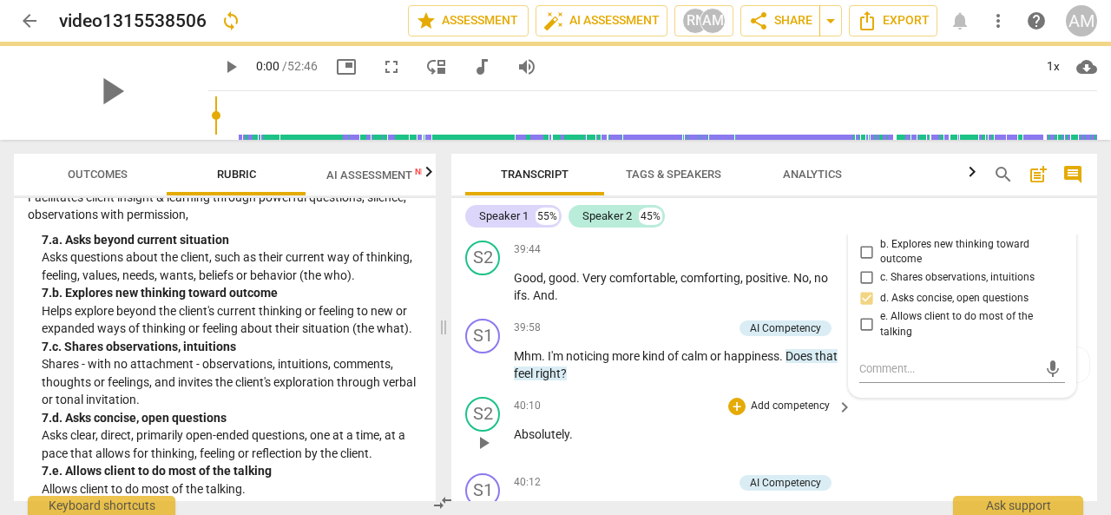
click at [675, 393] on div "S2 play_arrow pause 40:10 + Add competency keyboard_arrow_right Absolutely ." at bounding box center [775, 428] width 646 height 76
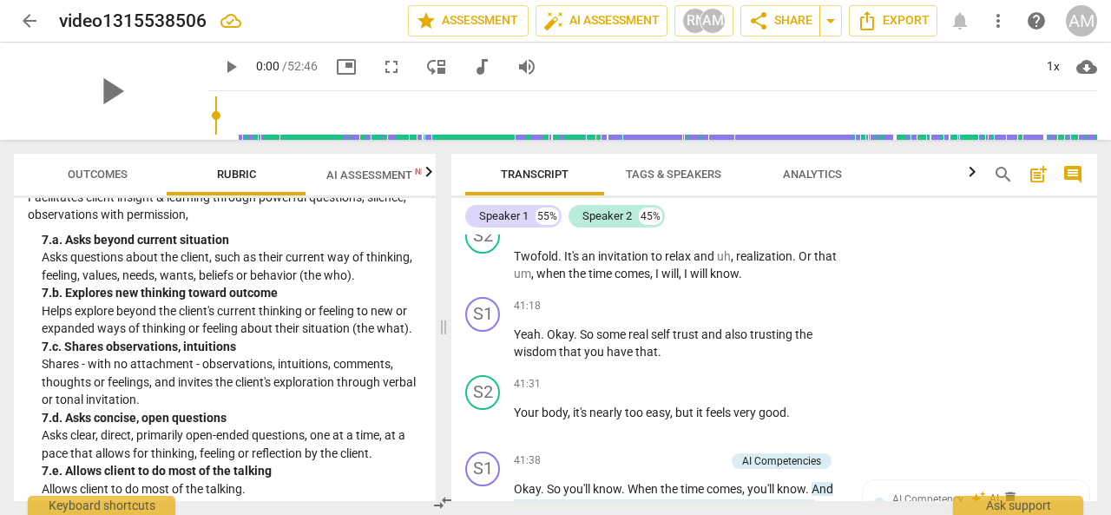
scroll to position [11694, 0]
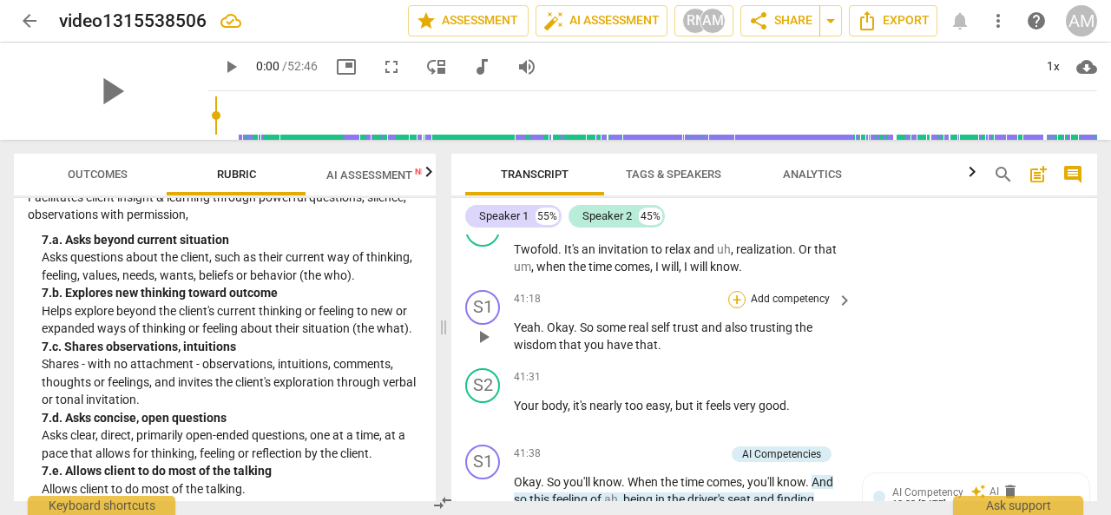
click at [737, 298] on div "+" at bounding box center [736, 299] width 17 height 17
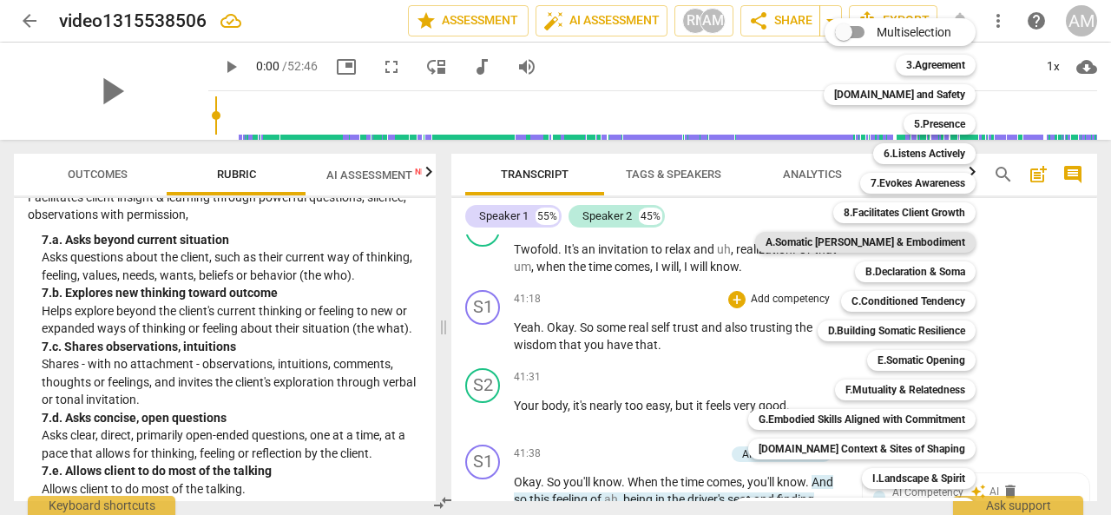
click at [863, 247] on b "A.Somatic [PERSON_NAME] & Embodiment" at bounding box center [866, 242] width 200 height 21
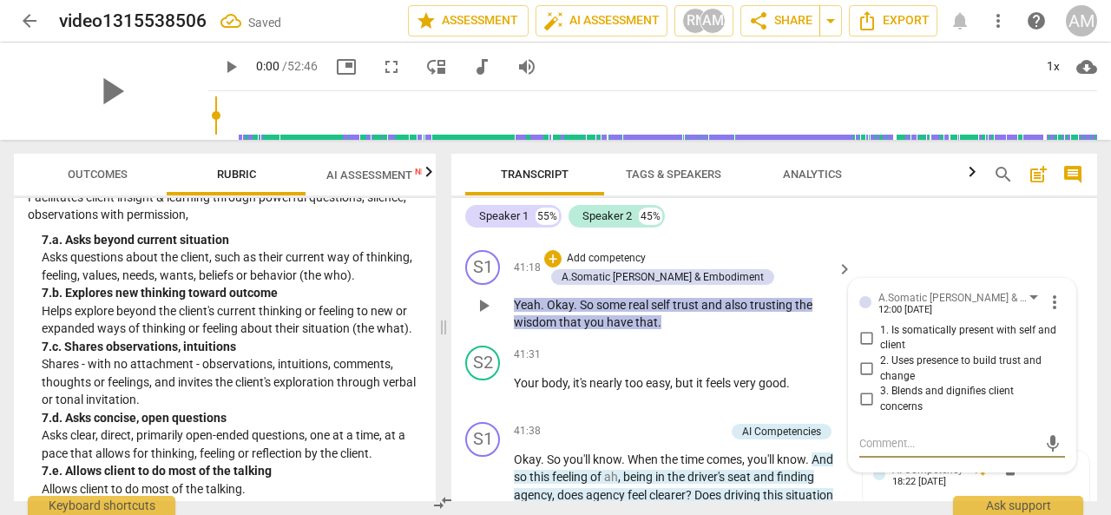
scroll to position [11737, 0]
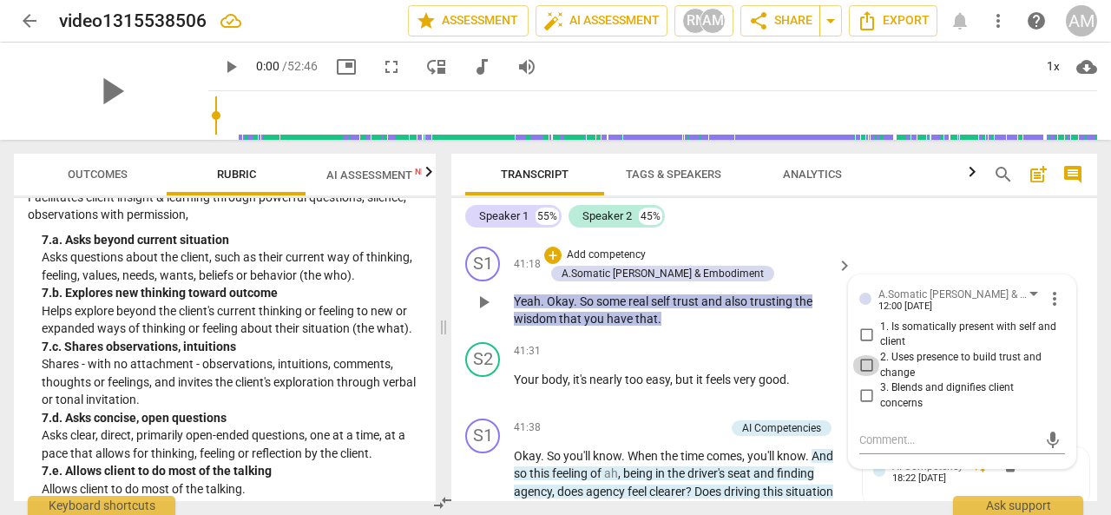
click at [861, 366] on input "2. Uses presence to build trust and change" at bounding box center [867, 365] width 28 height 21
click at [581, 399] on div "41:31 + Add competency keyboard_arrow_right Your body , it's nearly too easy , …" at bounding box center [684, 373] width 340 height 63
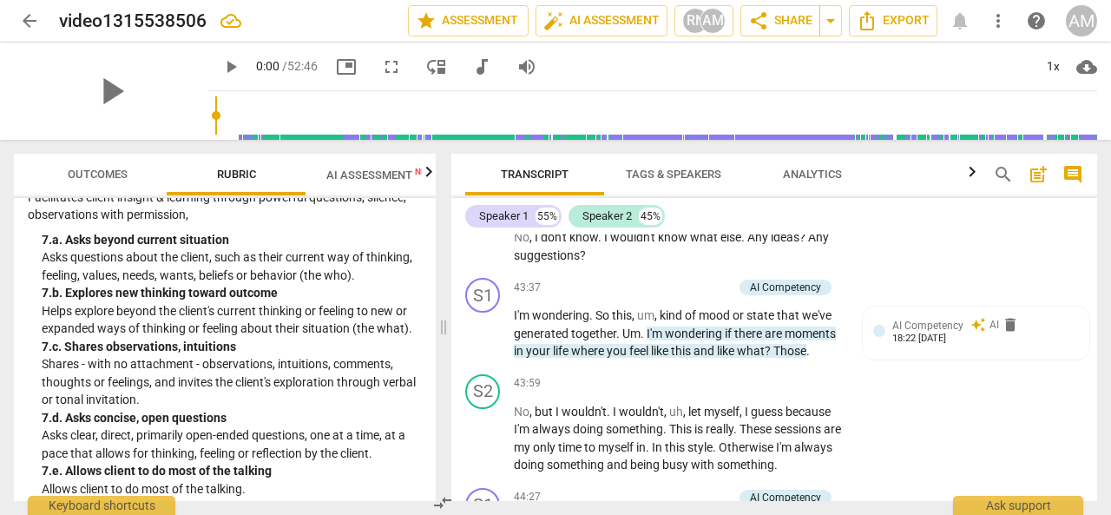
scroll to position [12741, 0]
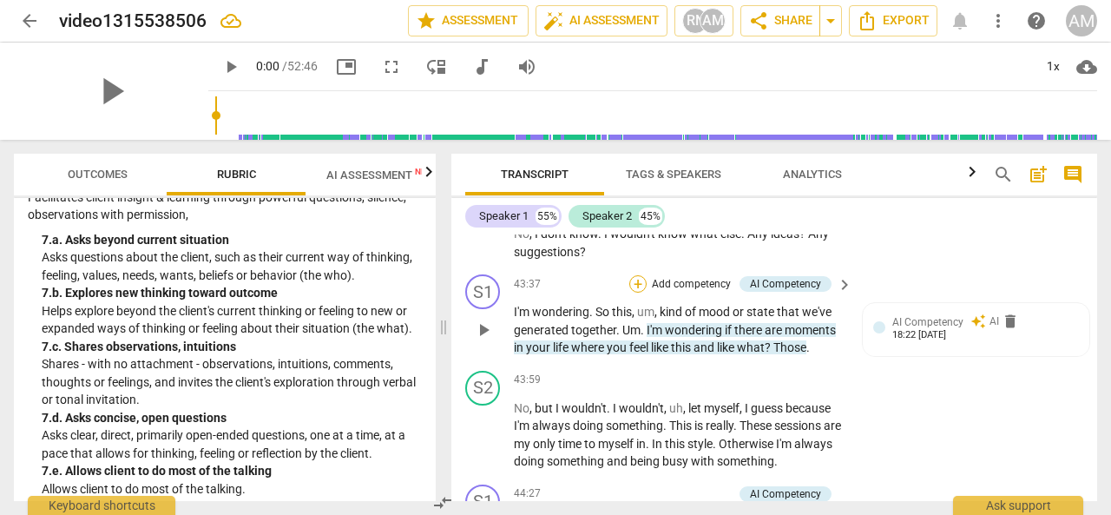
click at [638, 287] on div "+" at bounding box center [637, 283] width 17 height 17
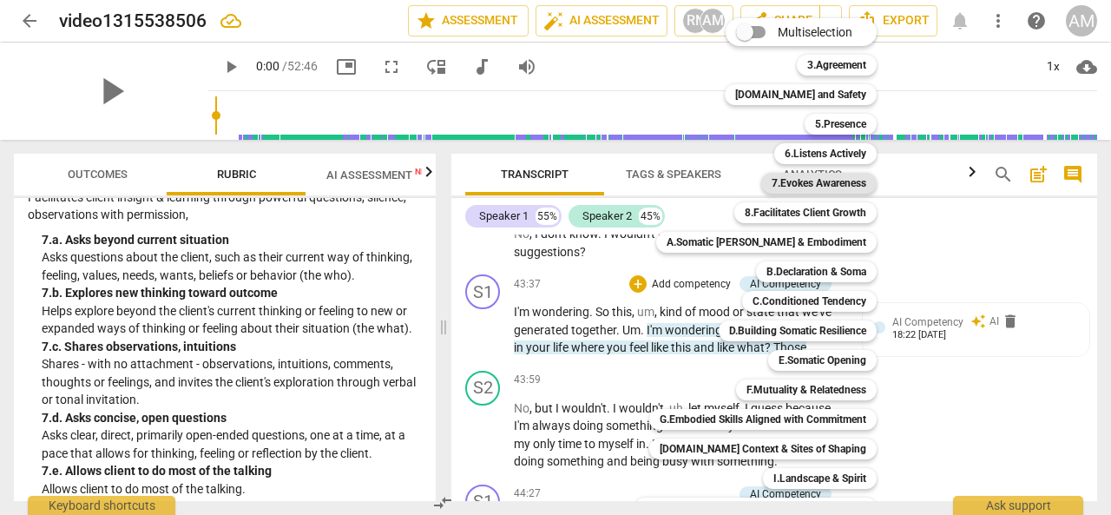
click at [818, 188] on b "7.Evokes Awareness" at bounding box center [819, 183] width 95 height 21
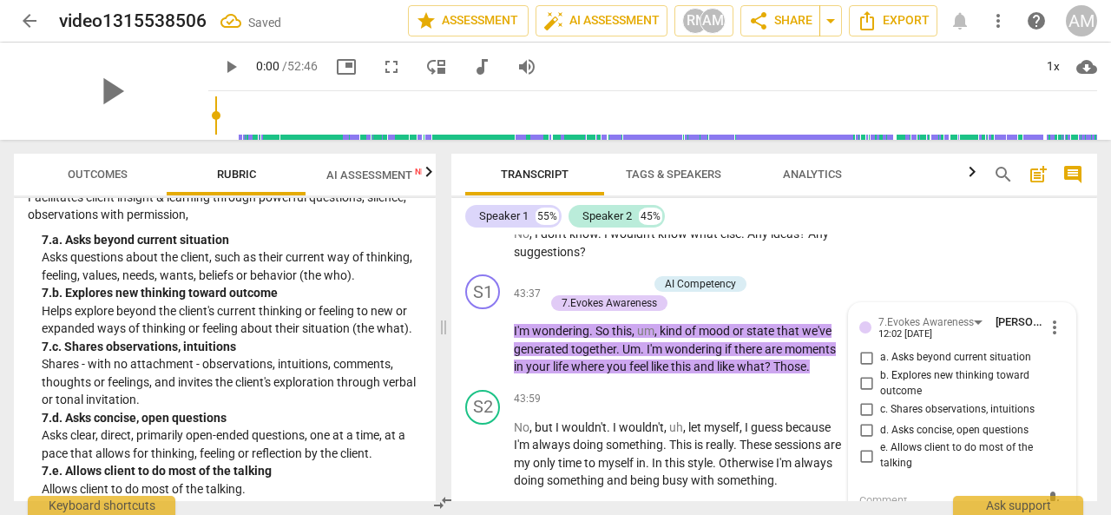
scroll to position [12746, 0]
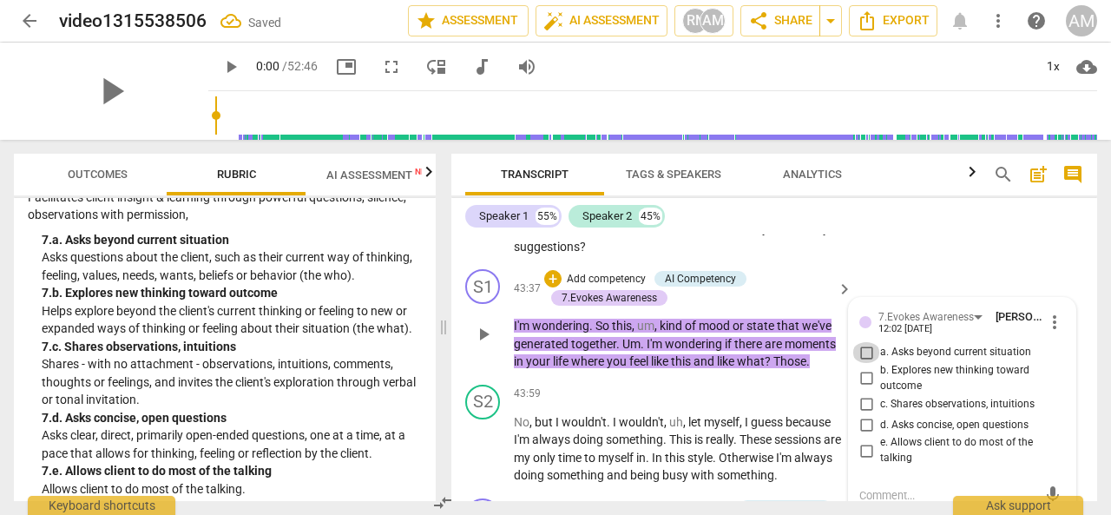
click at [864, 351] on input "a. Asks beyond current situation" at bounding box center [867, 352] width 28 height 21
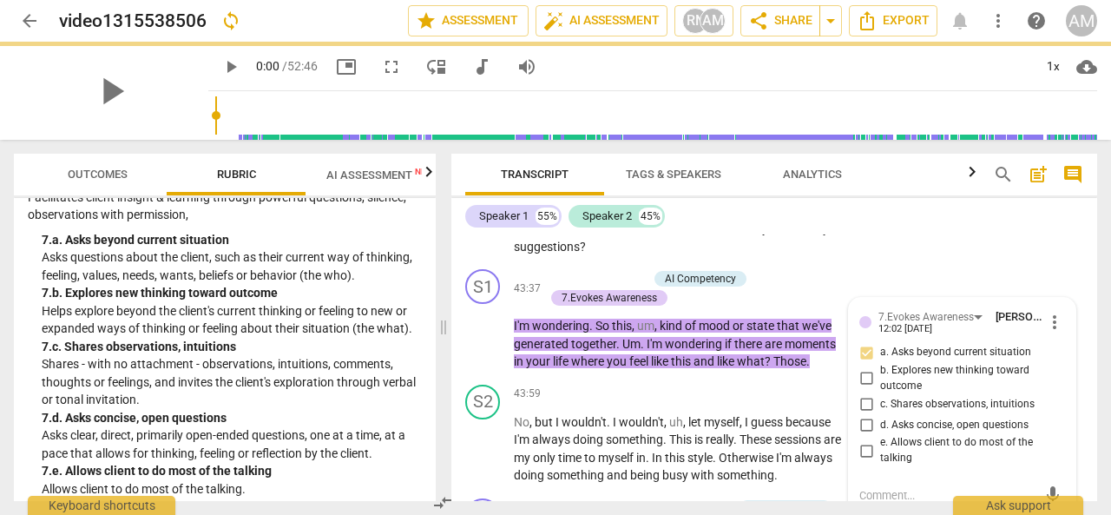
click at [956, 230] on div "Speaker 1 55% Speaker 2 45%" at bounding box center [774, 216] width 618 height 30
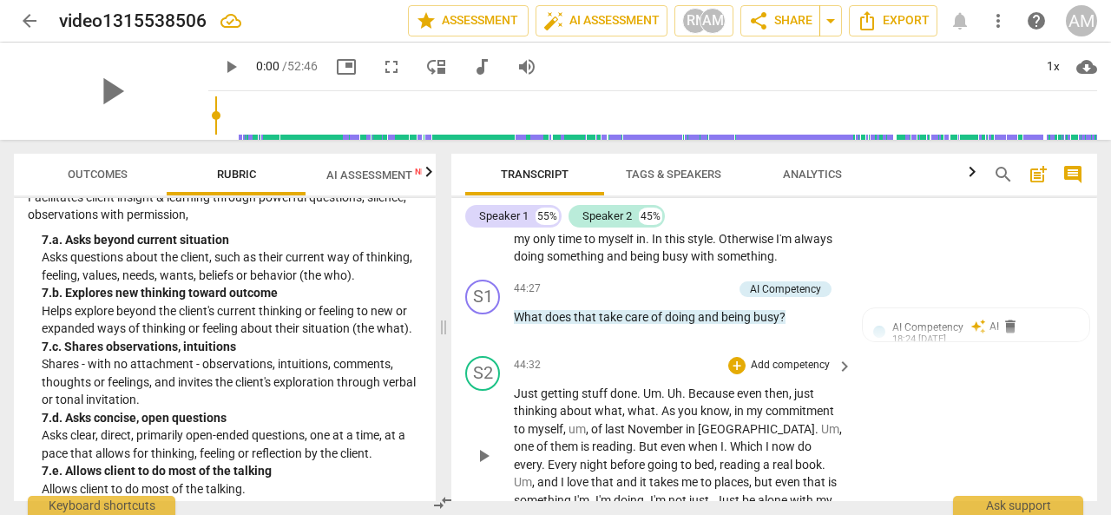
scroll to position [12965, 0]
click at [637, 285] on div "+" at bounding box center [637, 288] width 17 height 17
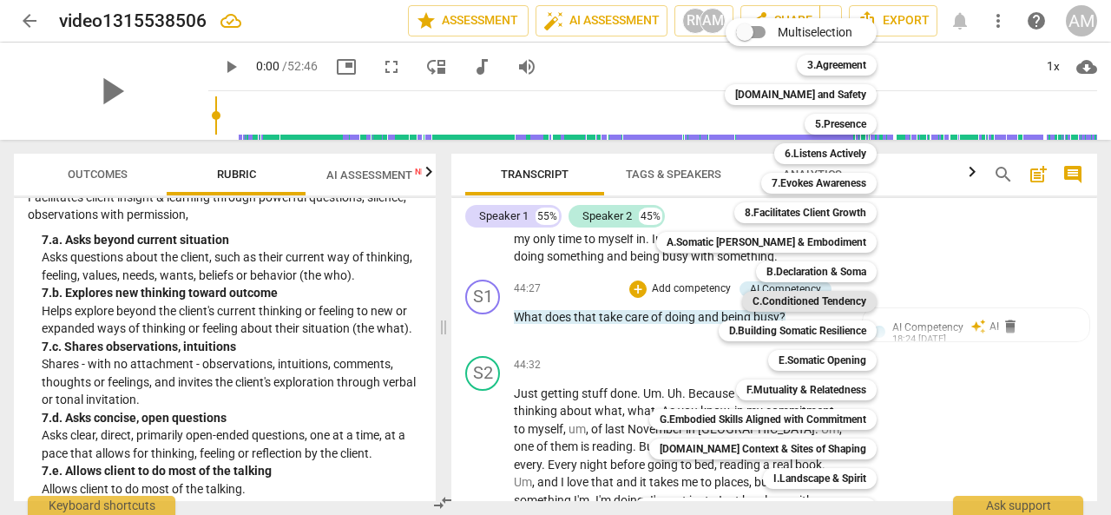
click at [788, 300] on b "C.Conditioned Tendency" at bounding box center [810, 301] width 114 height 21
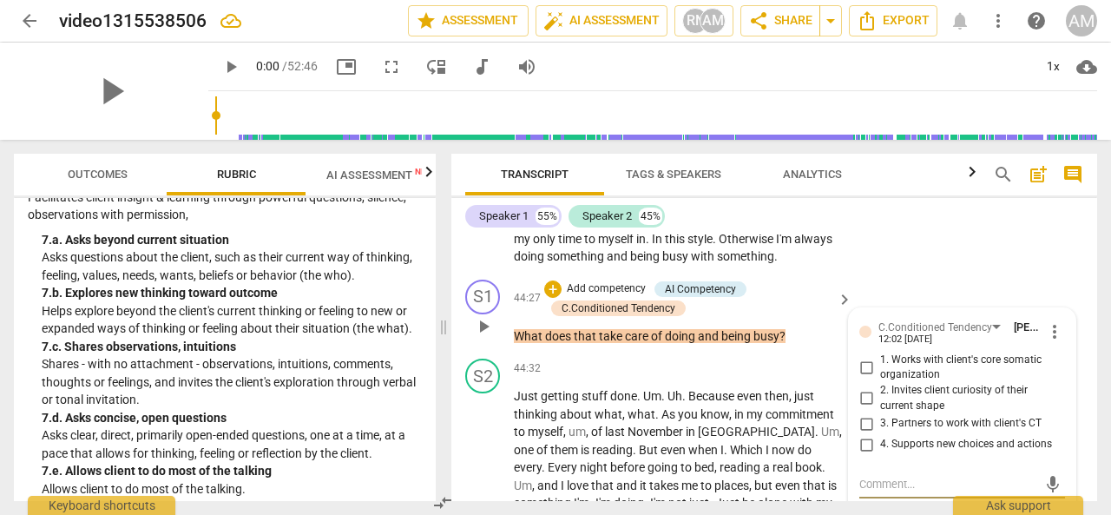
scroll to position [13005, 0]
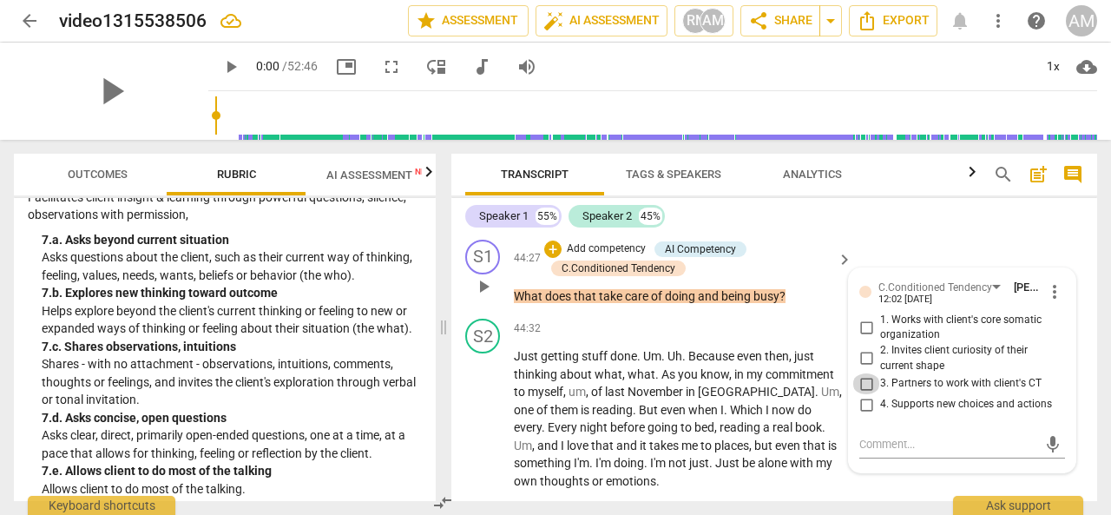
click at [863, 385] on input "3. Partners to work with client's CT" at bounding box center [867, 383] width 28 height 21
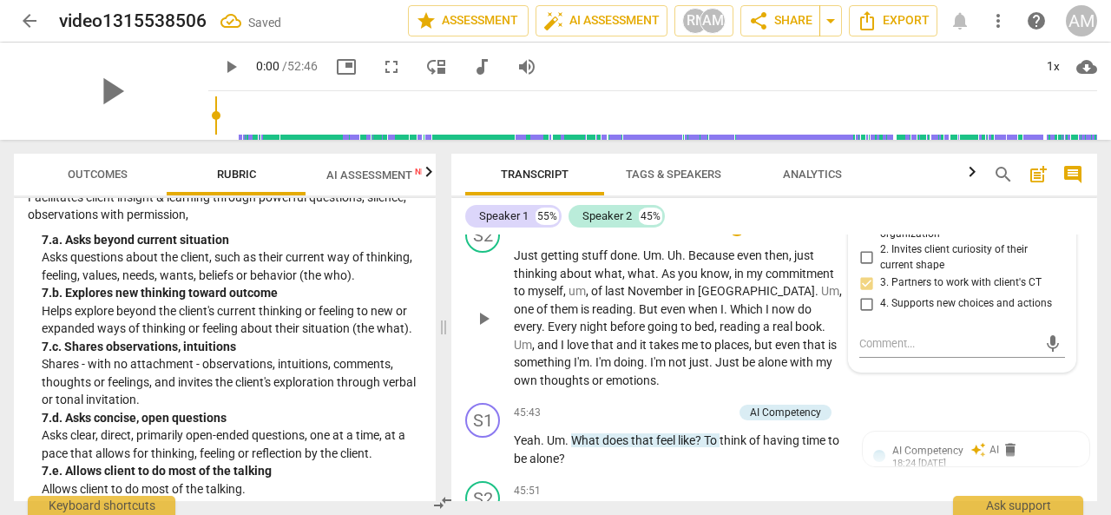
scroll to position [13107, 0]
click at [485, 353] on div "play_arrow pause" at bounding box center [492, 317] width 44 height 131
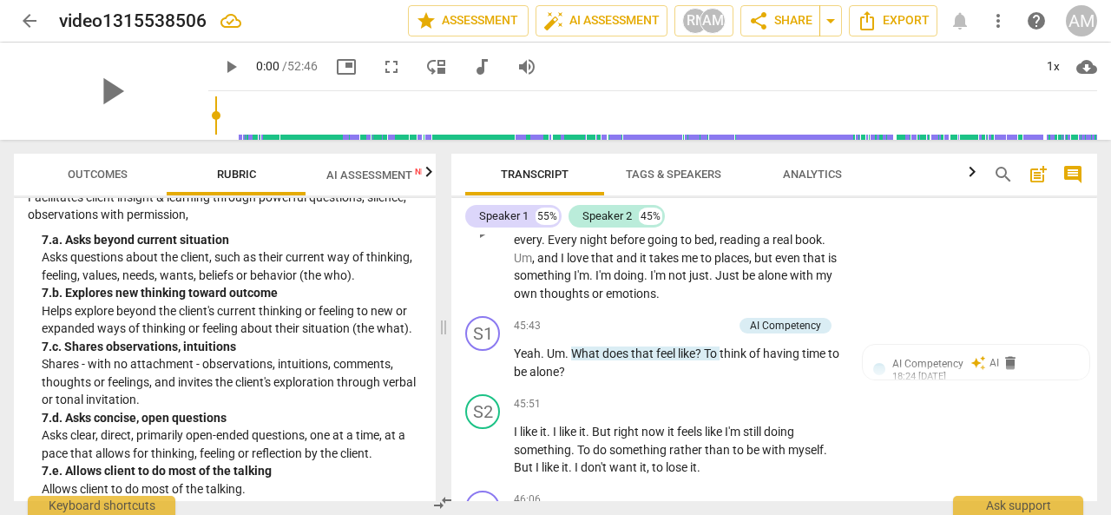
scroll to position [13191, 0]
click at [639, 325] on div "+" at bounding box center [637, 327] width 17 height 17
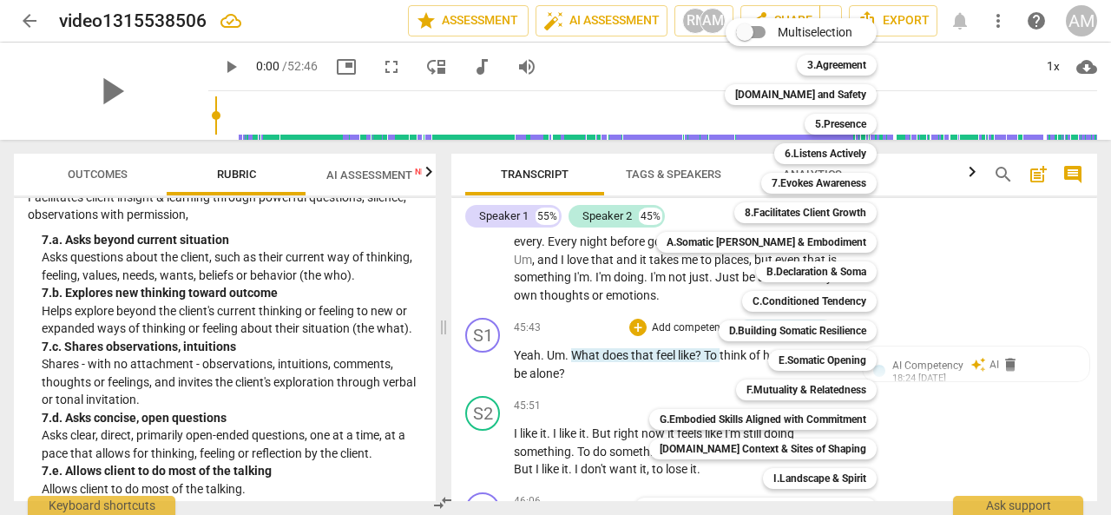
click at [1000, 416] on div at bounding box center [555, 257] width 1111 height 515
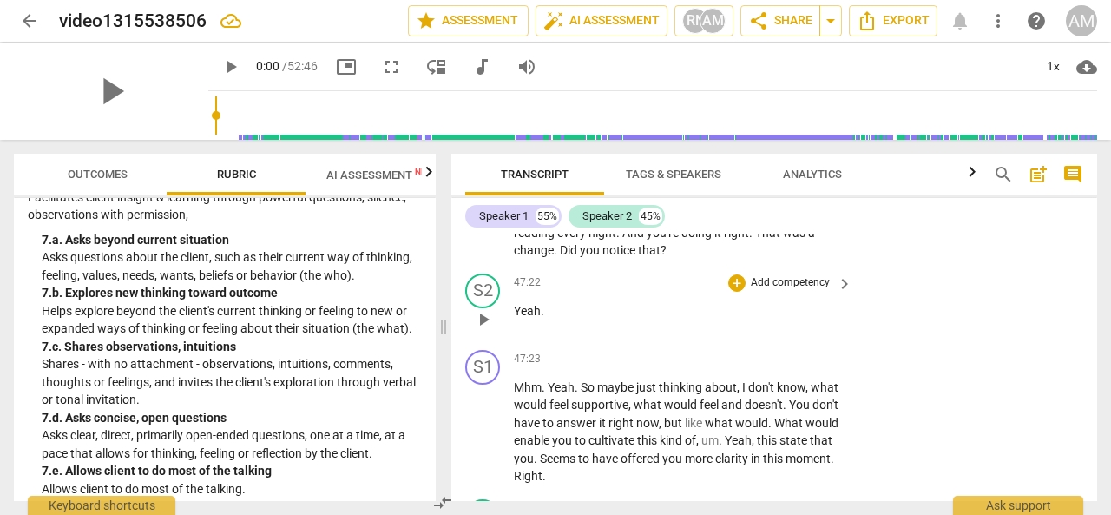
scroll to position [14110, 0]
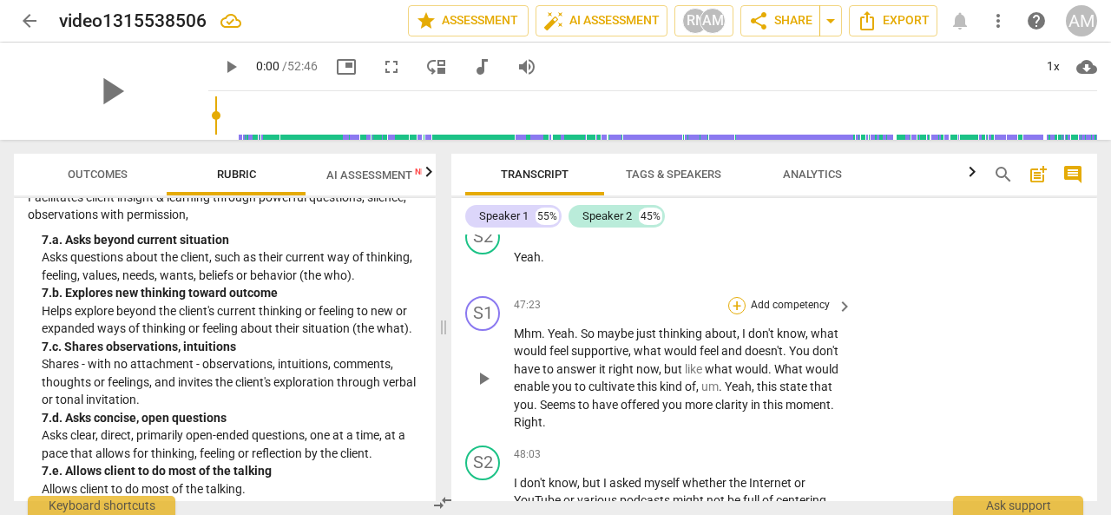
click at [735, 301] on div "+" at bounding box center [736, 305] width 17 height 17
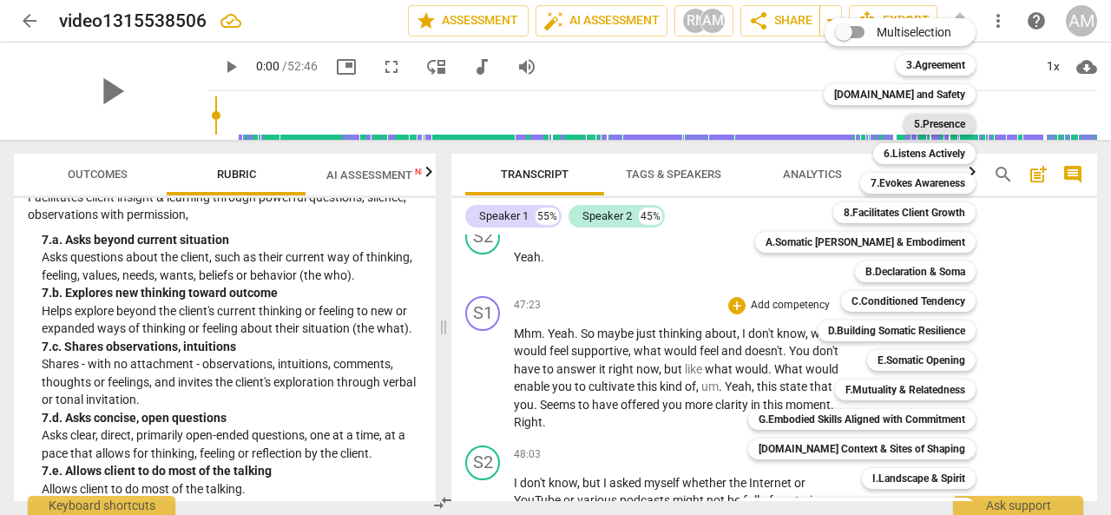
click at [933, 129] on b "5.Presence" at bounding box center [939, 124] width 51 height 21
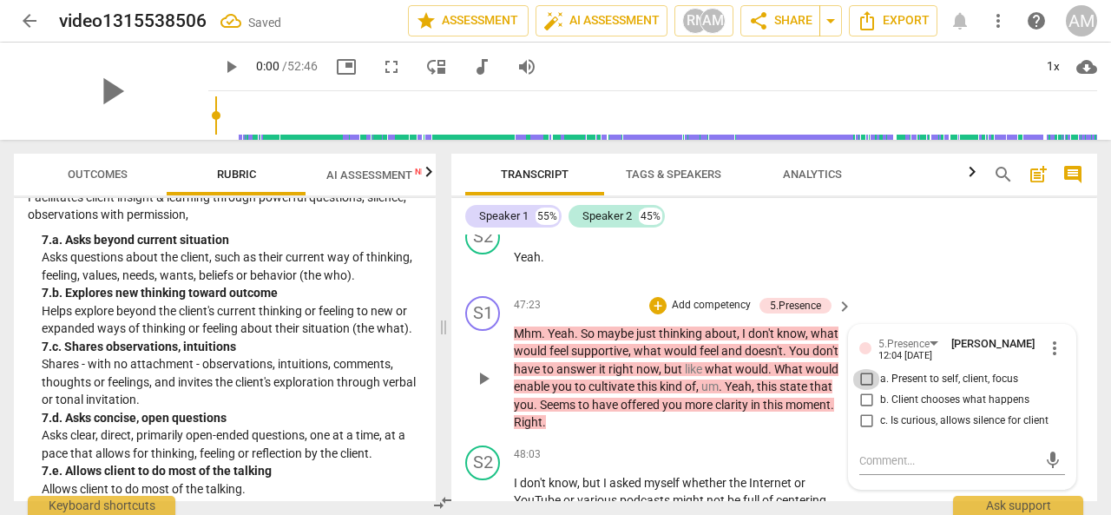
click at [863, 379] on input "a. Present to self, client, focus" at bounding box center [867, 379] width 28 height 21
click at [884, 464] on textarea at bounding box center [949, 460] width 178 height 16
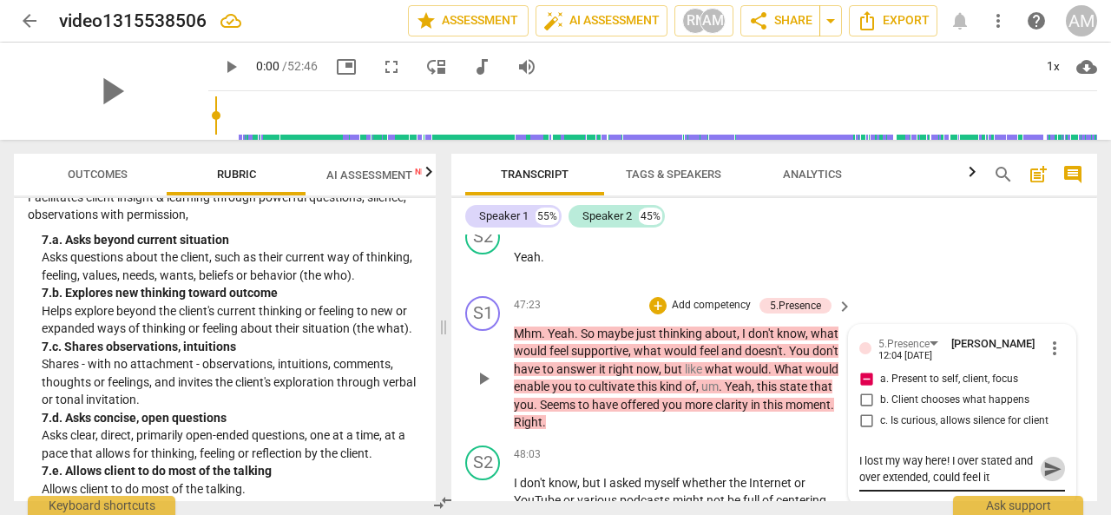
click at [1047, 471] on span "send" at bounding box center [1053, 468] width 19 height 19
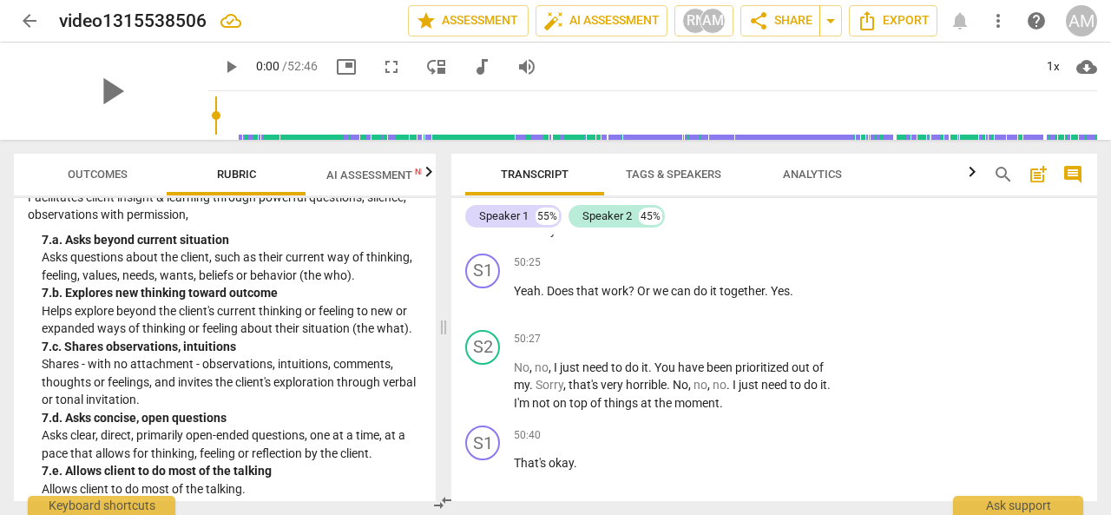
scroll to position [15254, 0]
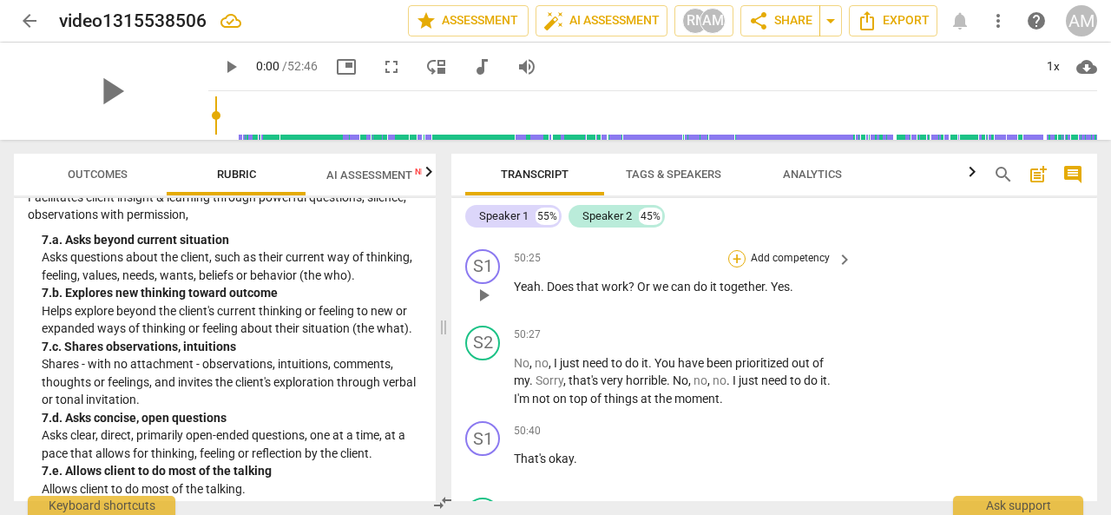
click at [736, 258] on div "+" at bounding box center [736, 258] width 17 height 17
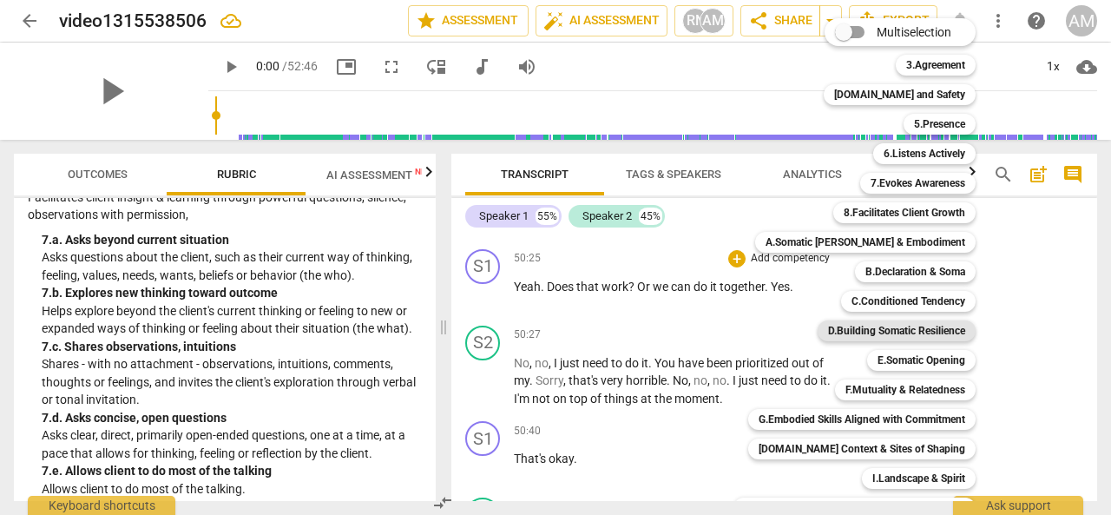
click at [872, 320] on b "D.Building Somatic Resilience" at bounding box center [896, 330] width 137 height 21
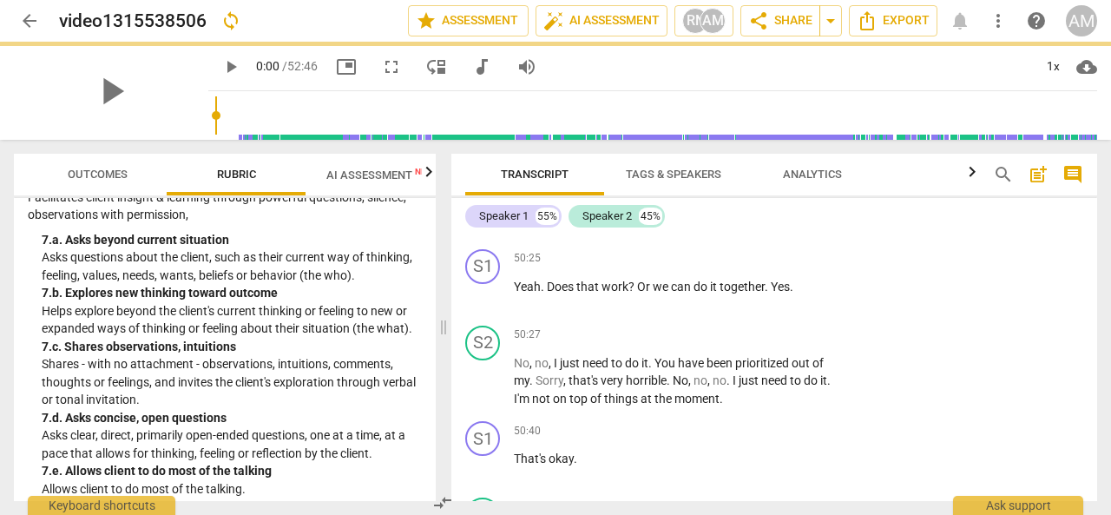
scroll to position [109, 0]
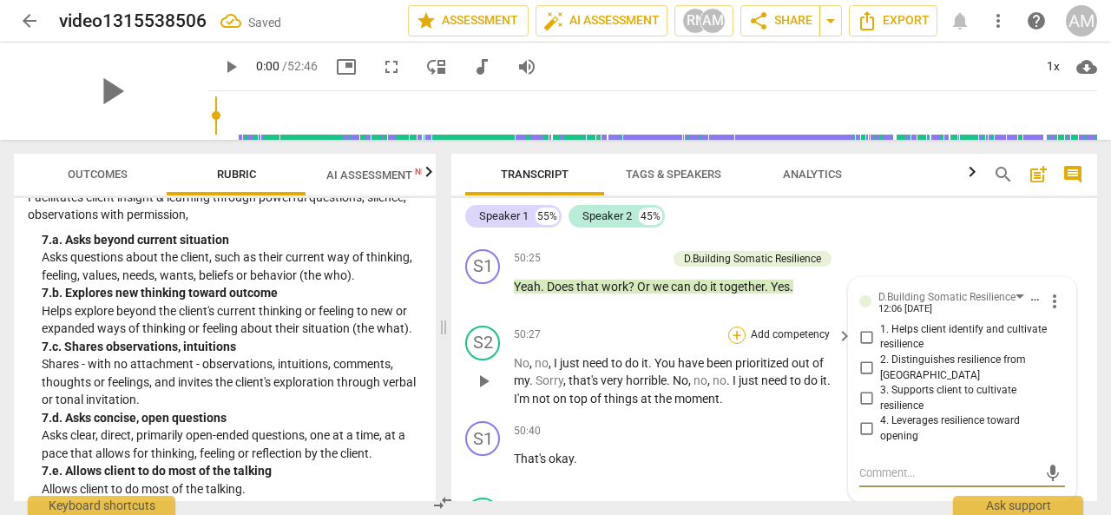
click at [738, 333] on div "+" at bounding box center [736, 334] width 17 height 17
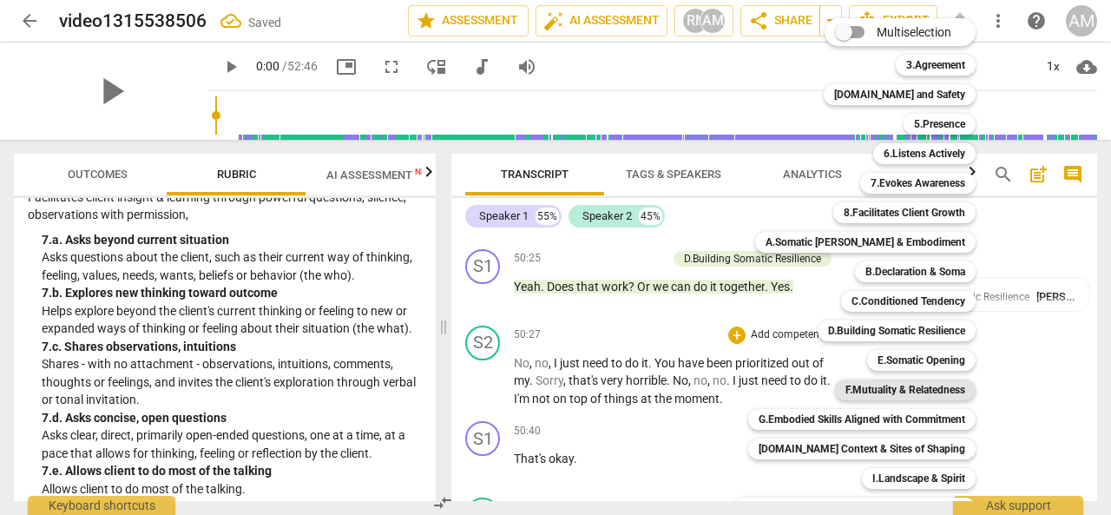
click at [880, 386] on b "F.Mutuality & Relatedness" at bounding box center [906, 389] width 120 height 21
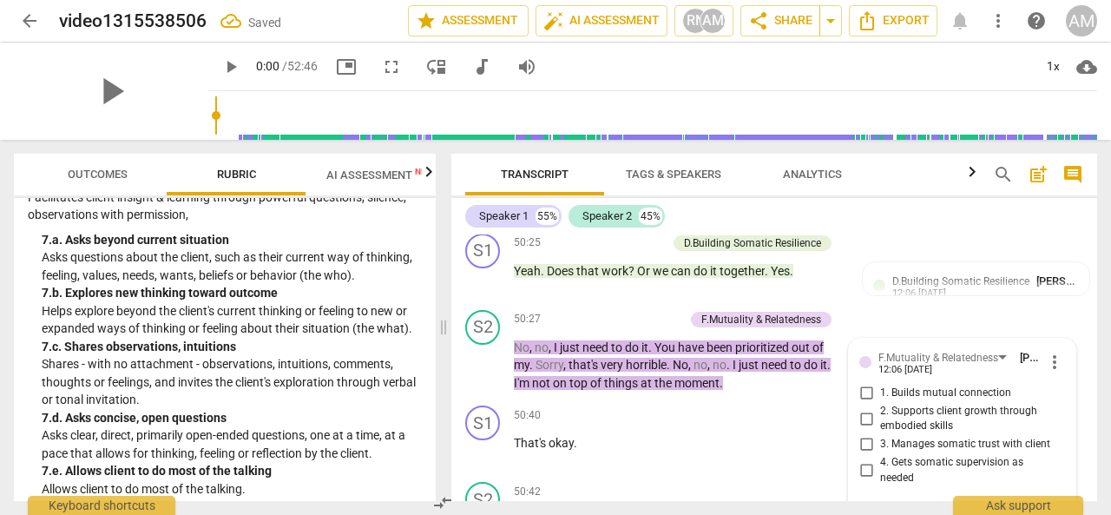
scroll to position [15263, 0]
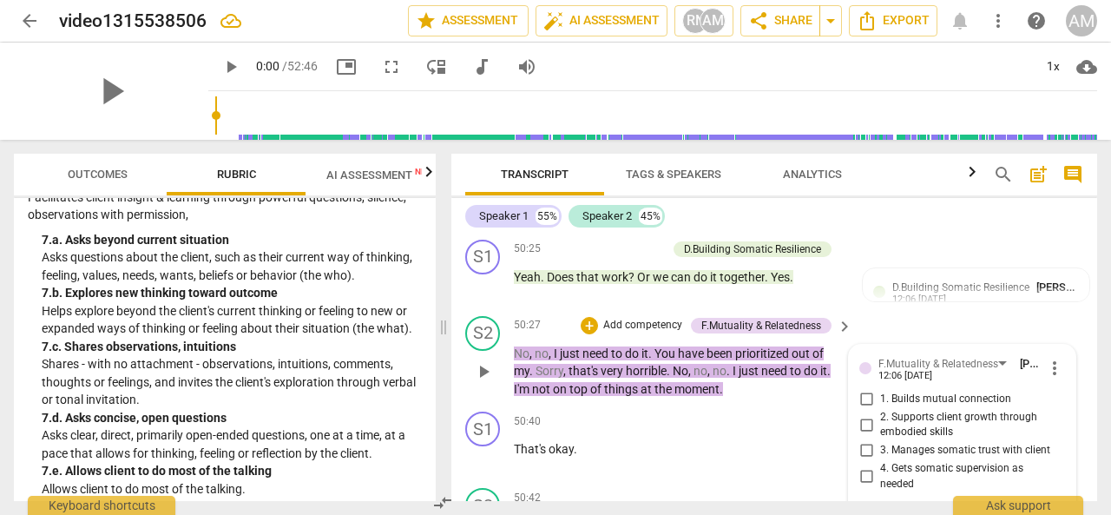
click at [807, 316] on div "+ Add competency F.Mutuality & Relatedness" at bounding box center [706, 325] width 251 height 19
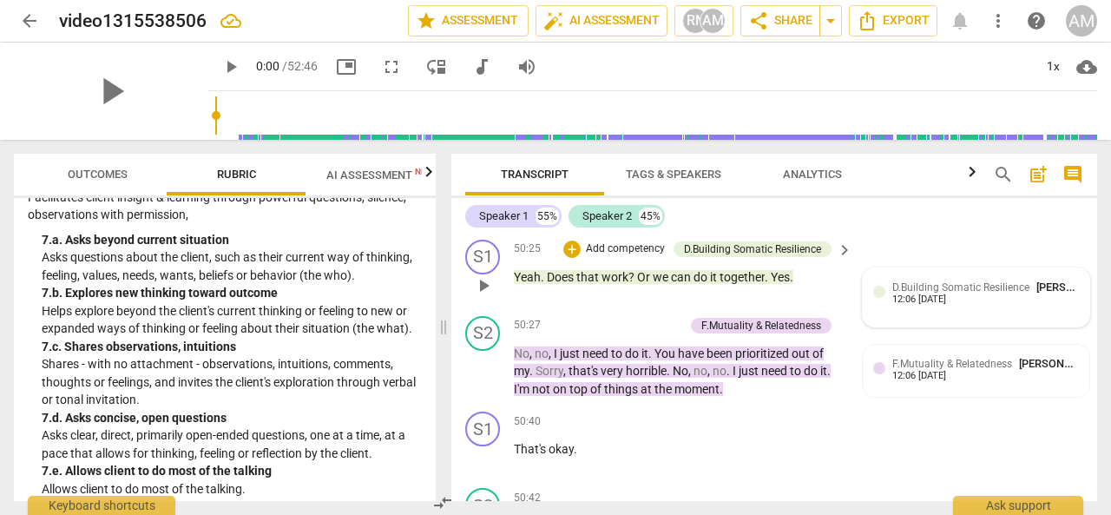
click at [911, 289] on span "D.Building Somatic Resilience" at bounding box center [961, 287] width 137 height 12
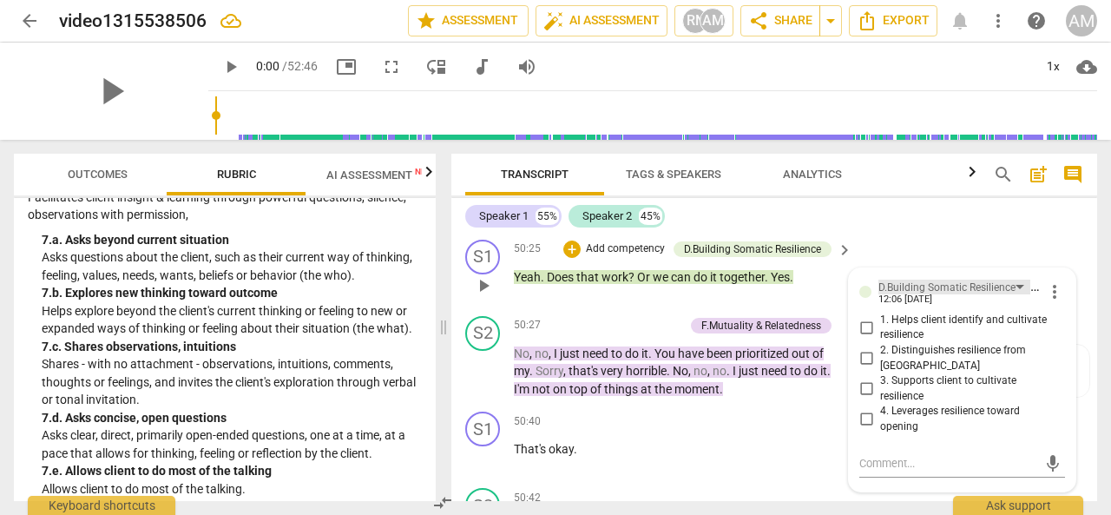
click at [1015, 287] on div "D.Building Somatic Resilience" at bounding box center [955, 287] width 152 height 15
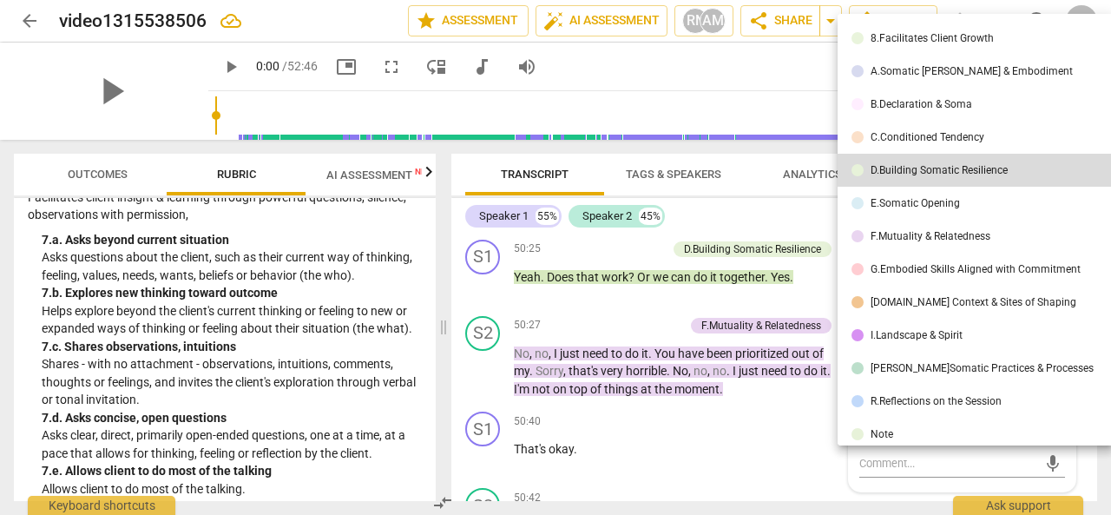
scroll to position [175, 0]
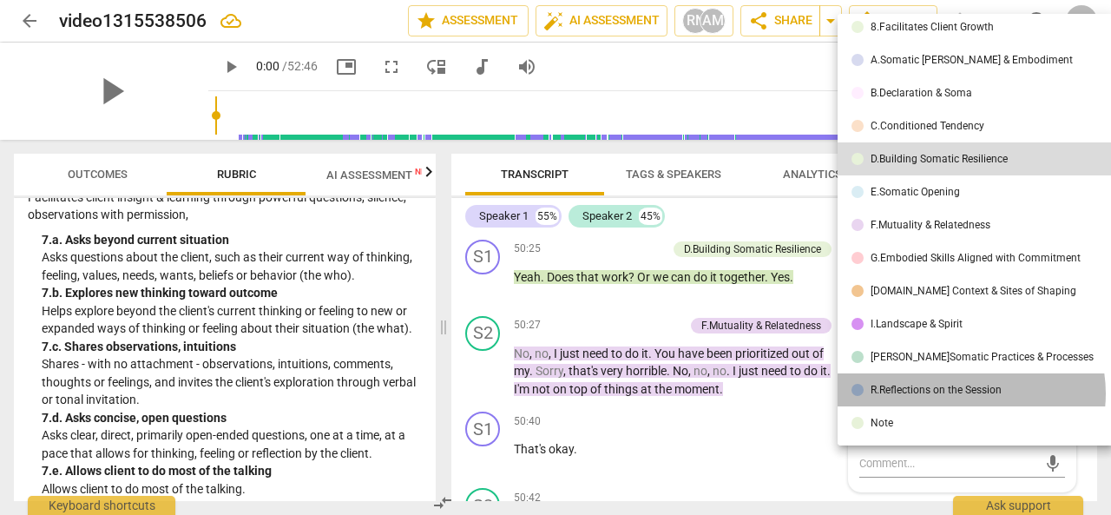
click at [971, 392] on div "R.Reflections on the Session" at bounding box center [936, 390] width 131 height 10
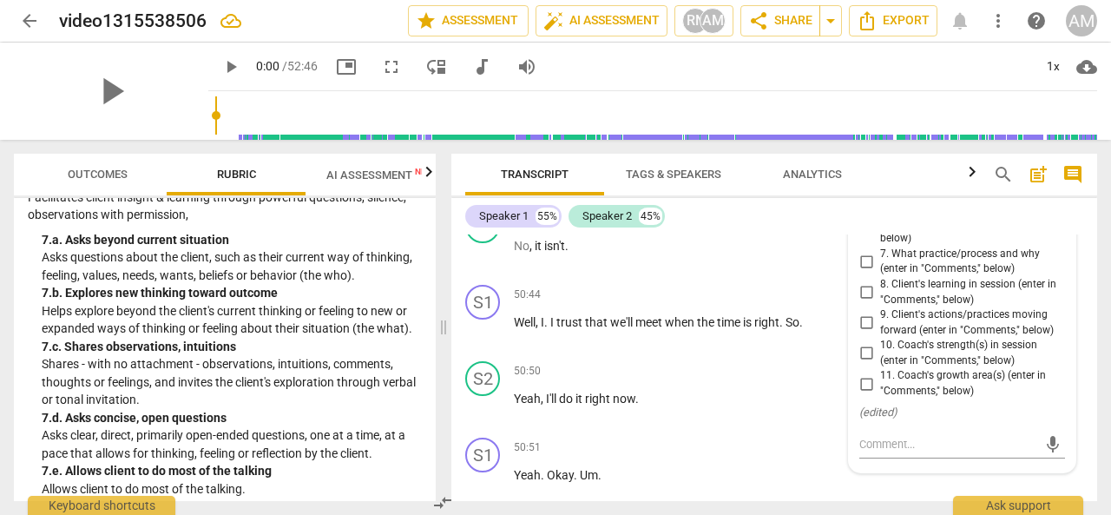
scroll to position [15544, 0]
click at [867, 324] on input "9. Client's actions/practices moving forward (enter in "Comments," below)" at bounding box center [867, 322] width 28 height 21
click at [908, 447] on textarea at bounding box center [949, 443] width 178 height 16
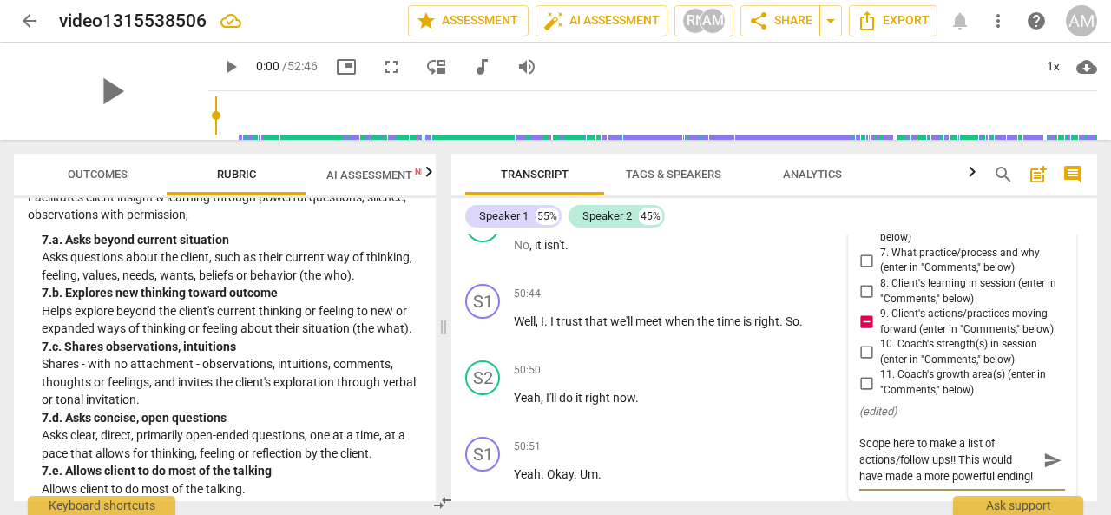
scroll to position [14, 0]
click at [1048, 459] on span "send" at bounding box center [1053, 460] width 19 height 19
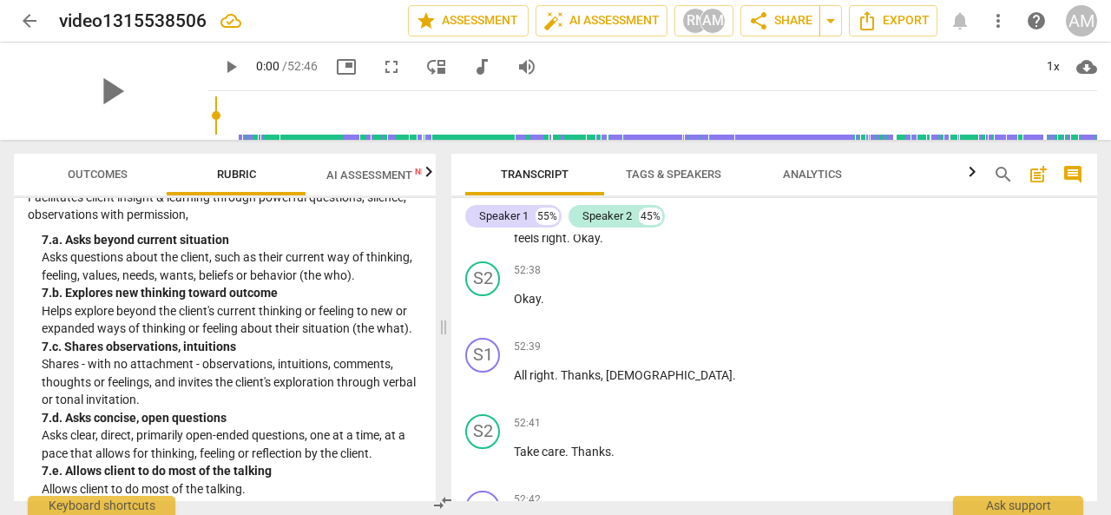
scroll to position [17257, 0]
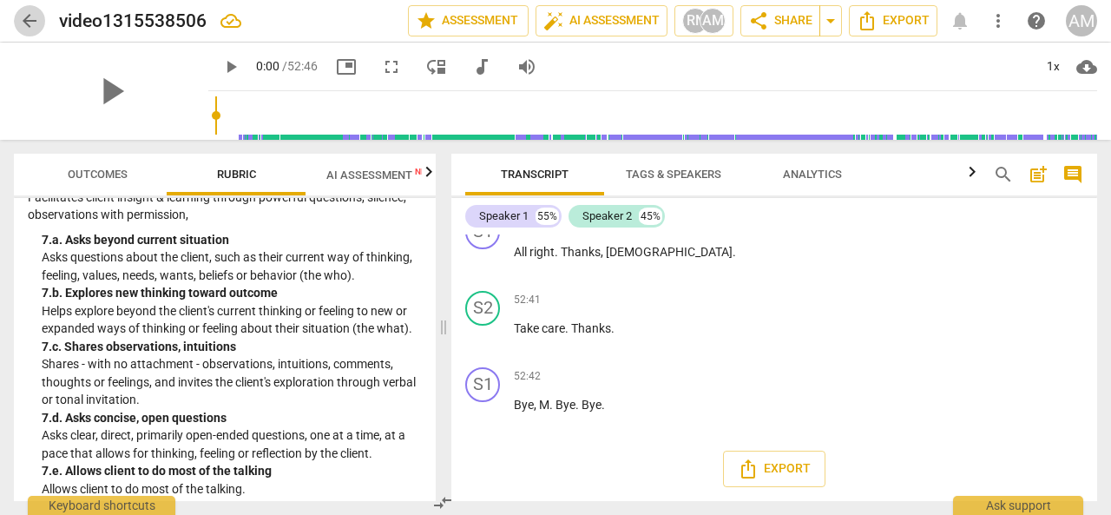
click at [29, 19] on span "arrow_back" at bounding box center [29, 20] width 21 height 21
